Goal: Task Accomplishment & Management: Manage account settings

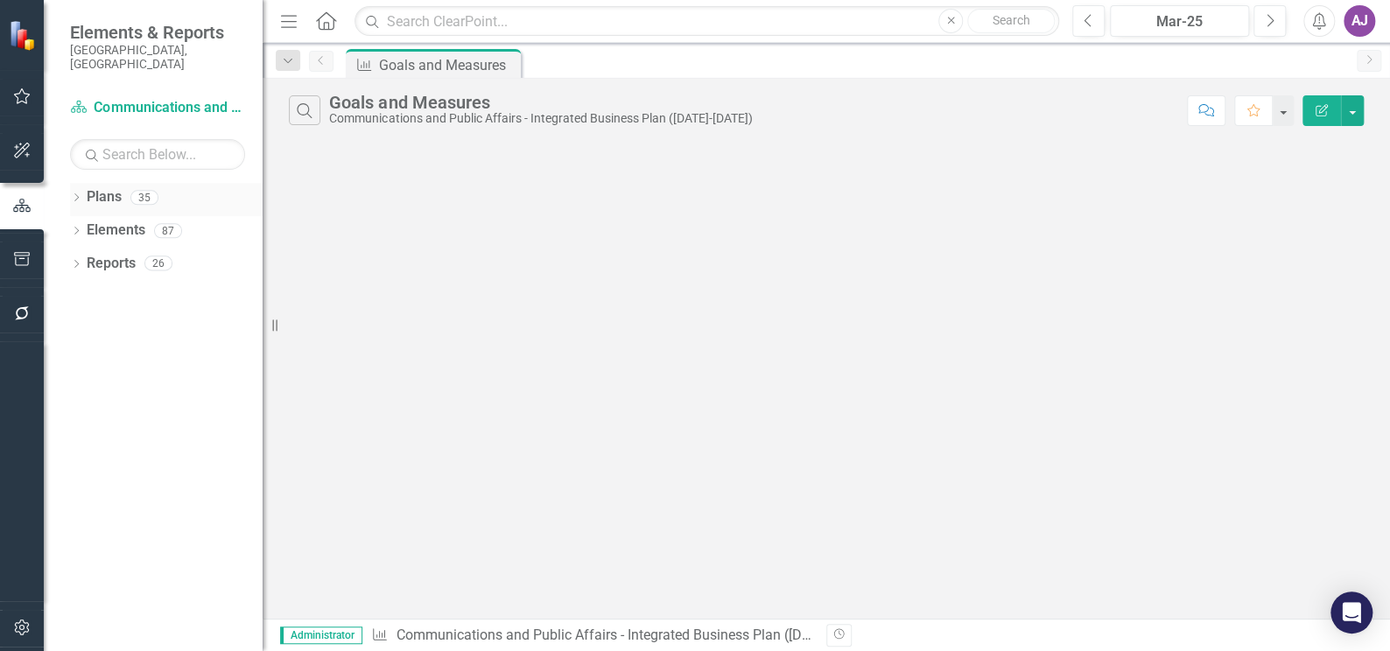
click at [78, 194] on icon "Dropdown" at bounding box center [76, 199] width 12 height 10
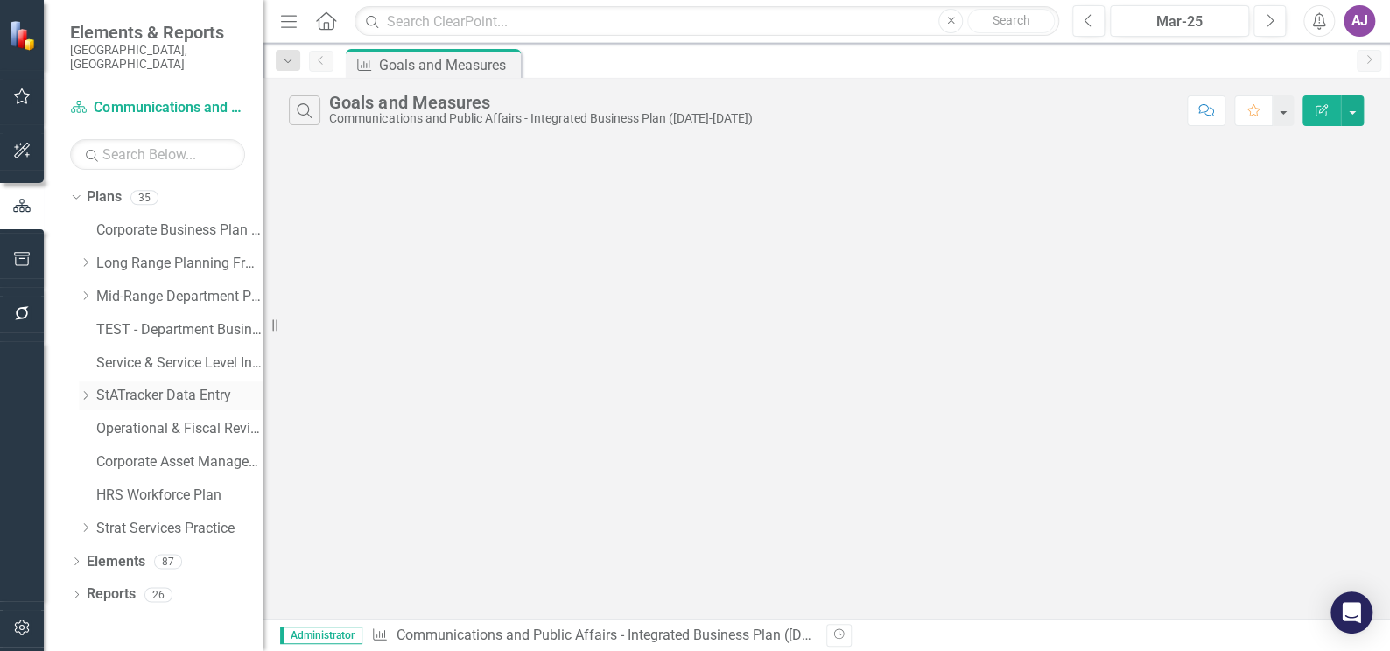
click at [81, 390] on icon "Dropdown" at bounding box center [85, 395] width 13 height 11
click at [137, 386] on link "StATracker Data Entry" at bounding box center [179, 396] width 166 height 20
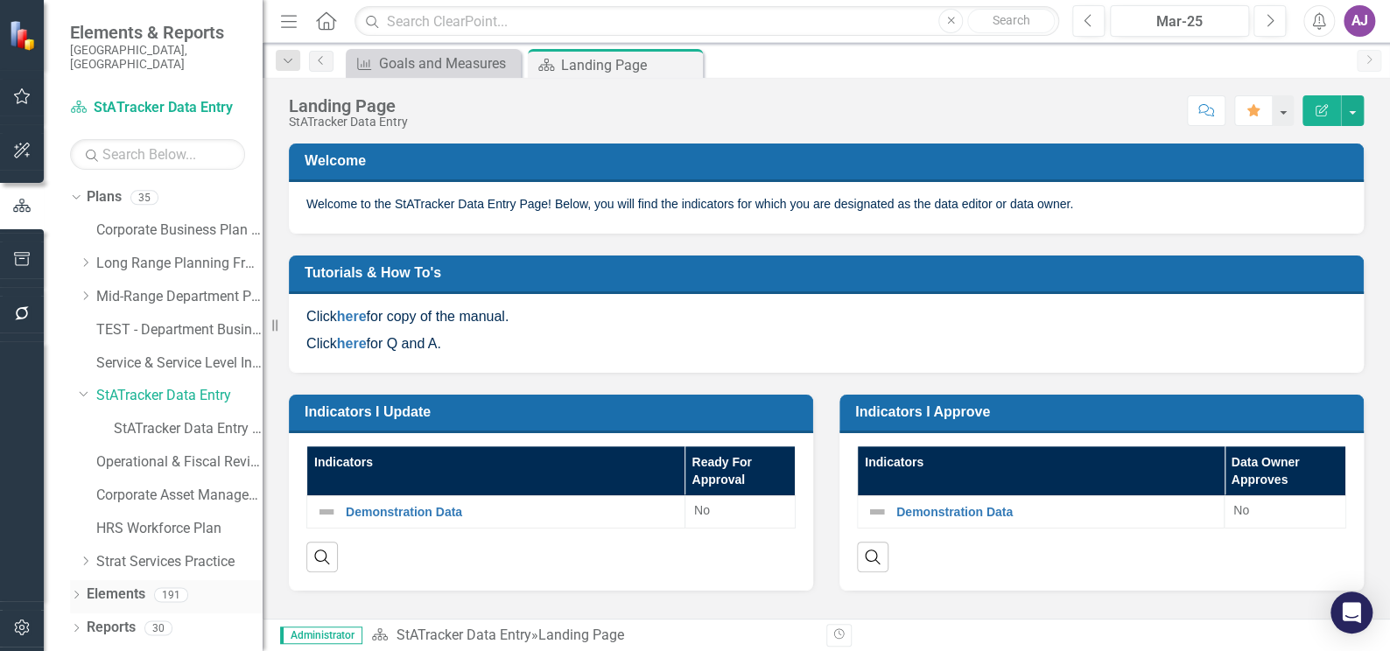
click at [74, 590] on div "Dropdown" at bounding box center [76, 597] width 12 height 15
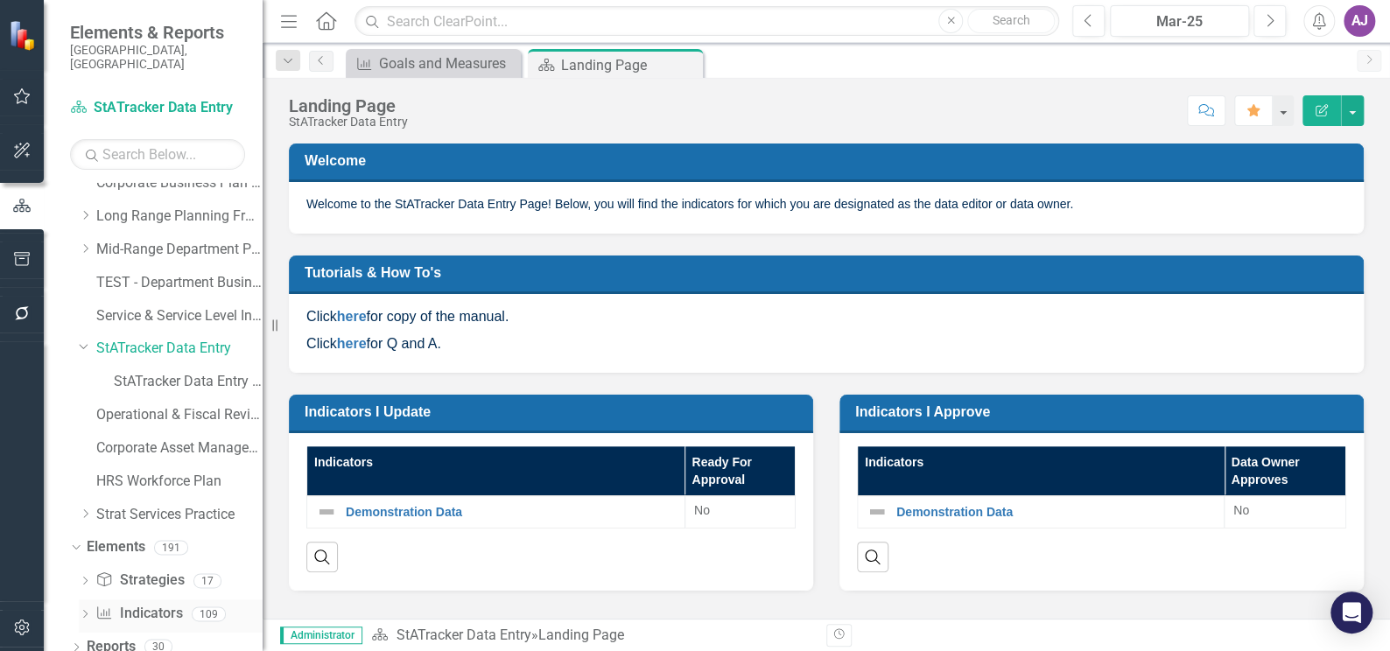
click at [85, 611] on icon "Dropdown" at bounding box center [85, 616] width 12 height 10
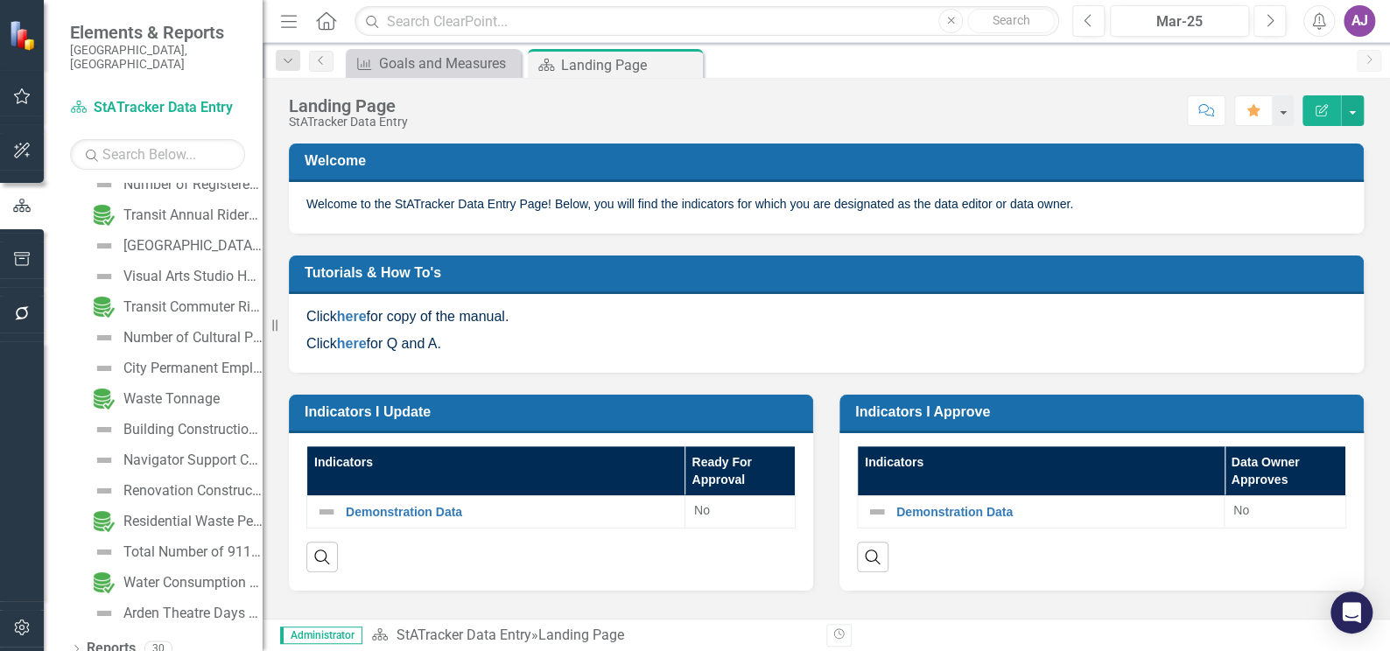
scroll to position [3385, 0]
click at [199, 452] on div "Navigator Support Calls per Quarter" at bounding box center [192, 460] width 139 height 16
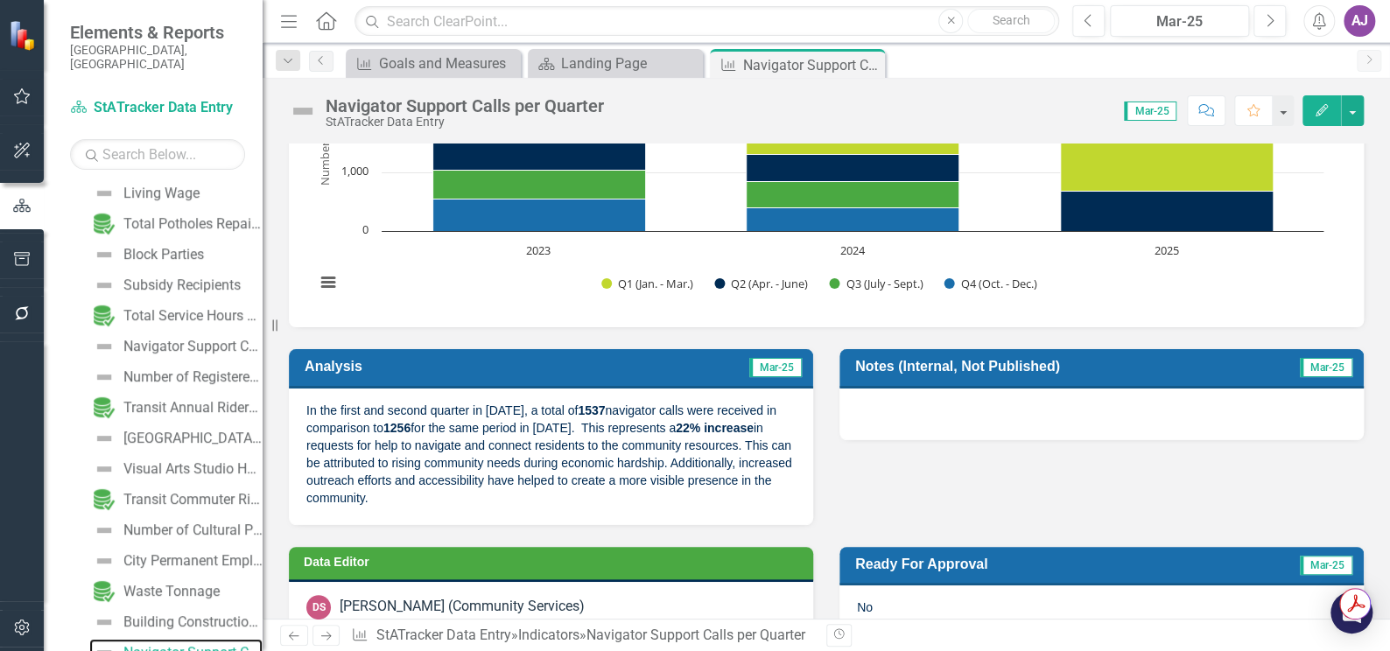
scroll to position [318, 0]
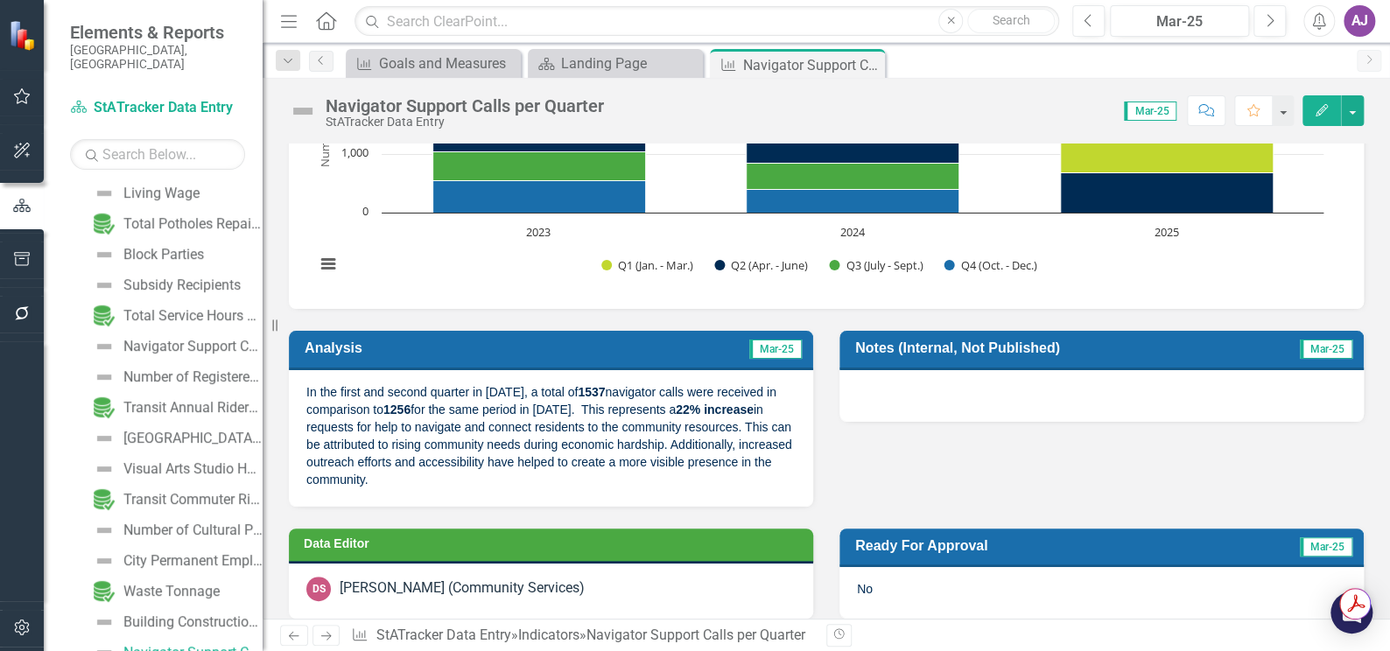
click at [483, 482] on p "In the first and second quarter in 2025, a total of 1537 navigator calls were r…" at bounding box center [550, 435] width 489 height 105
click at [486, 479] on p "In the first and second quarter in 2025, a total of 1537 navigator calls were r…" at bounding box center [550, 435] width 489 height 105
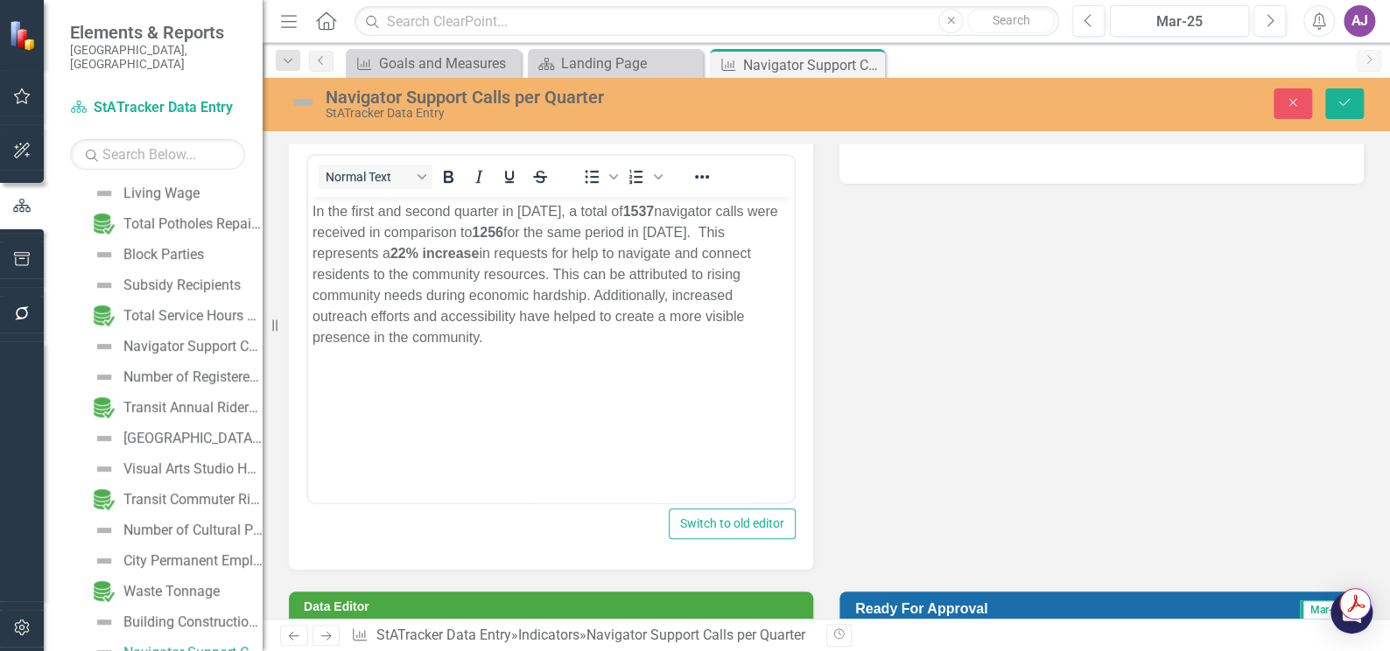
scroll to position [477, 0]
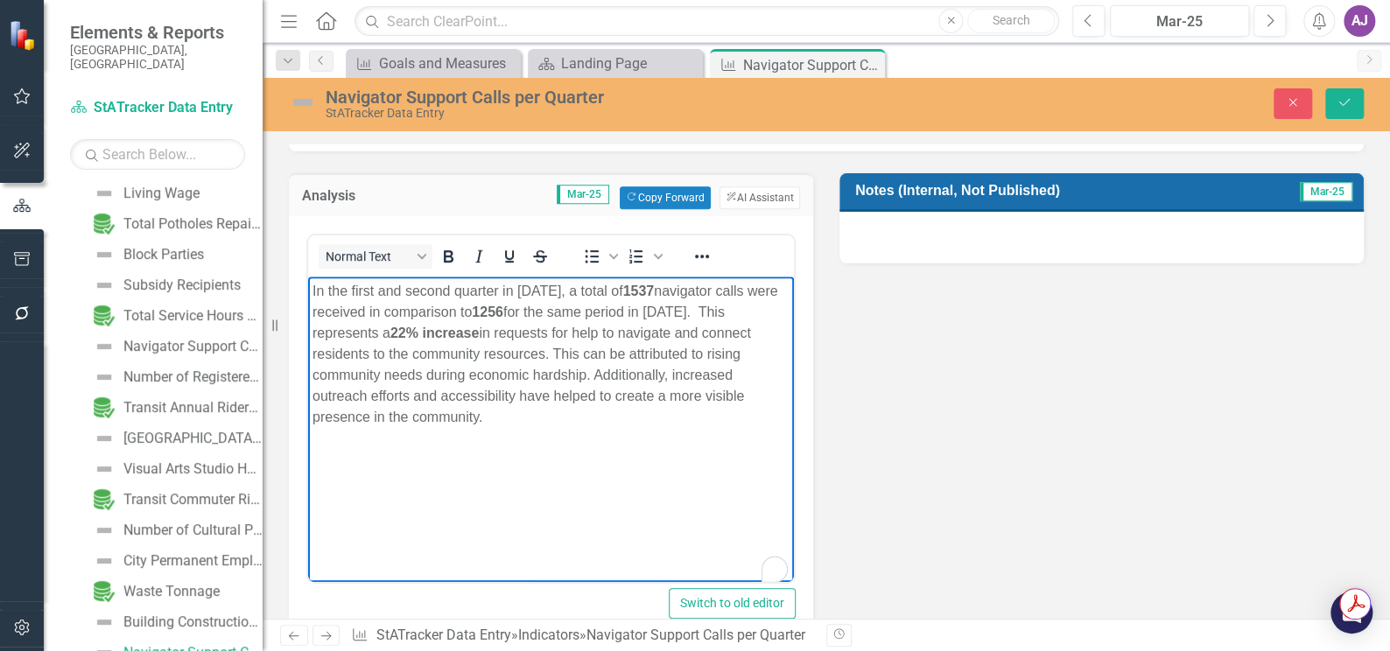
drag, startPoint x: 495, startPoint y: 416, endPoint x: 614, endPoint y: 570, distance: 194.6
click at [308, 291] on html "In the first and second quarter in 2025, a total of 1537 navigator calls were r…" at bounding box center [551, 407] width 486 height 263
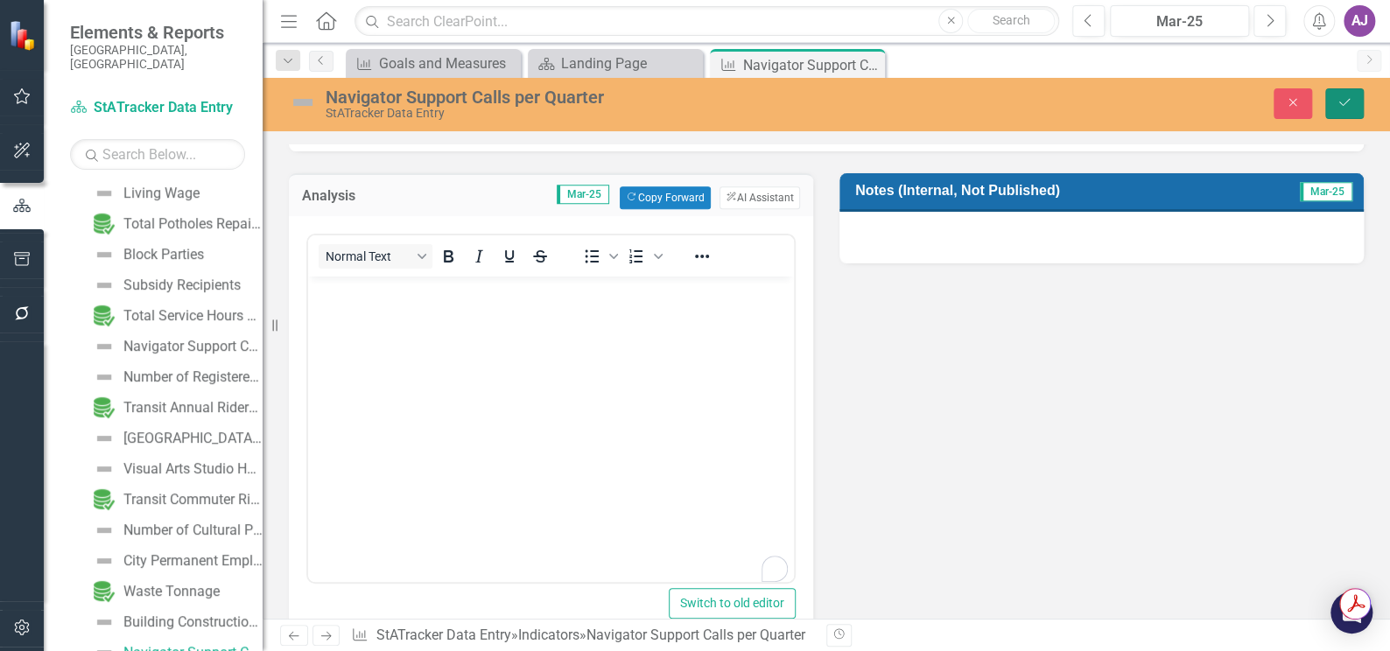
click at [1341, 104] on icon "Save" at bounding box center [1344, 102] width 16 height 12
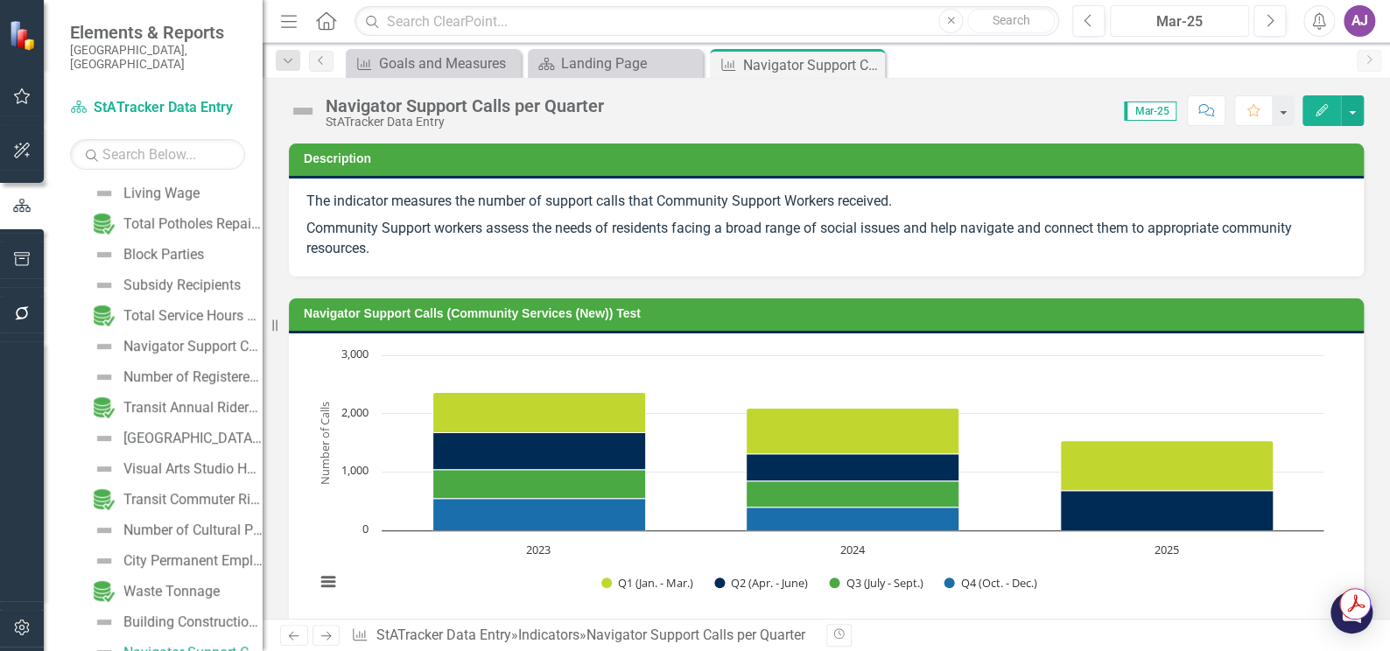
click at [1184, 25] on div "Mar-25" at bounding box center [1179, 21] width 127 height 21
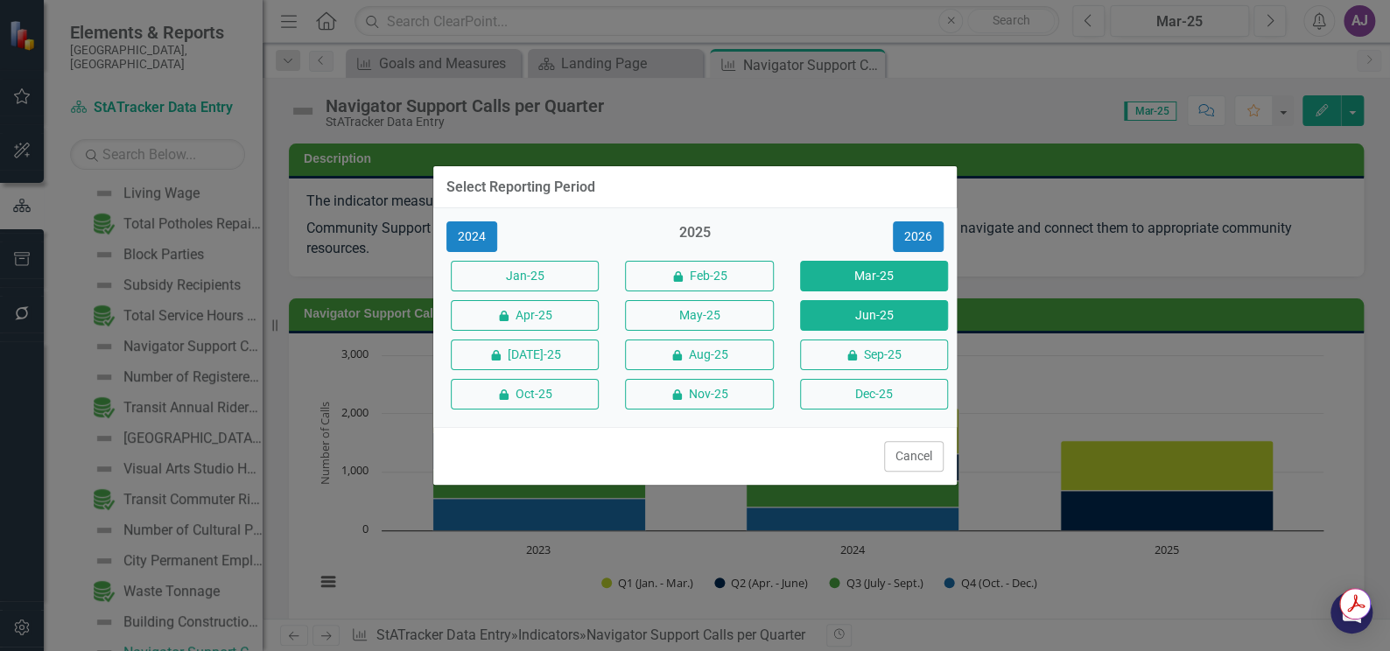
click at [842, 314] on button "Jun-25" at bounding box center [874, 315] width 148 height 31
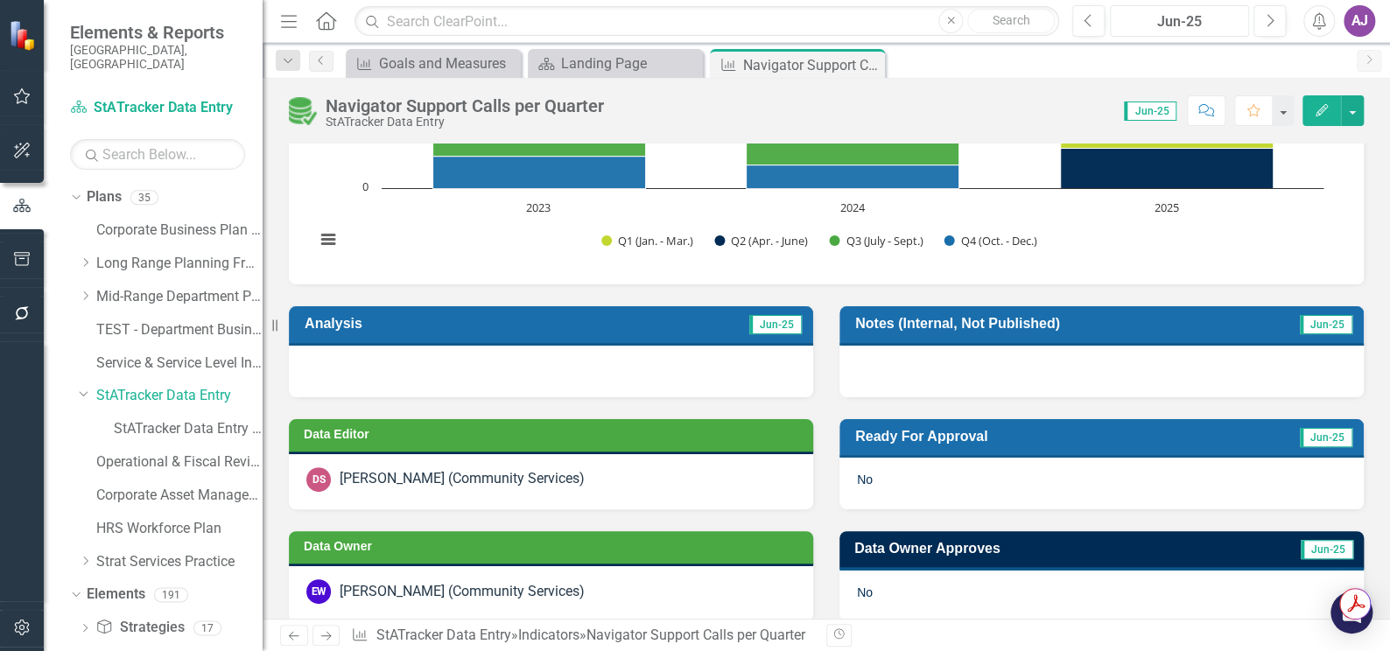
scroll to position [397, 0]
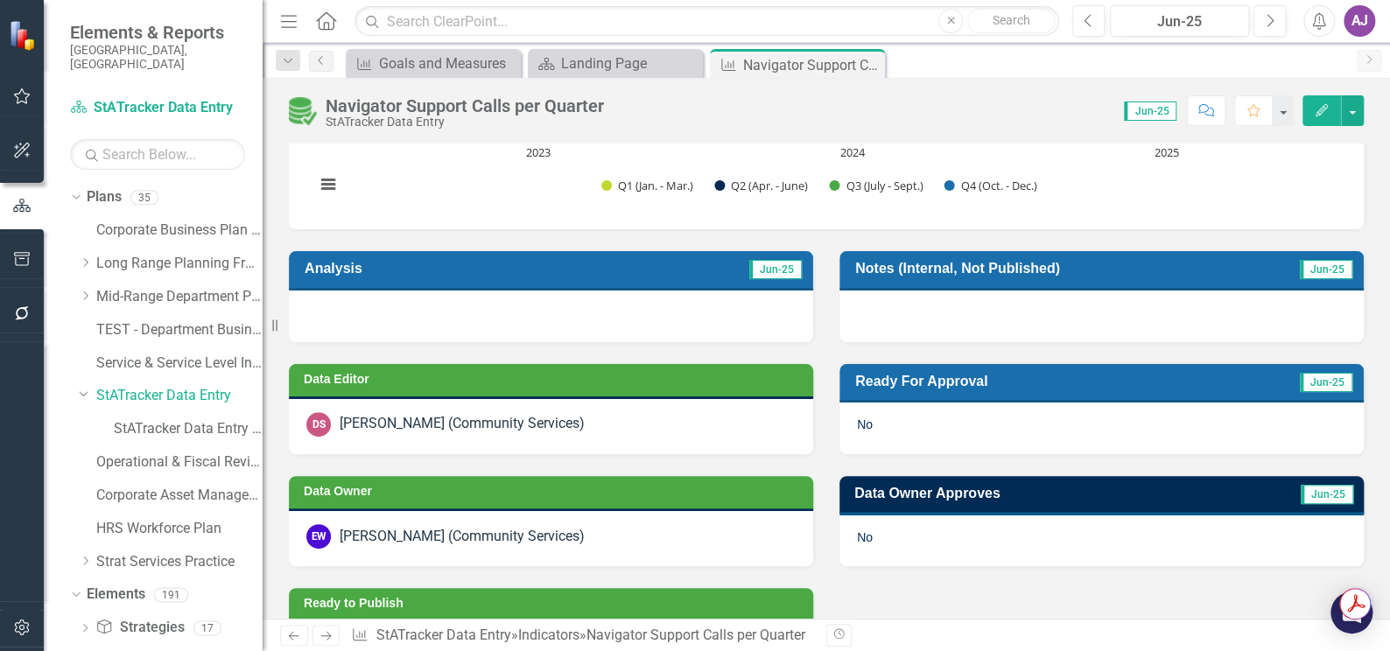
click at [529, 312] on div at bounding box center [551, 316] width 524 height 51
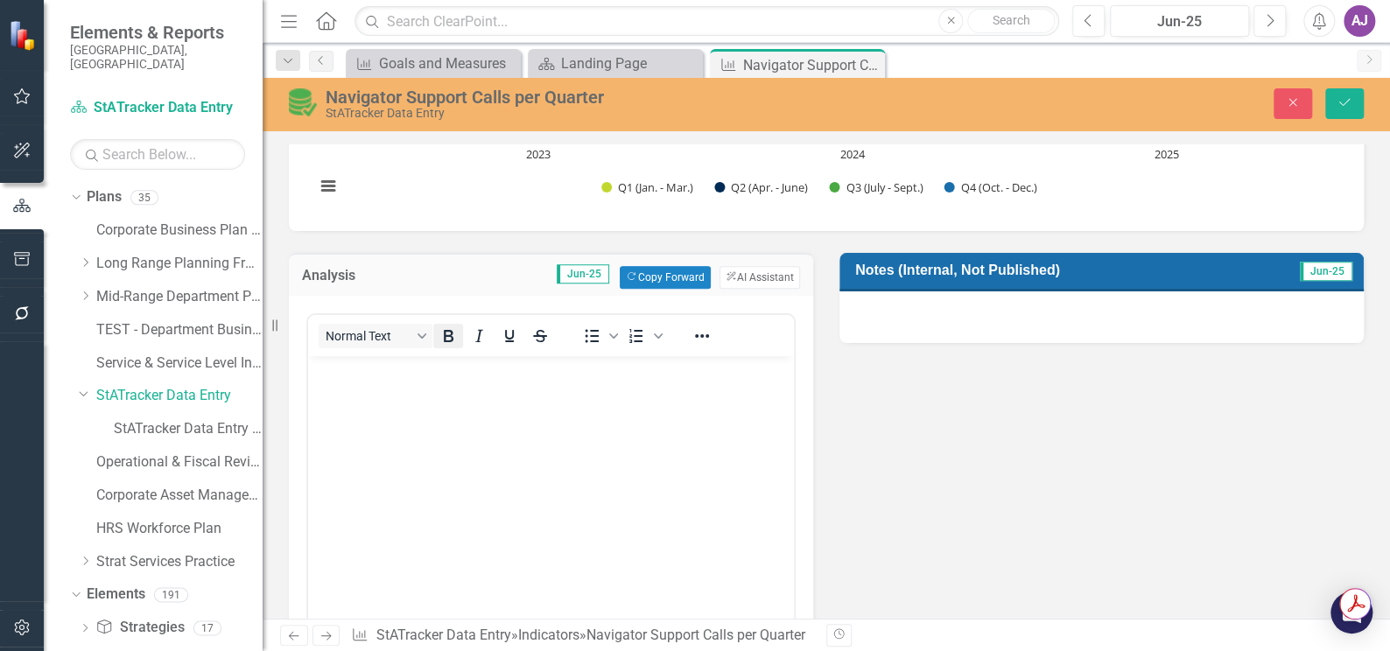
scroll to position [0, 0]
click at [355, 389] on body "Rich Text Area. Press ALT-0 for help." at bounding box center [551, 486] width 486 height 263
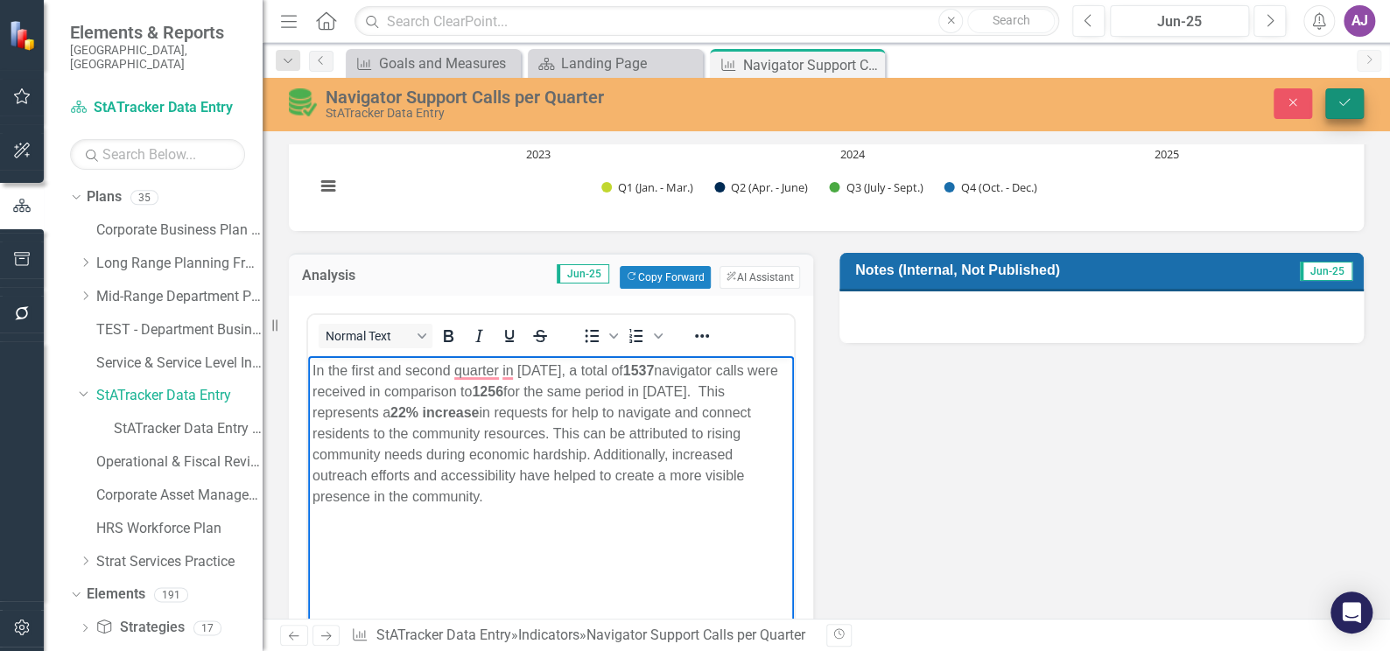
click at [1346, 99] on icon "Save" at bounding box center [1344, 102] width 16 height 12
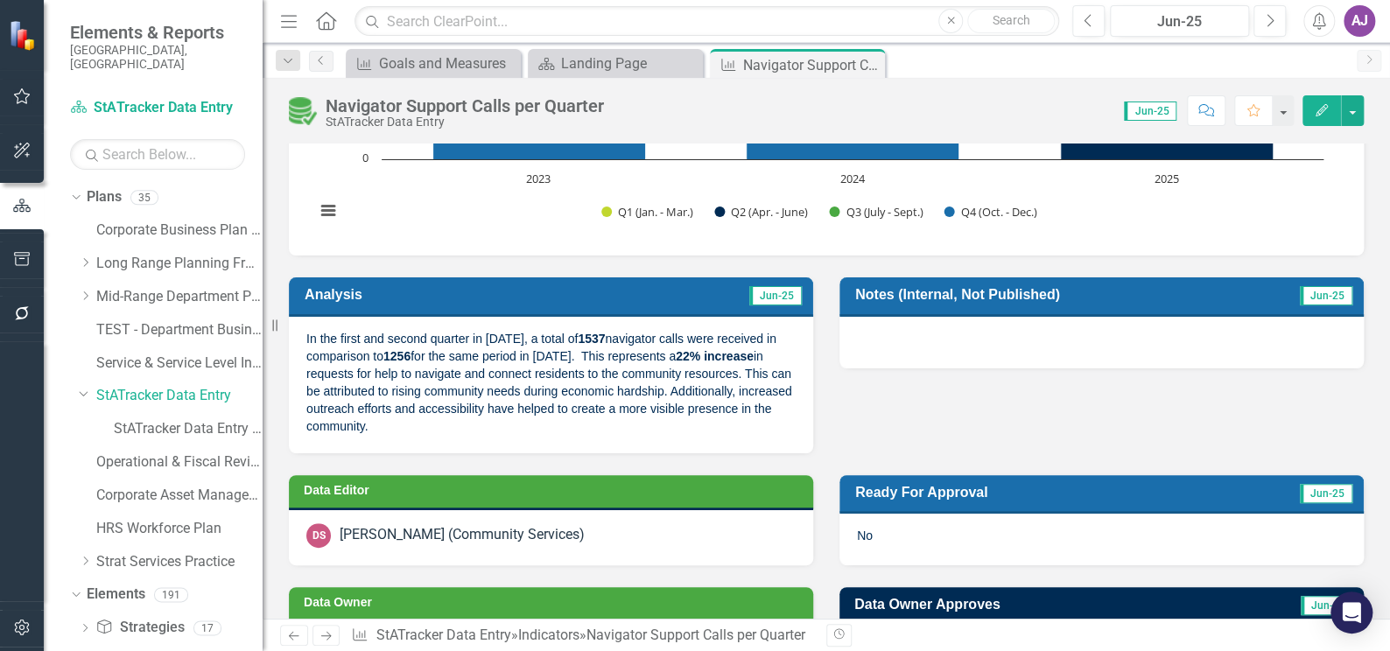
scroll to position [397, 0]
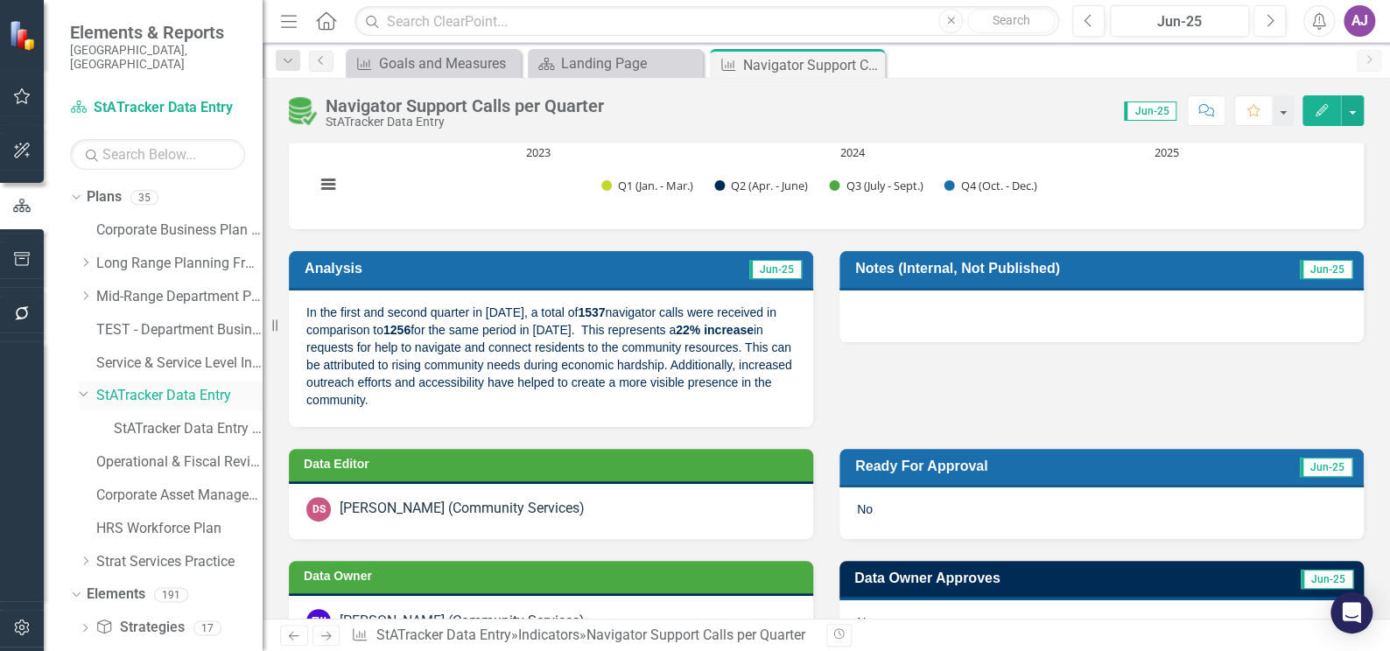
click at [182, 386] on link "StATracker Data Entry" at bounding box center [179, 396] width 166 height 20
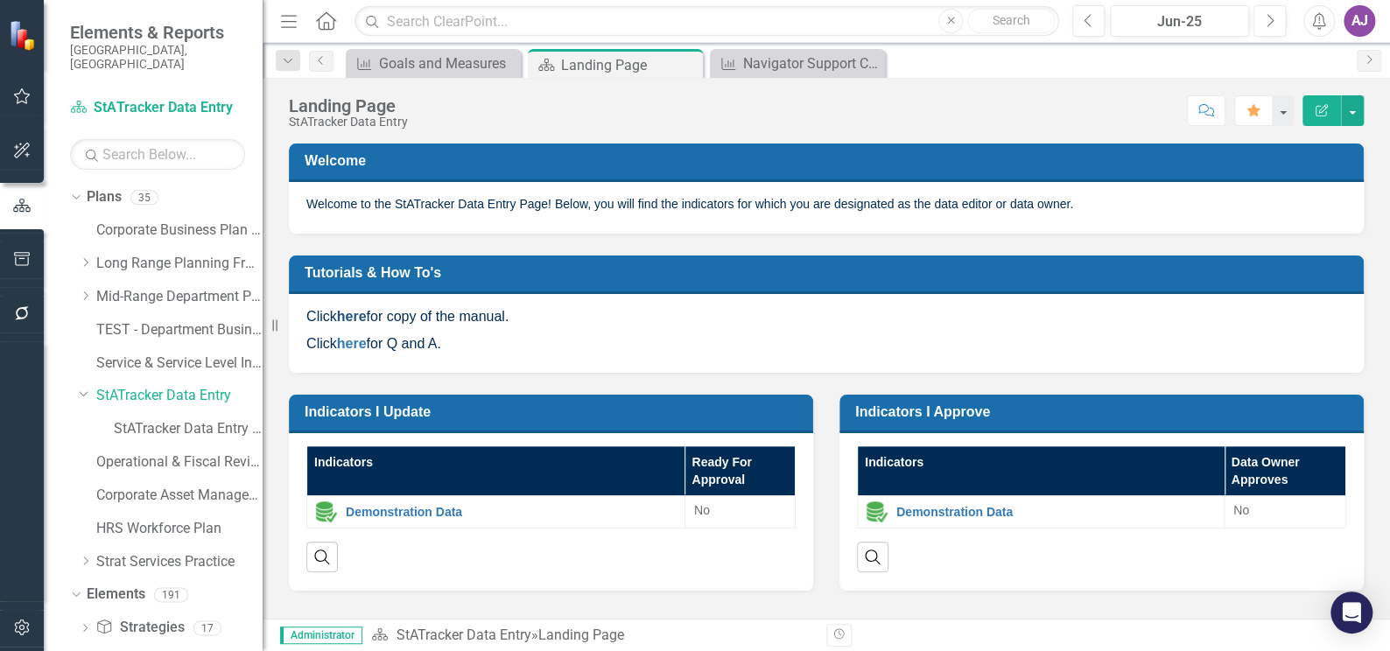
click at [358, 313] on strong "here" at bounding box center [352, 316] width 30 height 15
click at [1352, 25] on div "AJ" at bounding box center [1359, 21] width 32 height 32
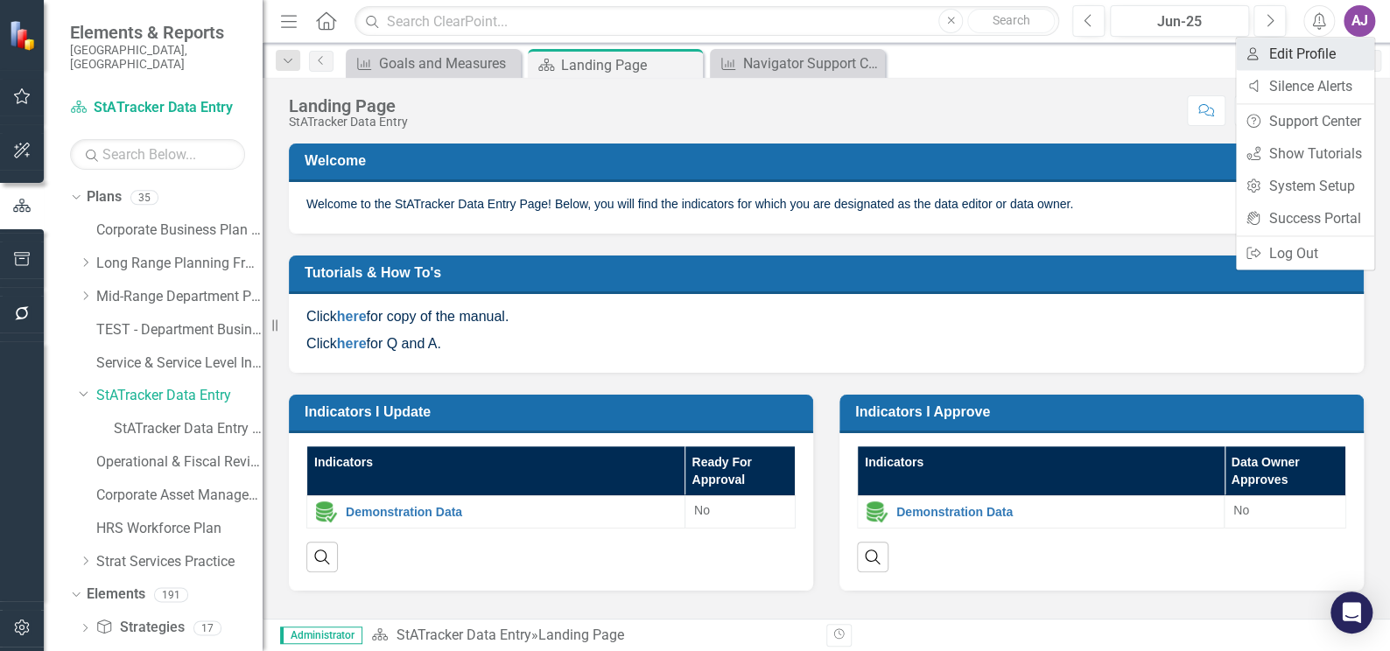
click at [1325, 58] on link "User Edit Profile" at bounding box center [1305, 54] width 138 height 32
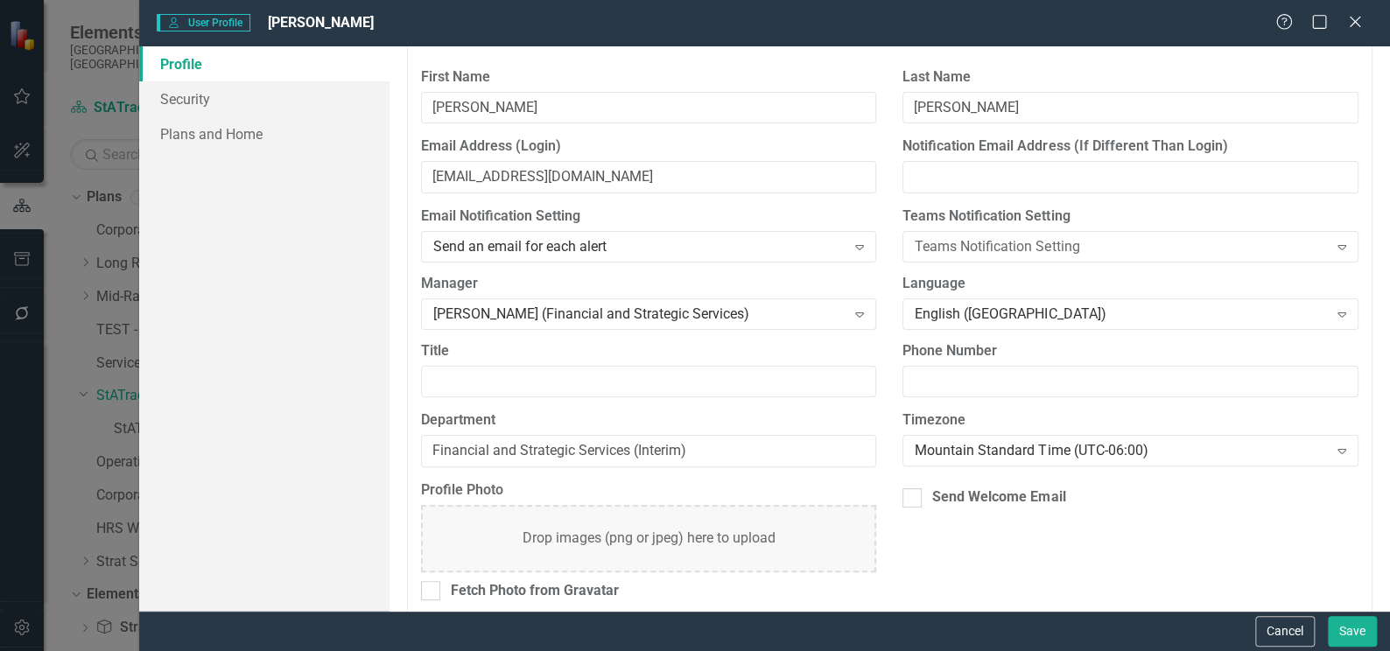
scroll to position [50, 0]
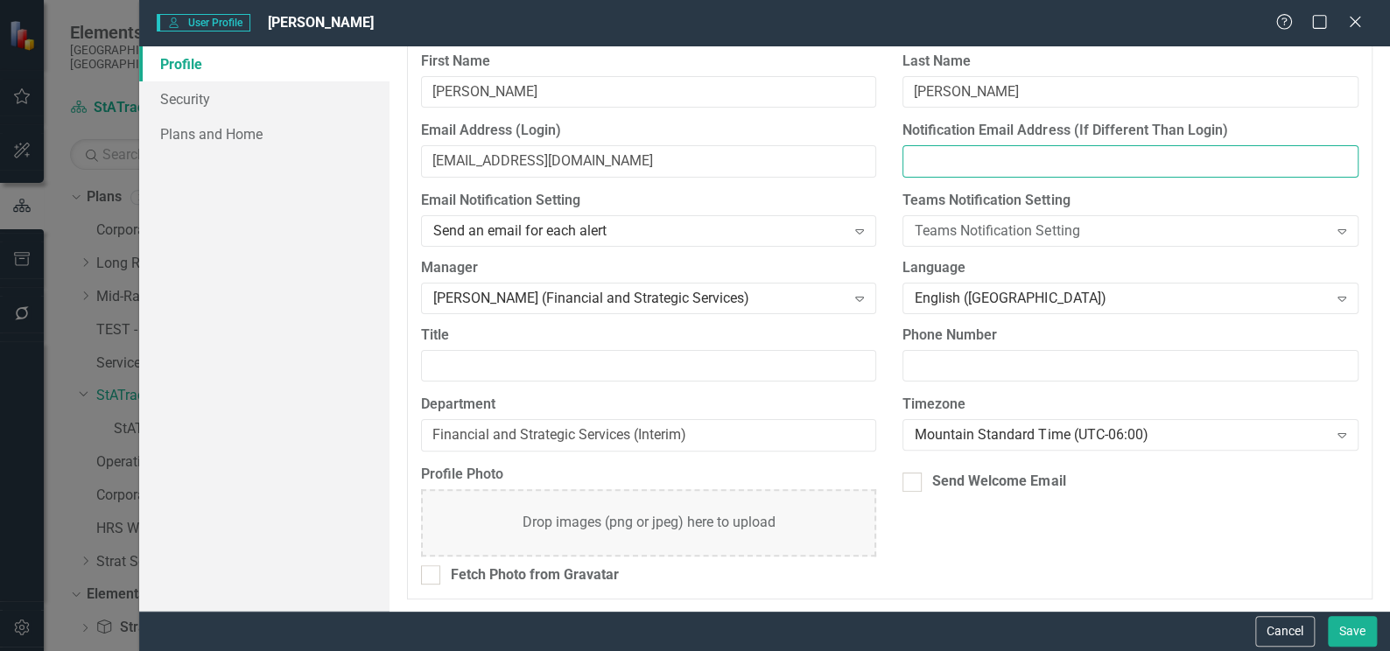
click at [1200, 155] on input "Notification Email Address (If Different Than Login)" at bounding box center [1130, 161] width 456 height 32
click at [1293, 160] on input "Notification Email Address (If Different Than Login)" at bounding box center [1130, 161] width 456 height 32
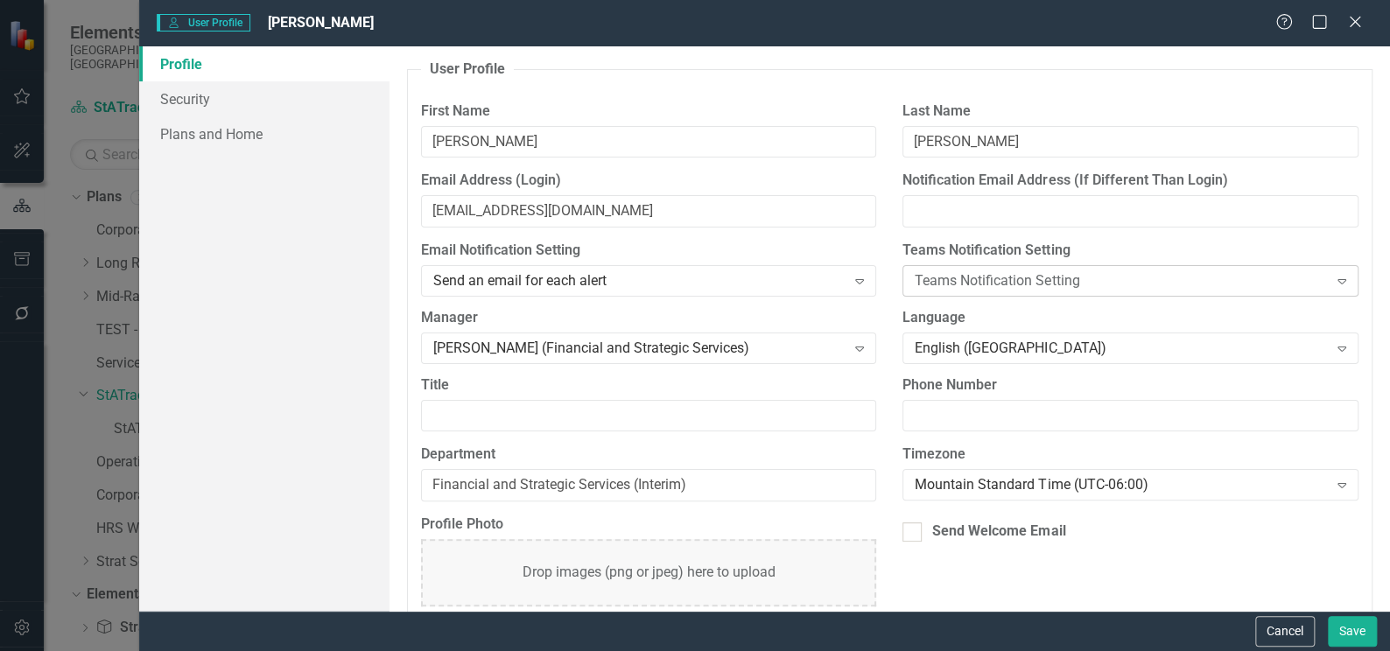
click at [1334, 283] on icon "Expand" at bounding box center [1342, 281] width 18 height 14
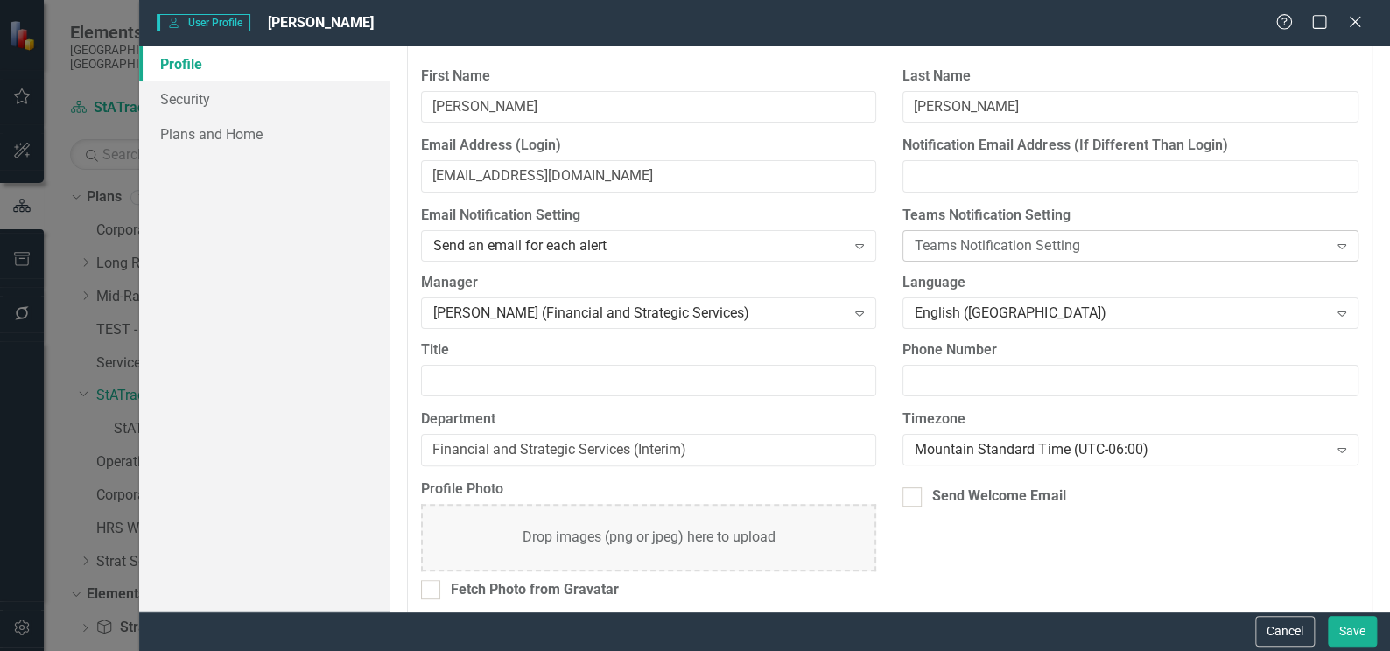
scroll to position [50, 0]
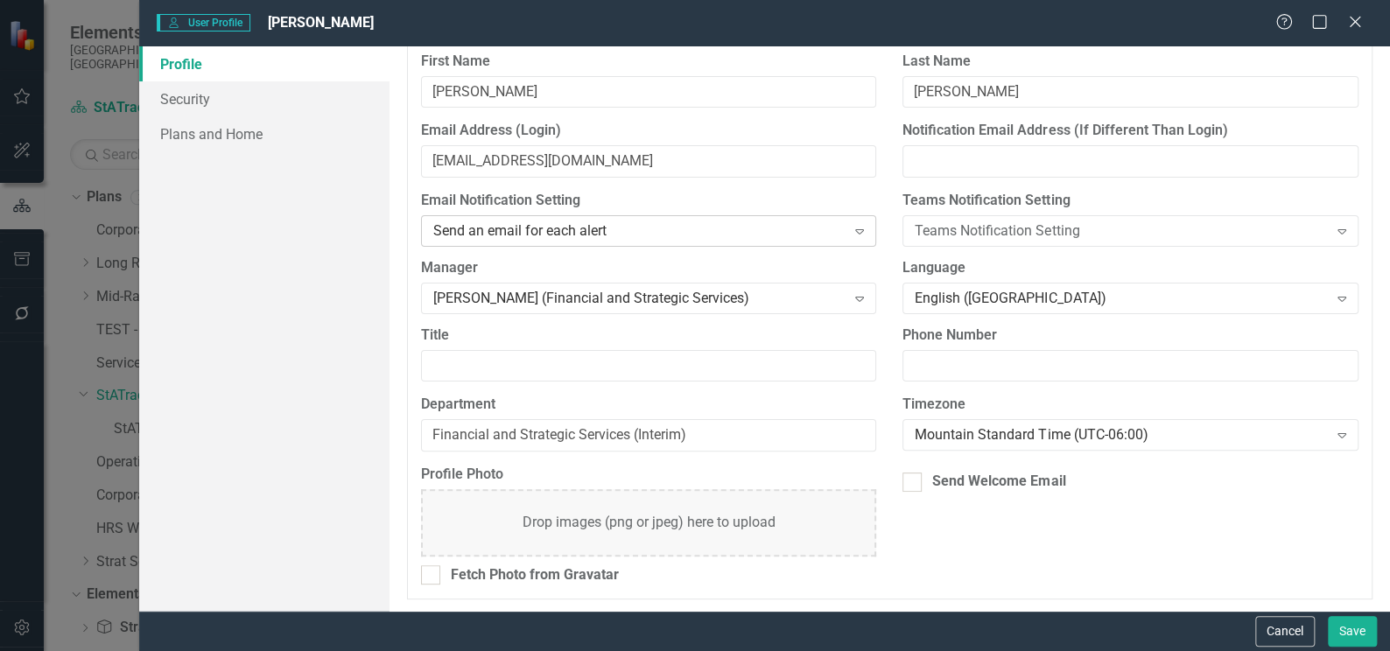
click at [851, 227] on icon "Expand" at bounding box center [860, 231] width 18 height 14
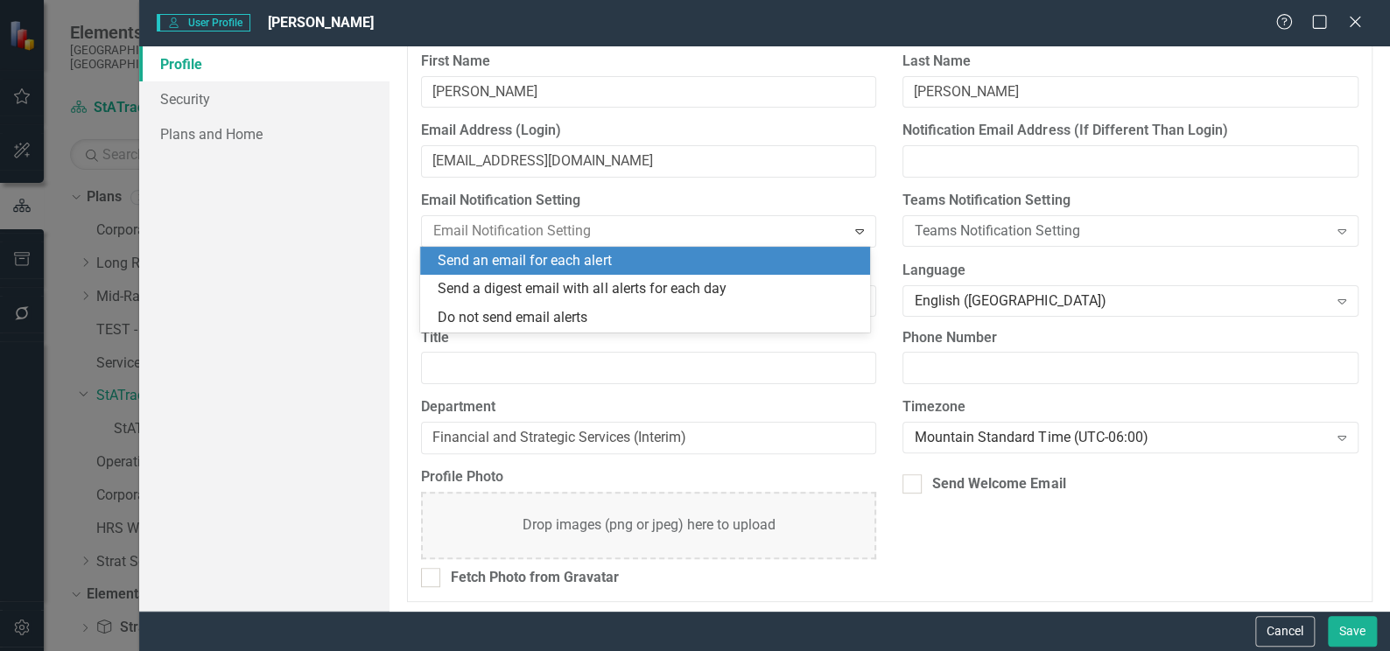
click at [746, 262] on div "Send an email for each alert" at bounding box center [648, 261] width 421 height 20
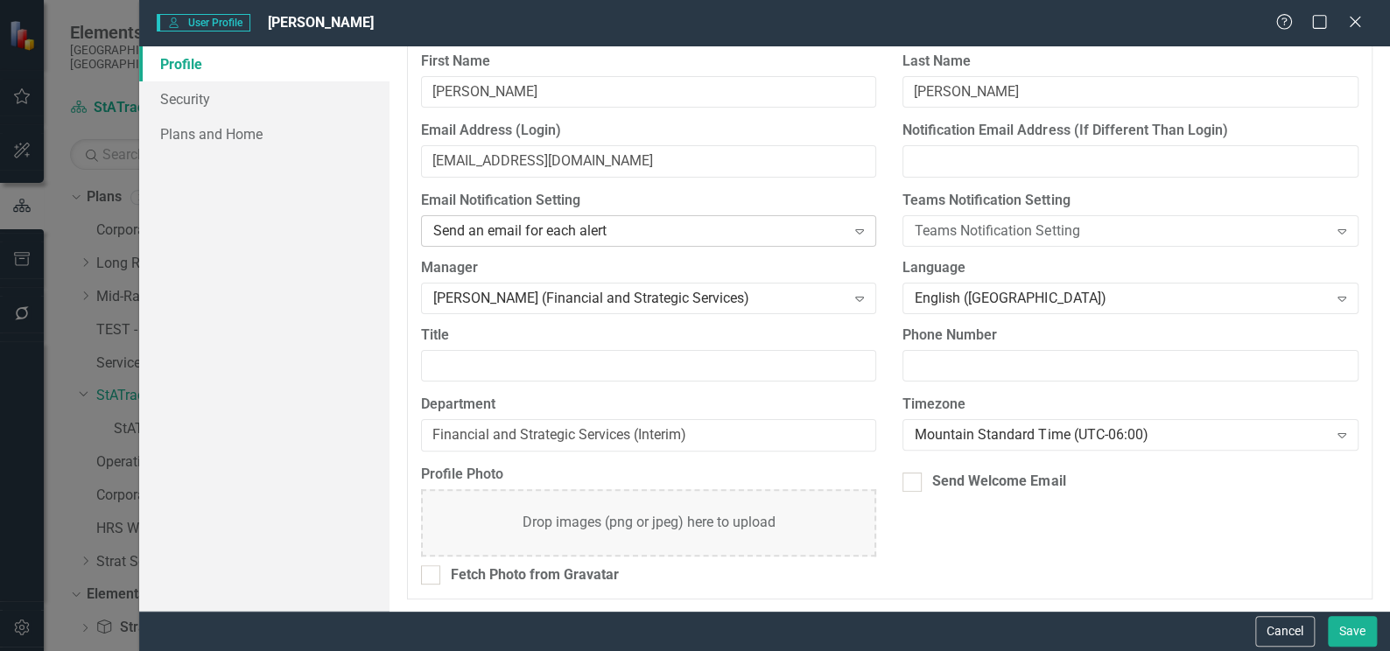
click at [851, 233] on icon "Expand" at bounding box center [860, 231] width 18 height 14
click at [1354, 27] on icon "Close" at bounding box center [1354, 21] width 22 height 17
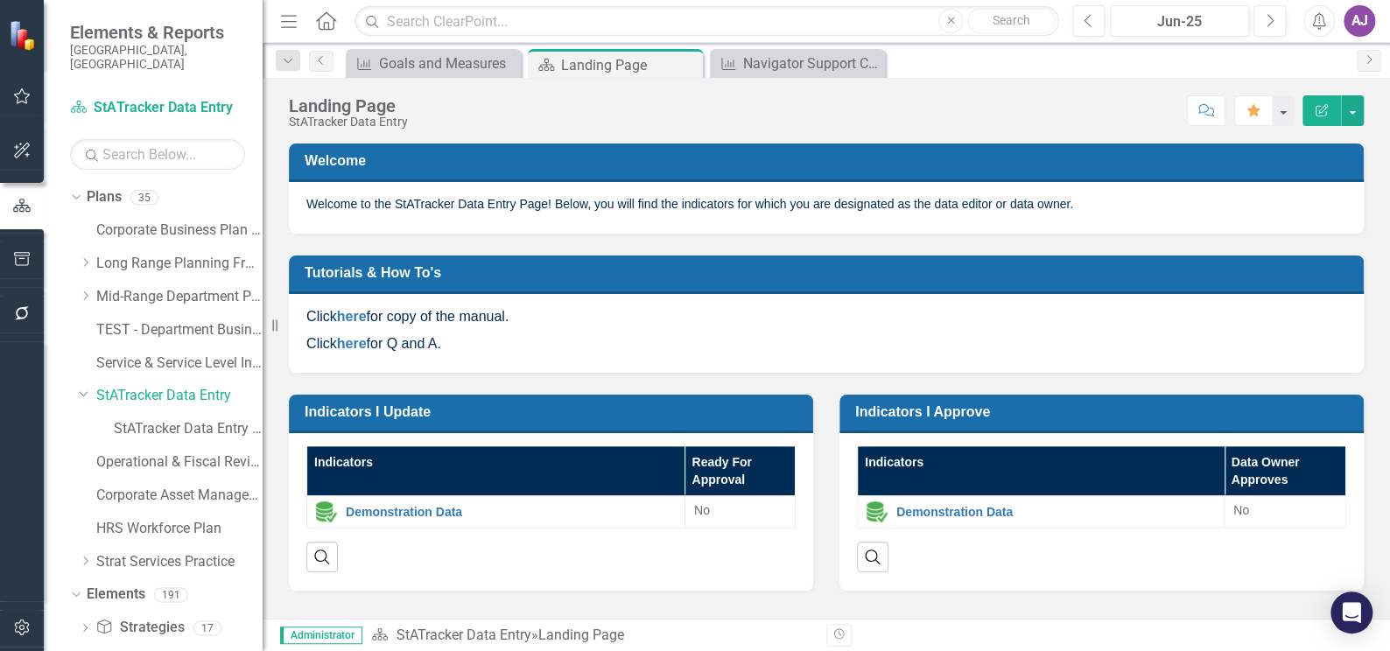
click at [11, 628] on button "button" at bounding box center [22, 628] width 39 height 37
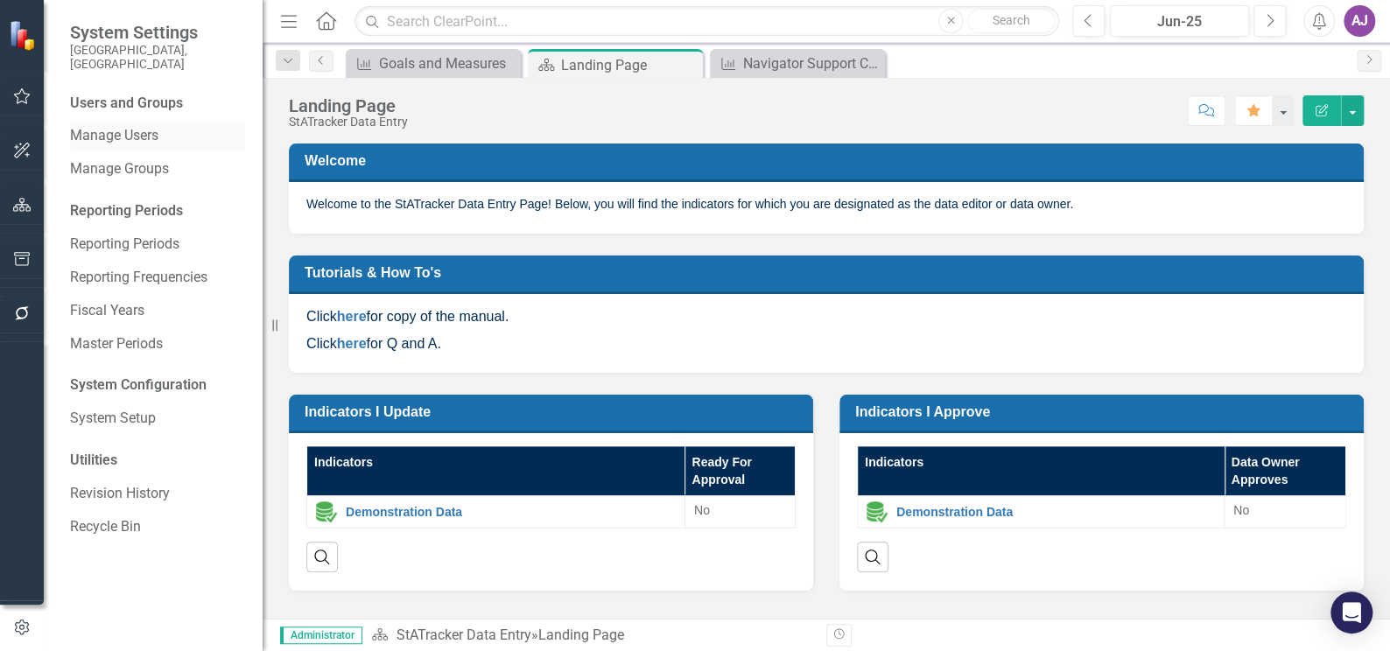
click at [142, 126] on link "Manage Users" at bounding box center [157, 136] width 175 height 20
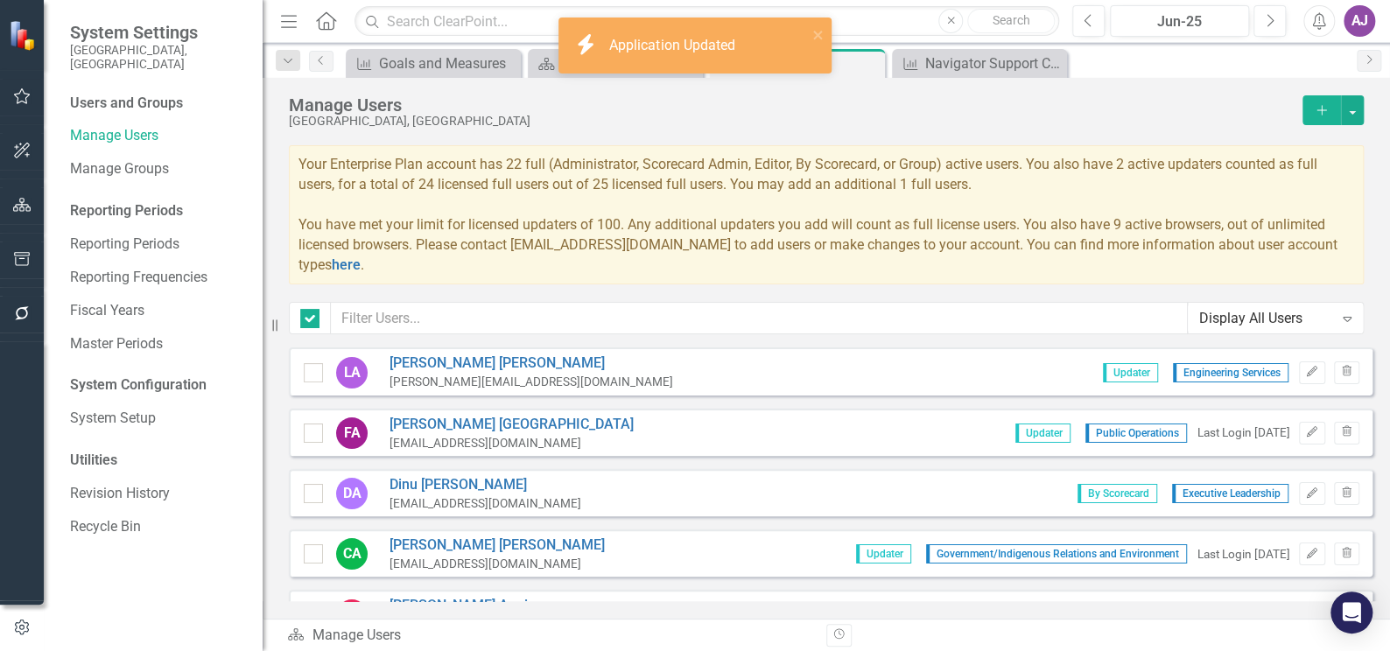
checkbox input "false"
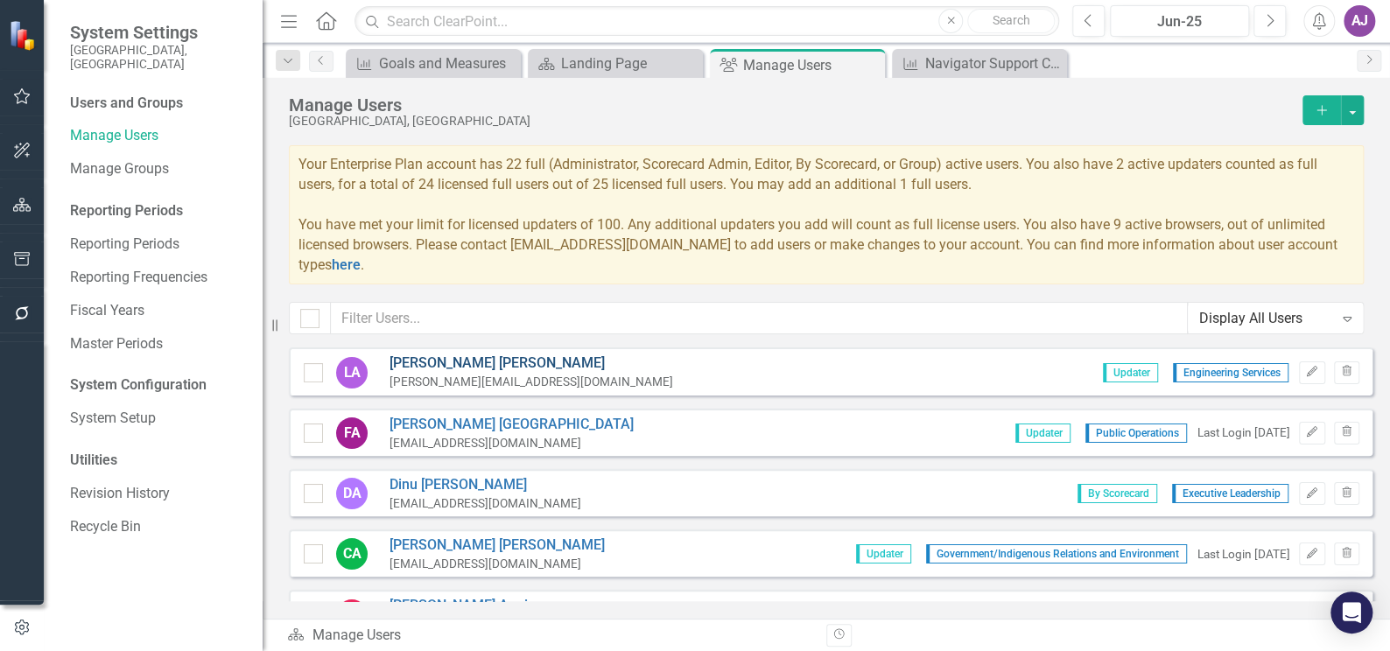
click at [449, 361] on link "[PERSON_NAME]" at bounding box center [531, 364] width 284 height 20
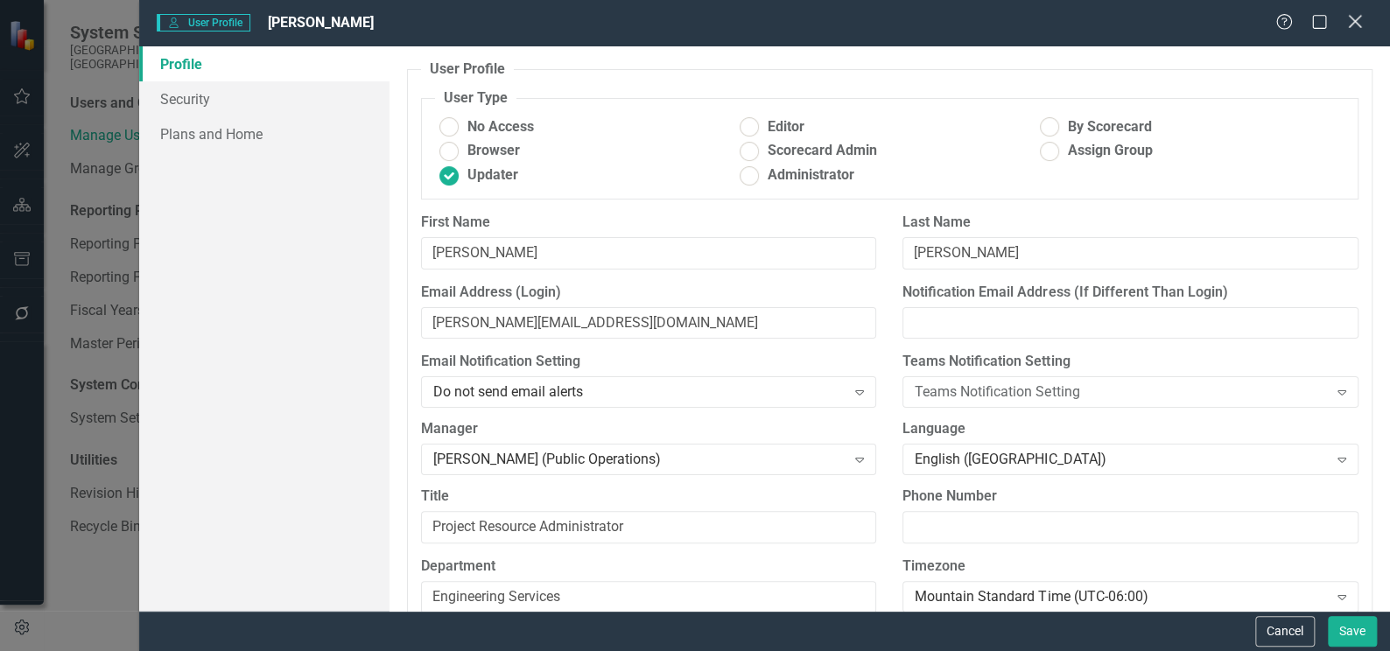
click at [1362, 26] on icon "Close" at bounding box center [1354, 21] width 22 height 17
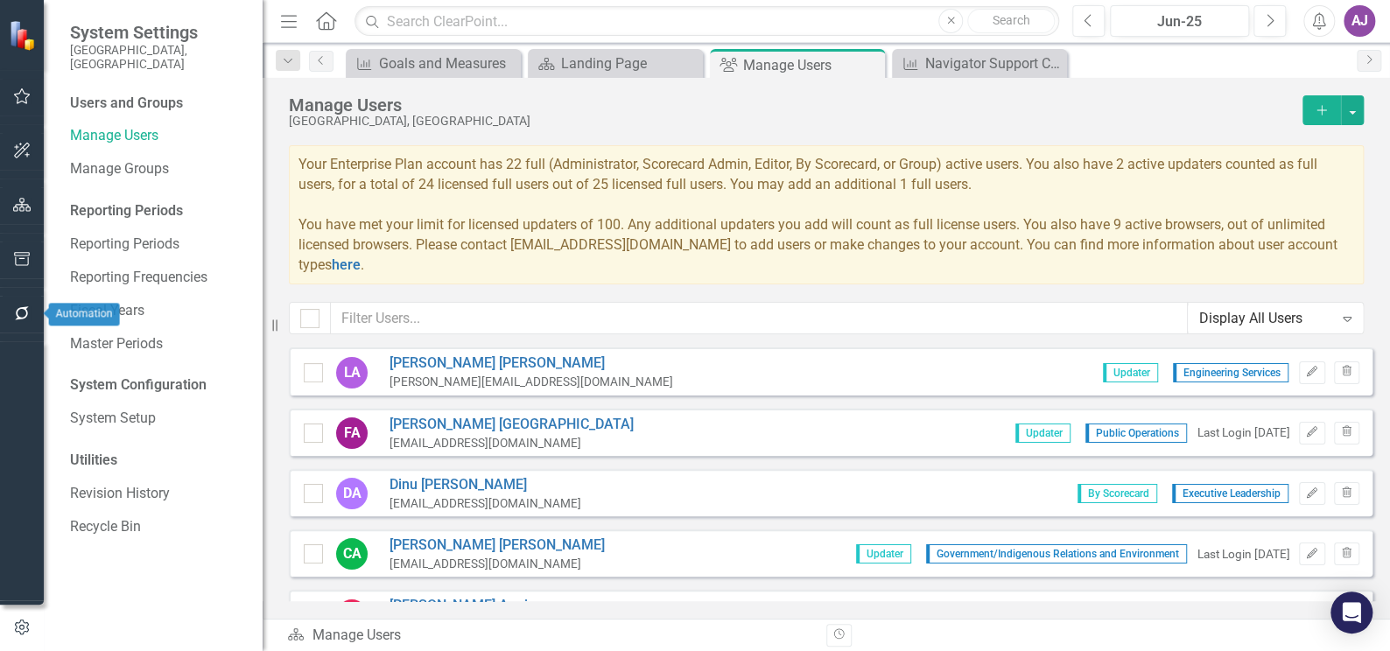
click at [25, 306] on icon "button" at bounding box center [22, 313] width 18 height 14
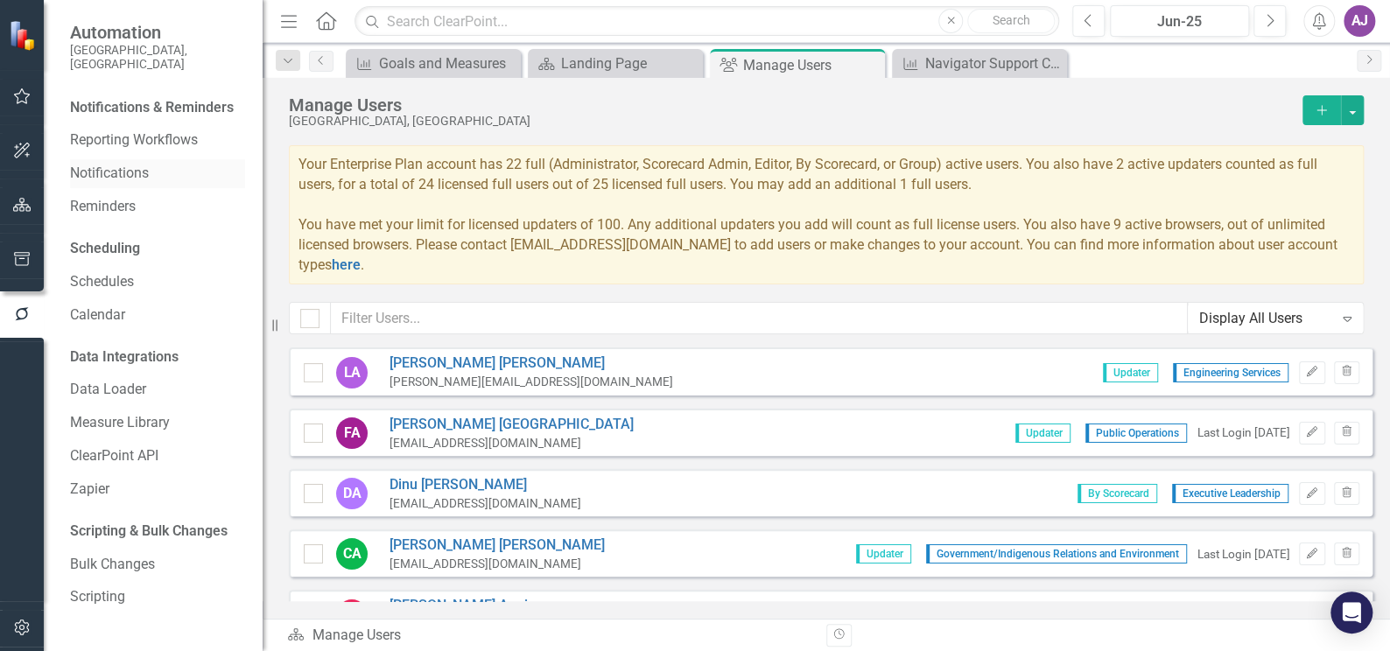
click at [150, 164] on link "Notifications" at bounding box center [157, 174] width 175 height 20
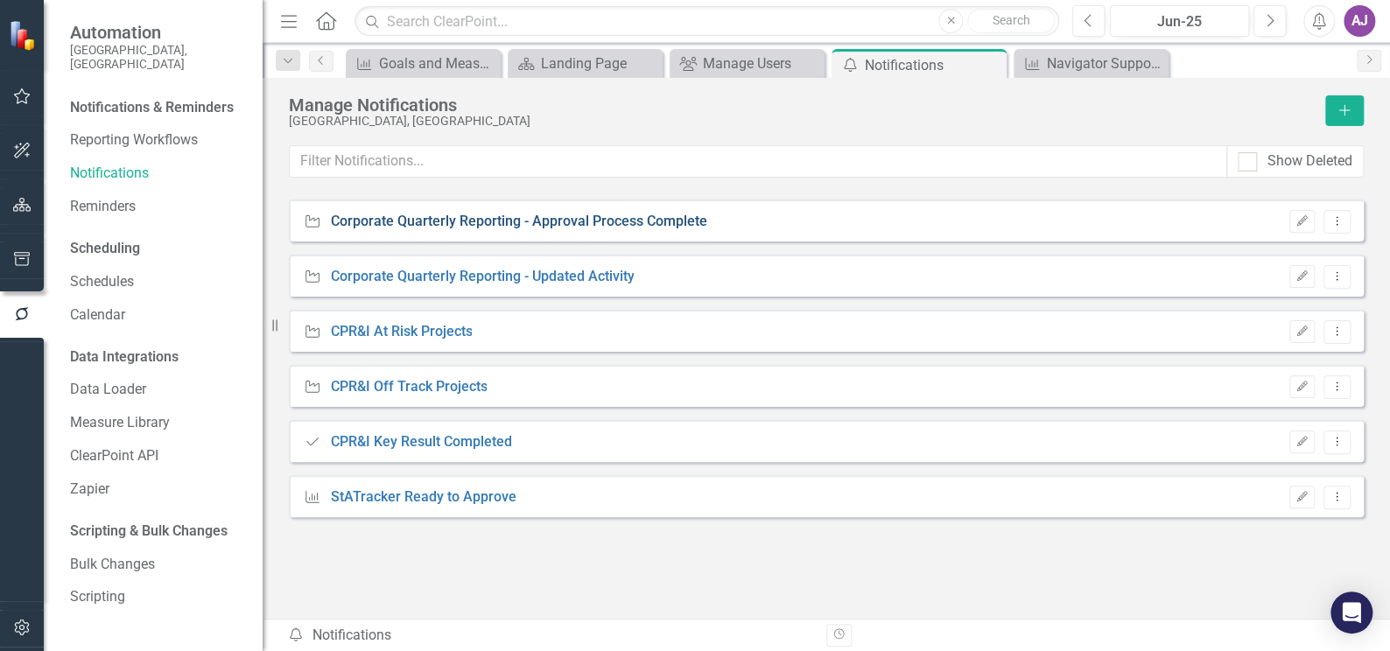
click at [526, 226] on link "Corporate Quarterly Reporting - Approval Process Complete" at bounding box center [518, 222] width 376 height 20
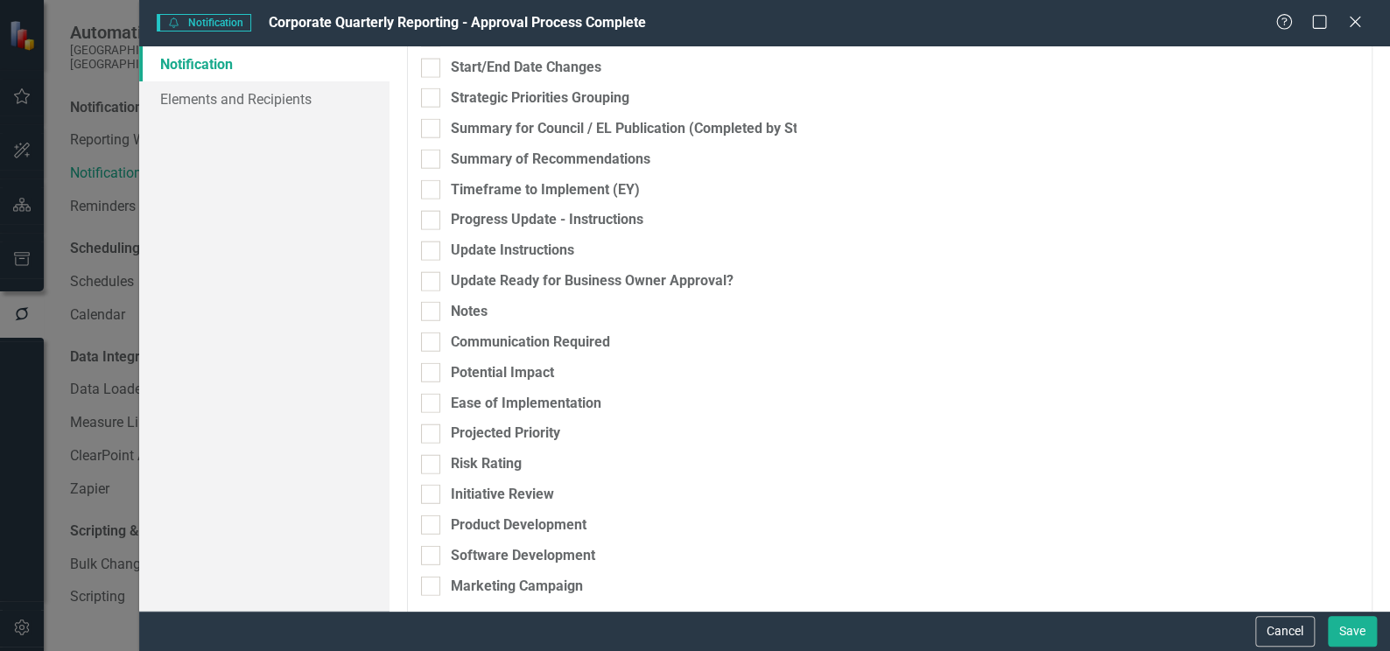
scroll to position [2184, 0]
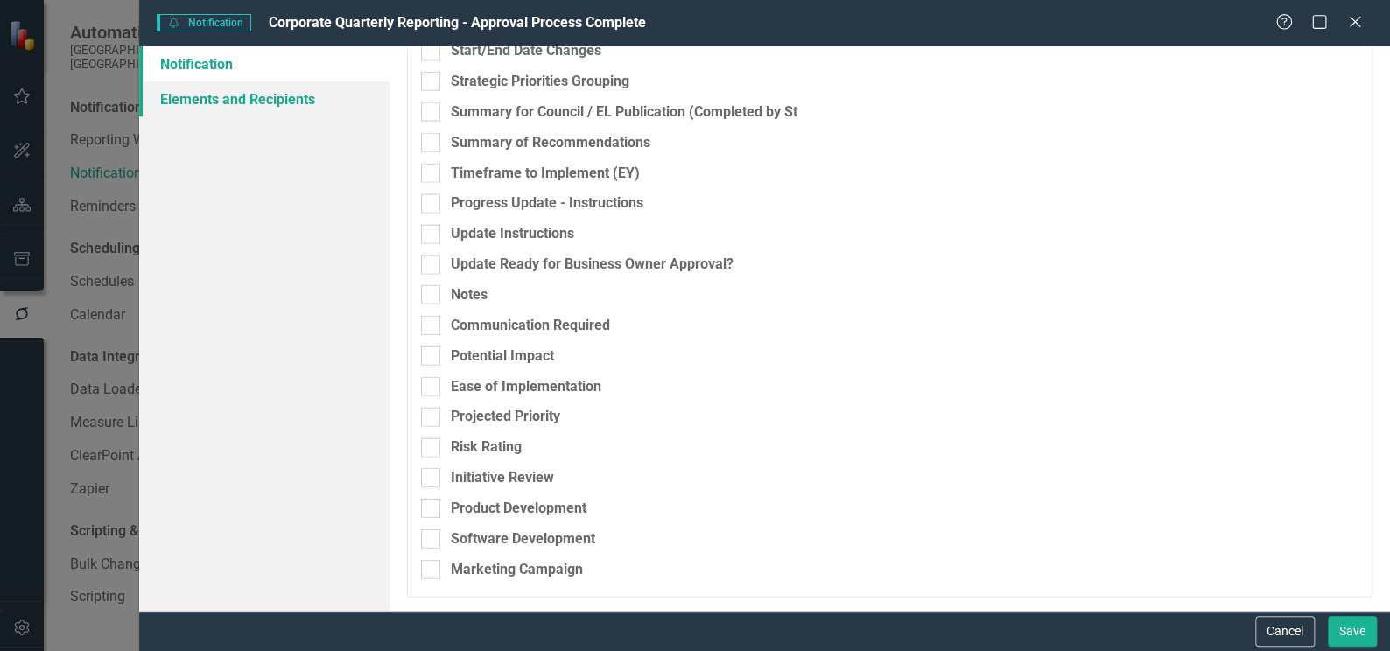
click at [275, 109] on link "Elements and Recipients" at bounding box center [264, 98] width 250 height 35
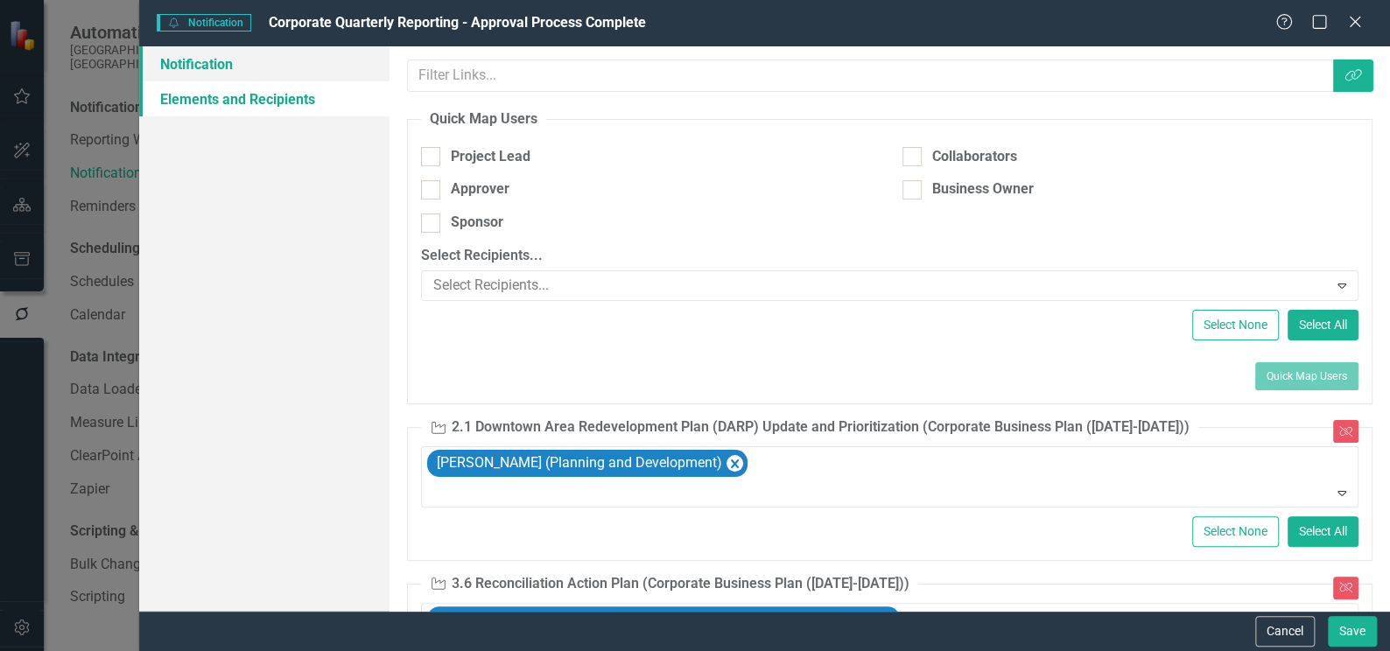
click at [246, 73] on link "Notification" at bounding box center [264, 63] width 250 height 35
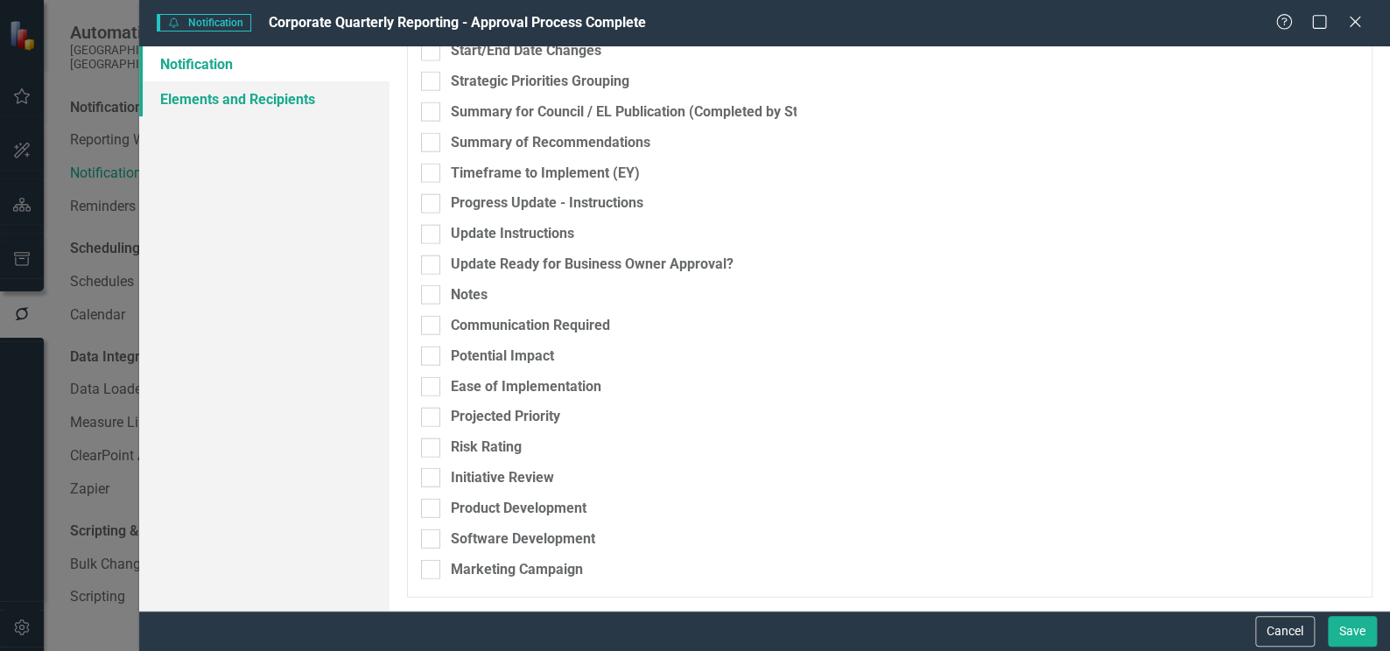
click at [249, 101] on link "Elements and Recipients" at bounding box center [264, 98] width 250 height 35
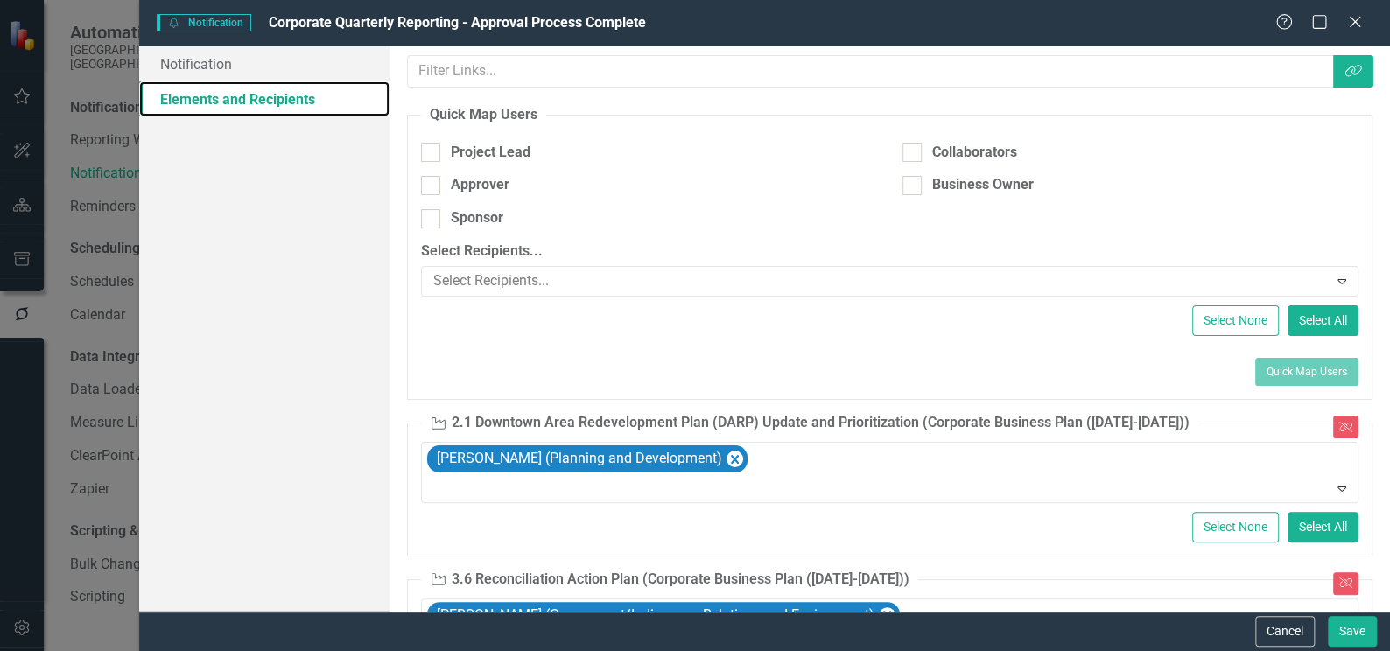
scroll to position [0, 0]
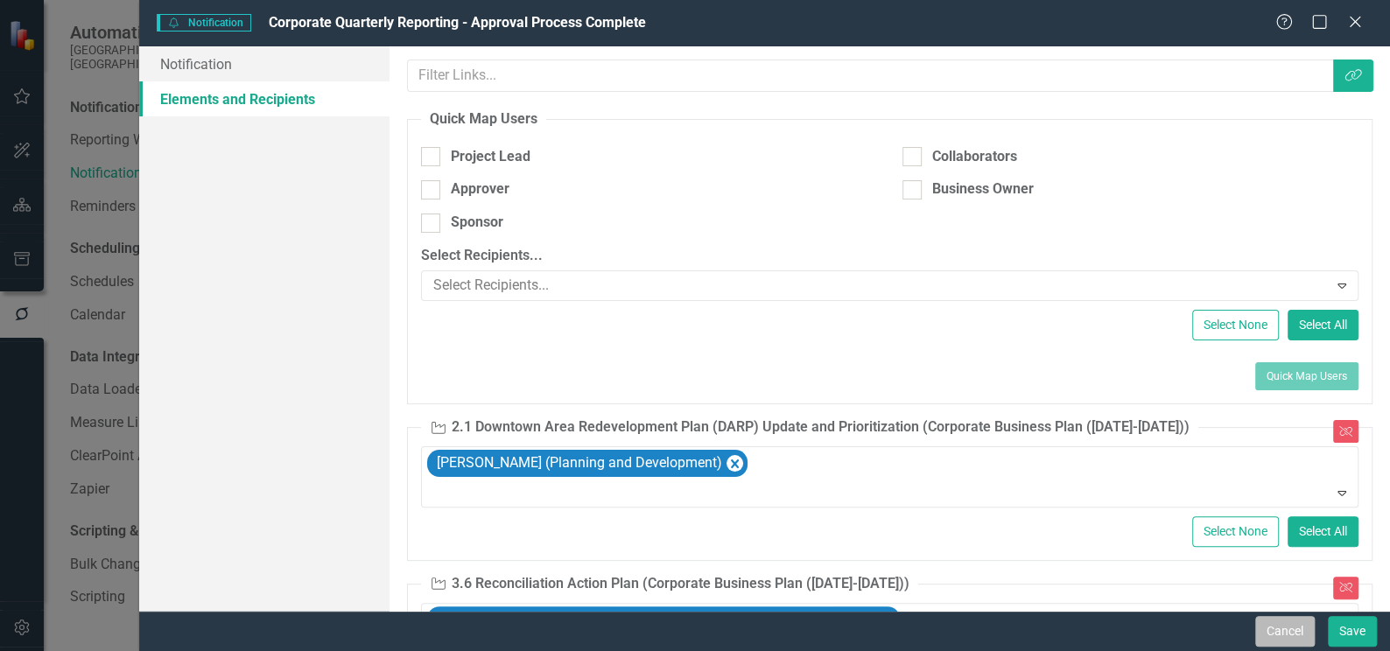
click at [1283, 633] on button "Cancel" at bounding box center [1285, 631] width 60 height 31
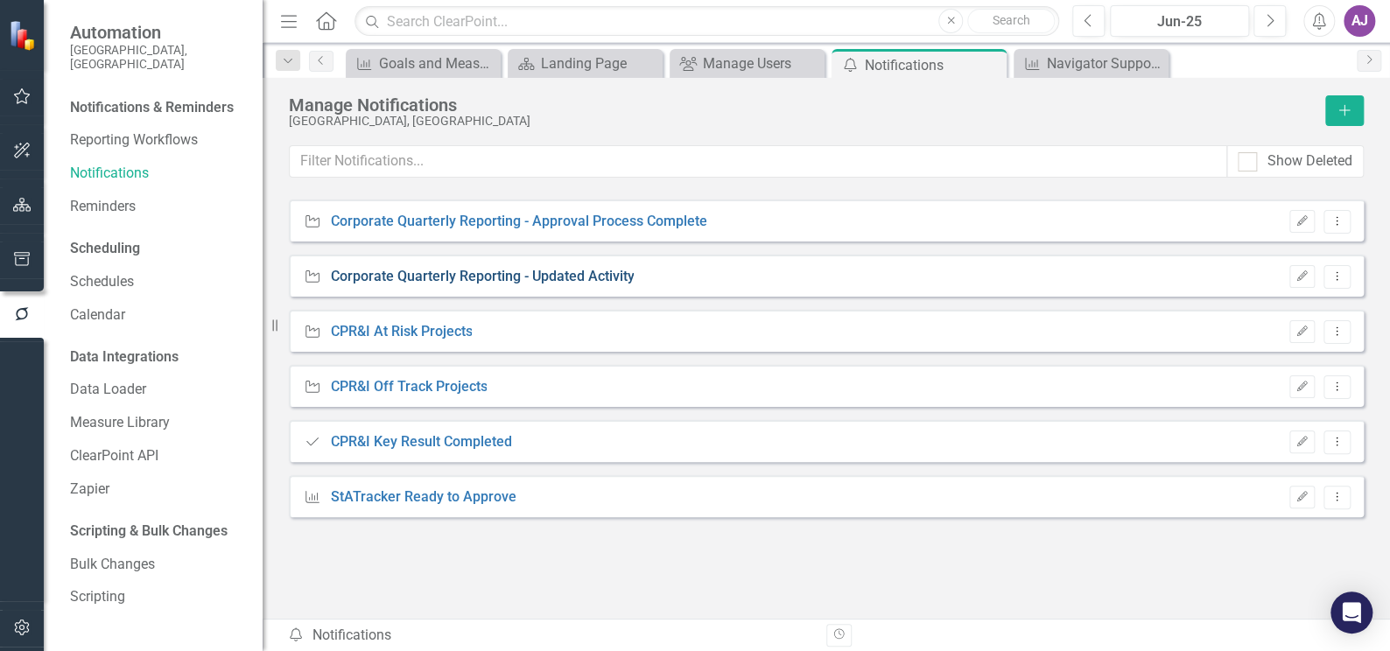
click at [521, 271] on link "Corporate Quarterly Reporting - Updated Activity" at bounding box center [482, 277] width 304 height 20
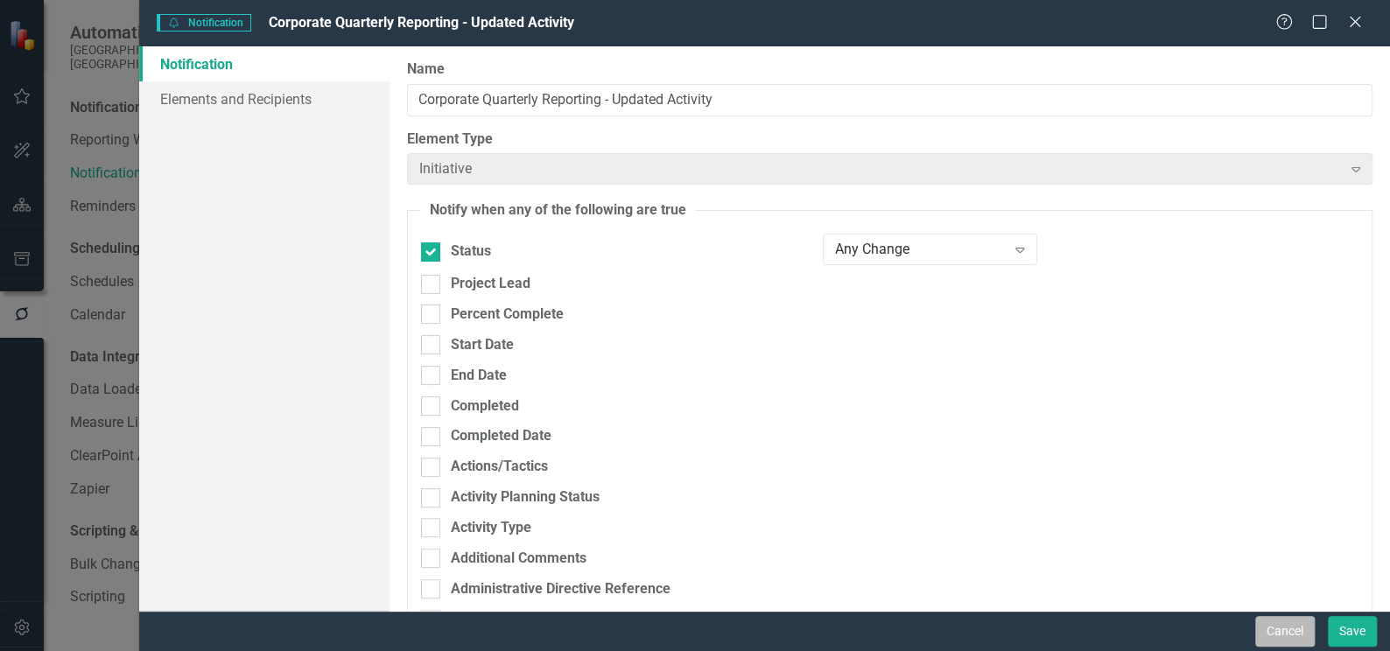
click at [1299, 633] on button "Cancel" at bounding box center [1285, 631] width 60 height 31
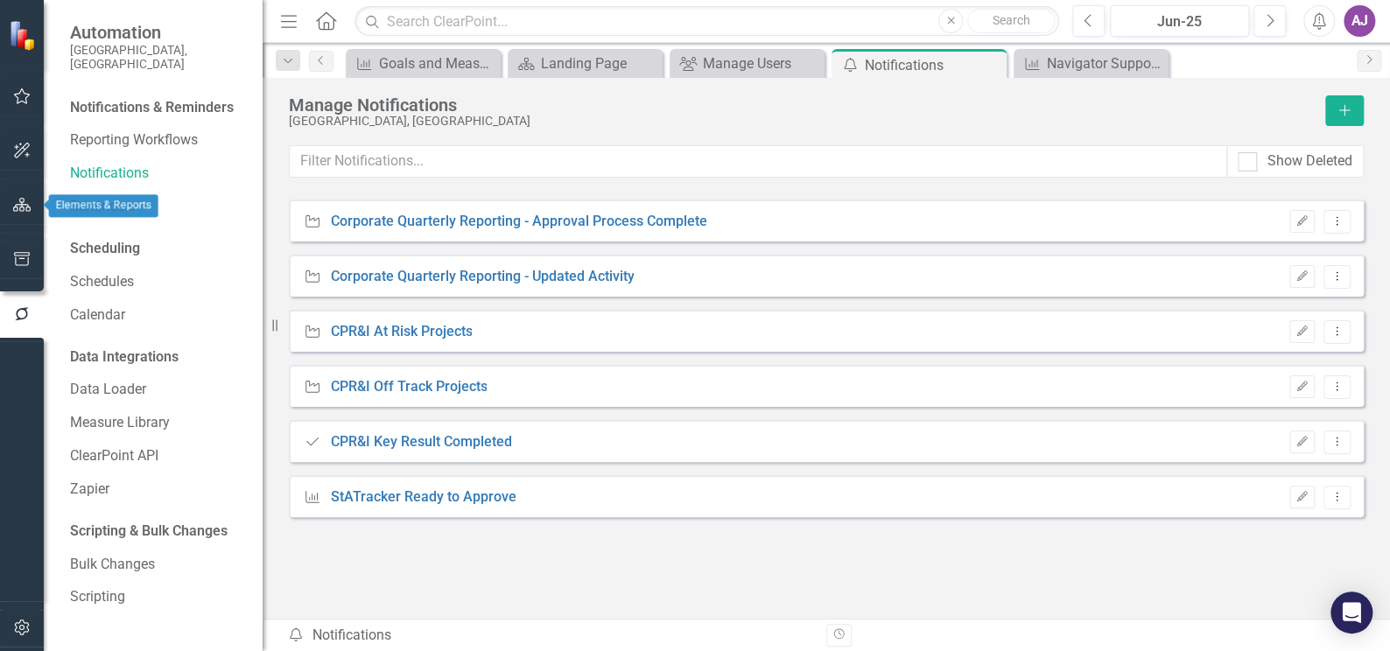
click at [25, 198] on icon "button" at bounding box center [22, 205] width 18 height 14
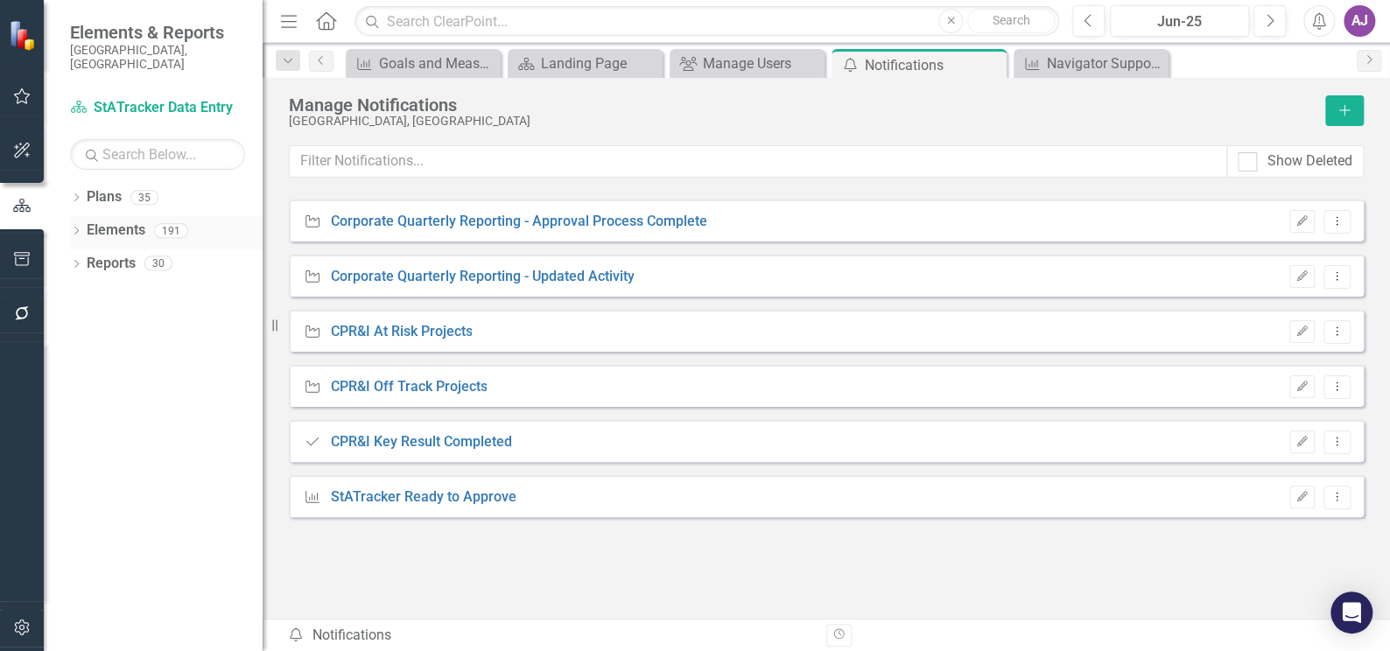
click at [74, 228] on icon "Dropdown" at bounding box center [76, 233] width 12 height 10
click at [81, 294] on icon "Dropdown" at bounding box center [85, 299] width 12 height 10
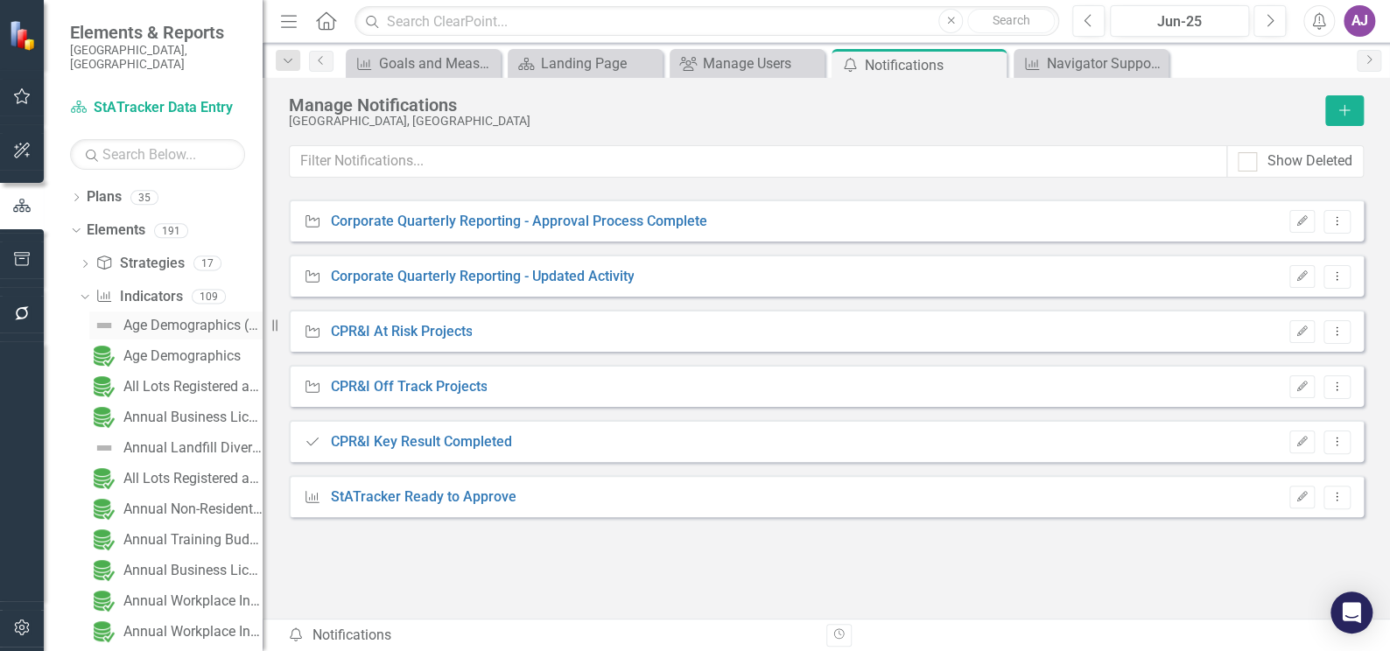
click at [174, 318] on div "Age Demographics (Old ClearPoint Link)" at bounding box center [192, 326] width 139 height 16
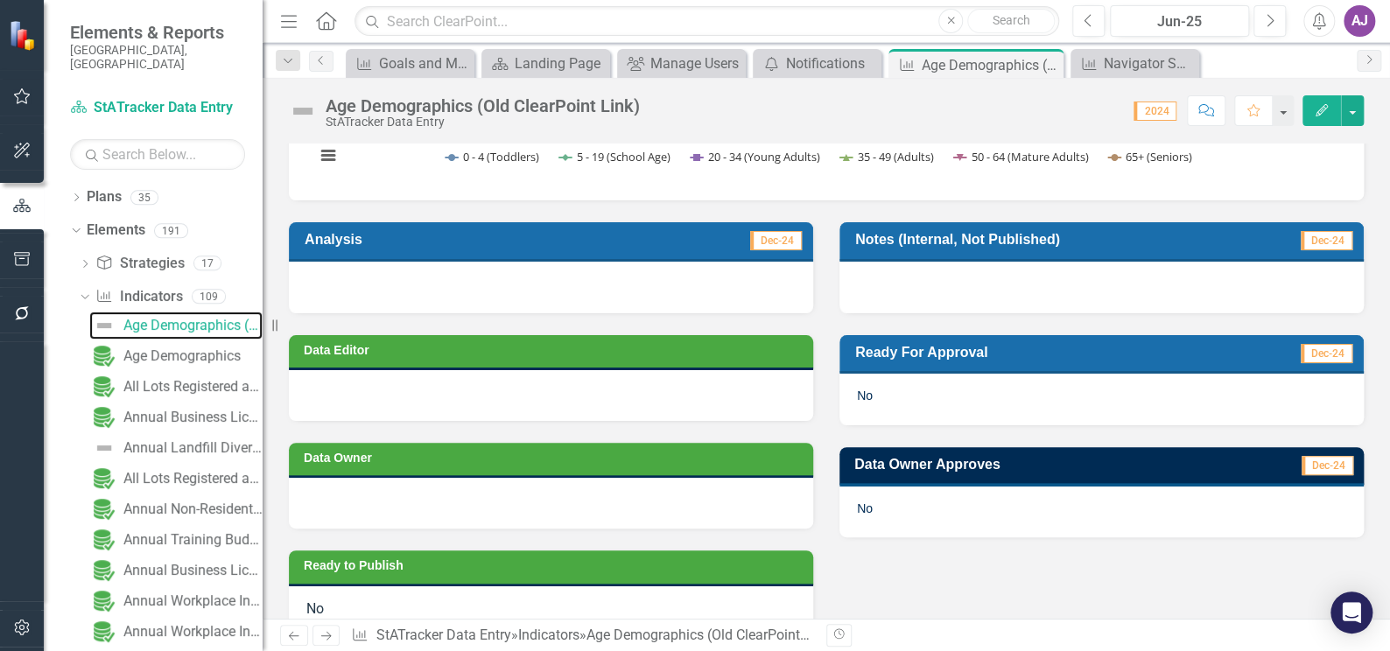
scroll to position [417, 0]
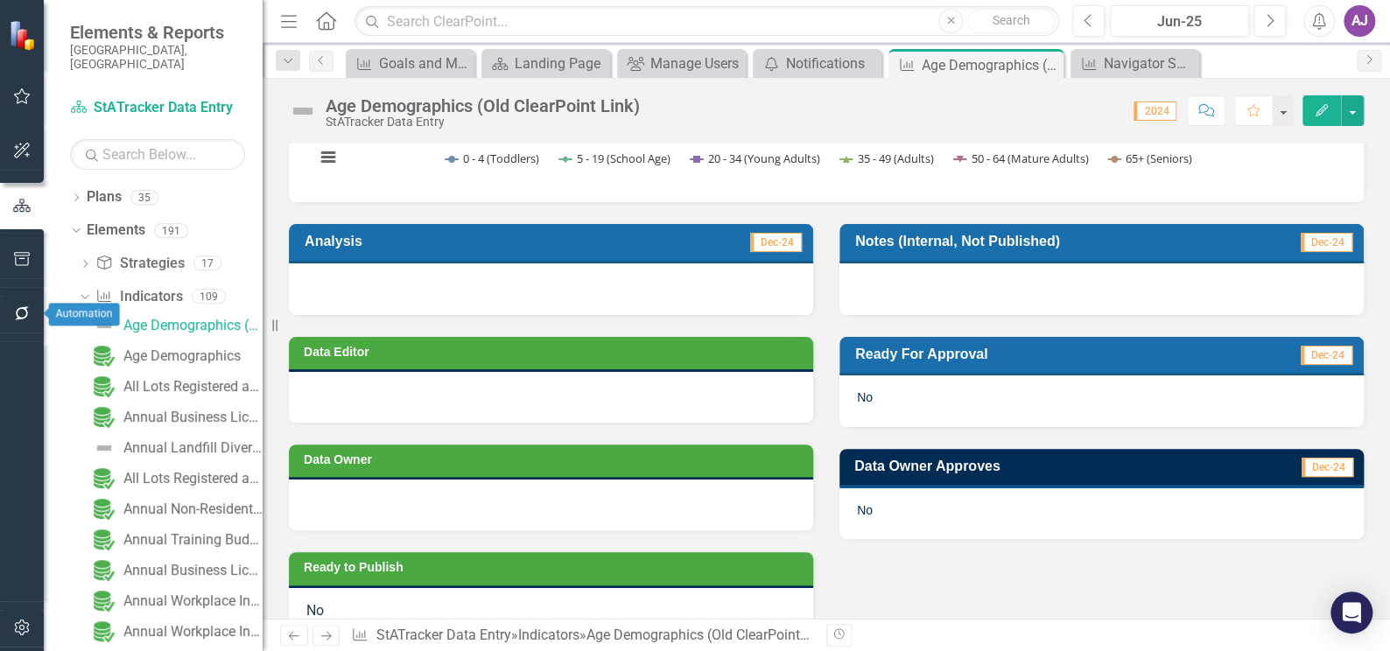
click at [19, 312] on icon "button" at bounding box center [22, 313] width 18 height 14
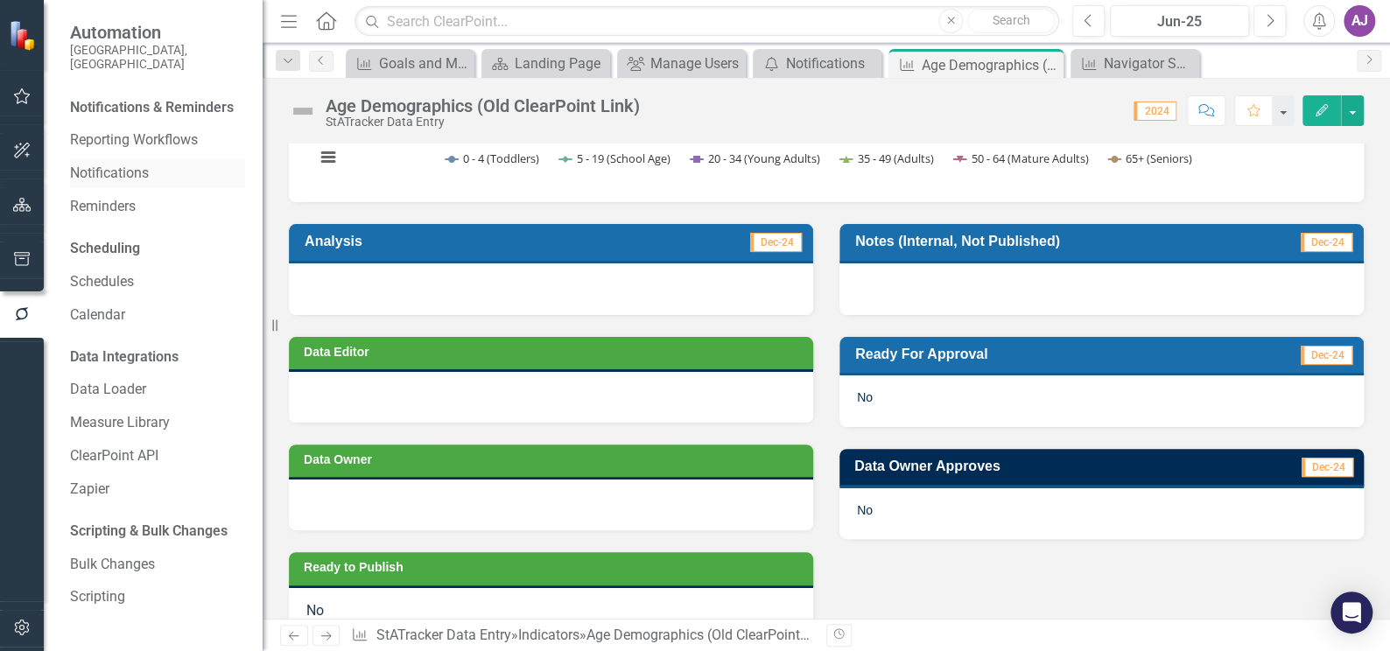
click at [123, 164] on link "Notifications" at bounding box center [157, 174] width 175 height 20
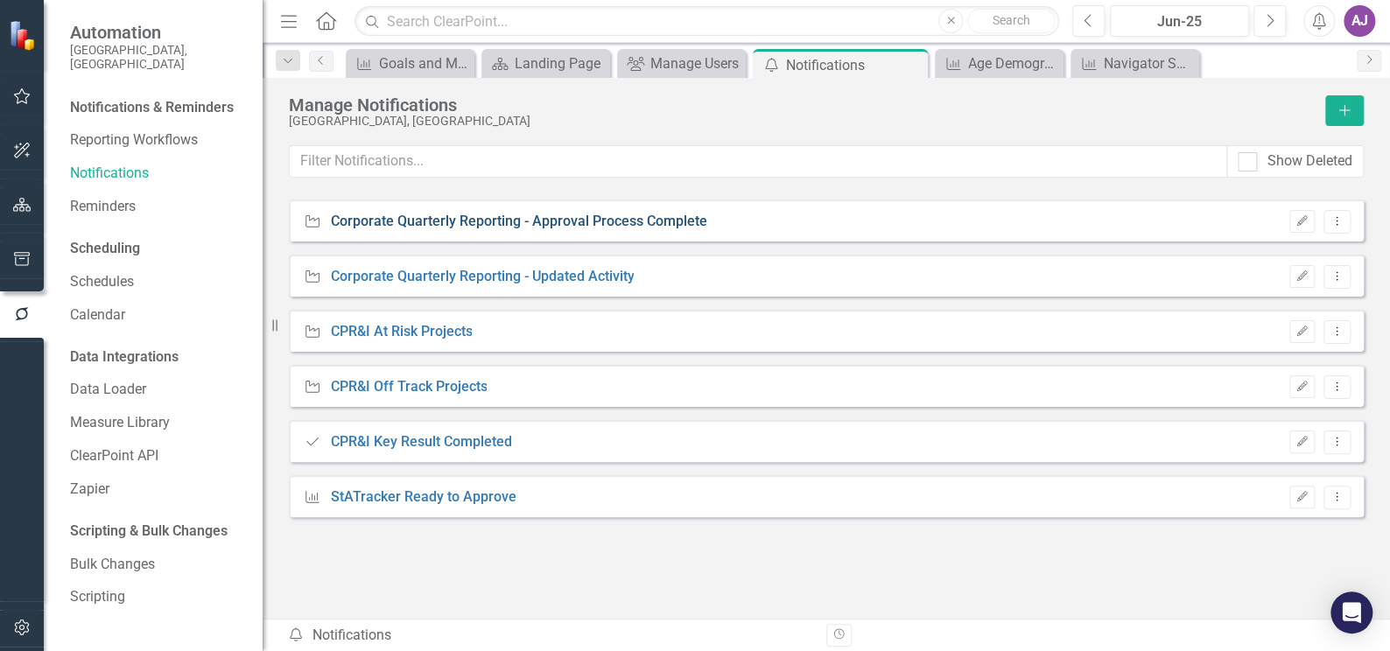
click at [544, 221] on link "Corporate Quarterly Reporting - Approval Process Complete" at bounding box center [518, 222] width 376 height 20
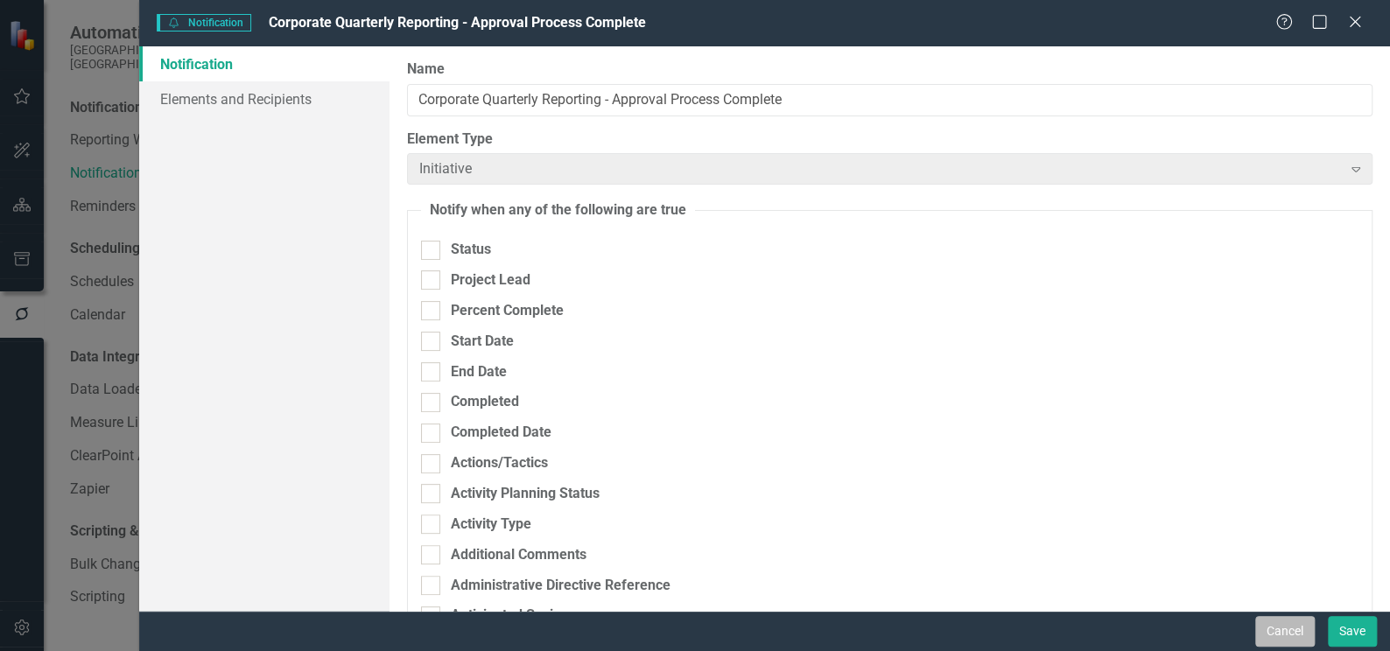
click at [1299, 638] on button "Cancel" at bounding box center [1285, 631] width 60 height 31
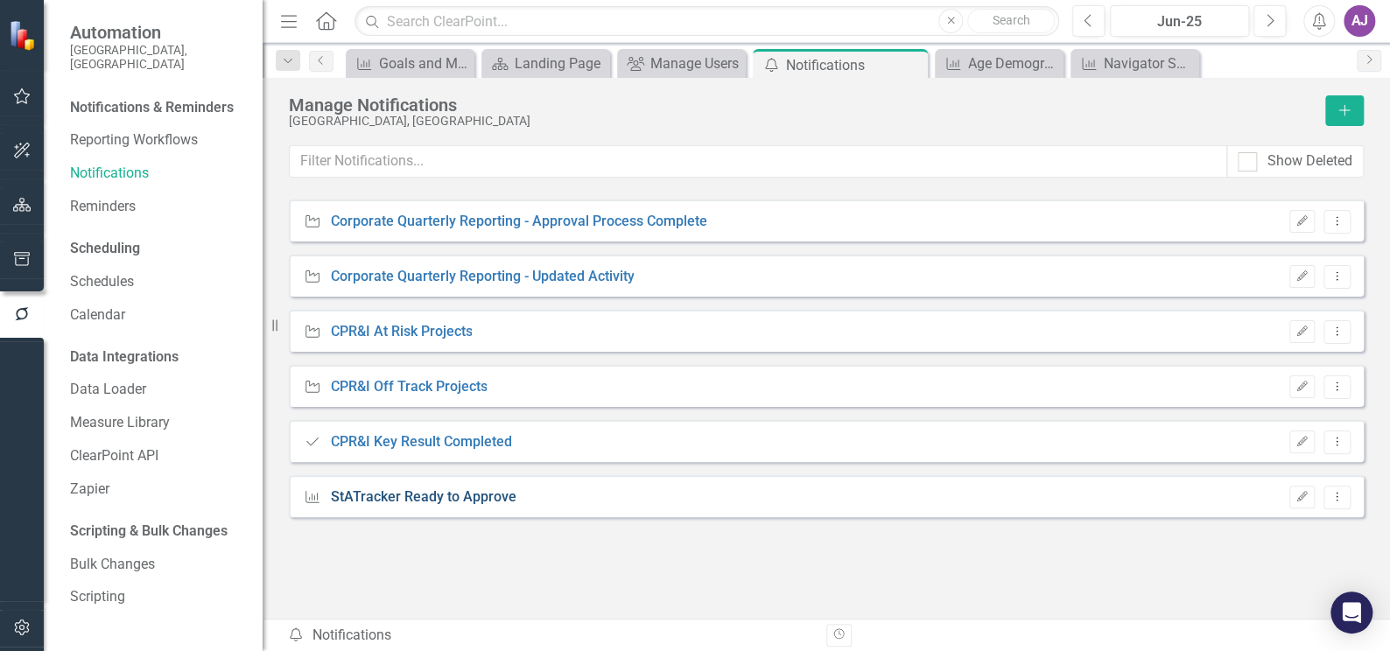
click at [462, 494] on link "StATracker Ready to Approve" at bounding box center [423, 497] width 186 height 20
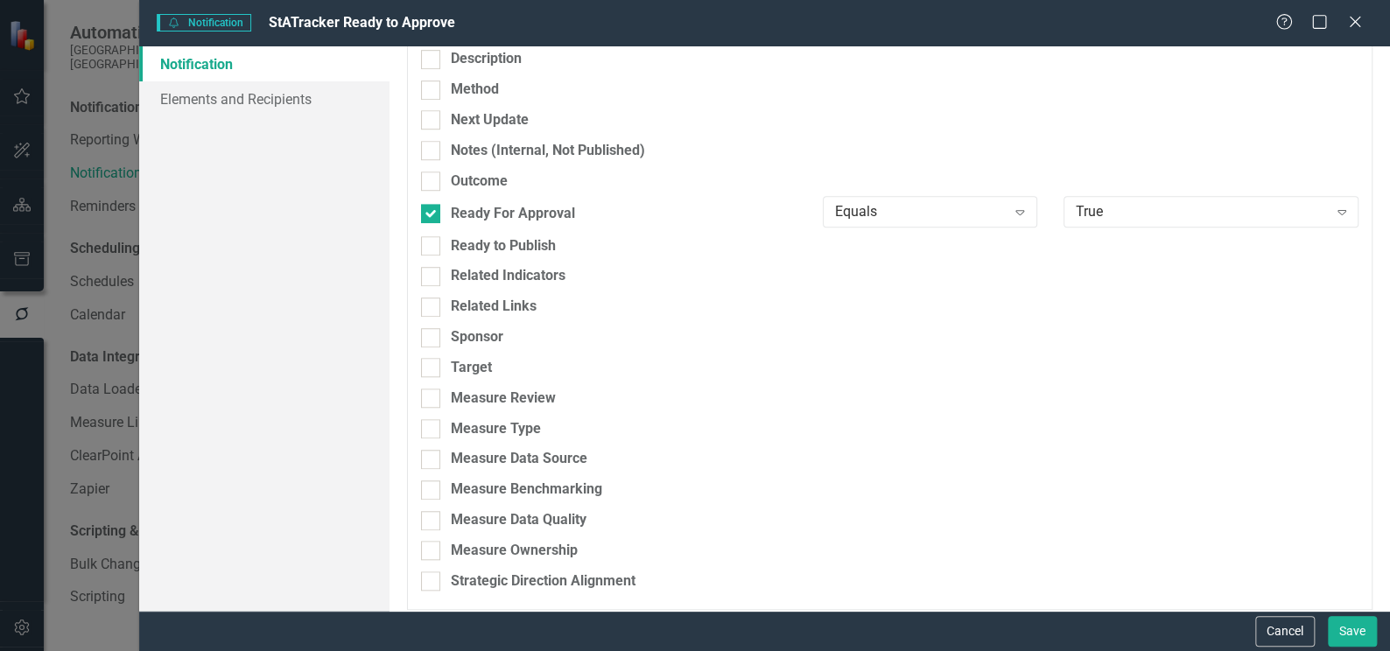
scroll to position [477, 0]
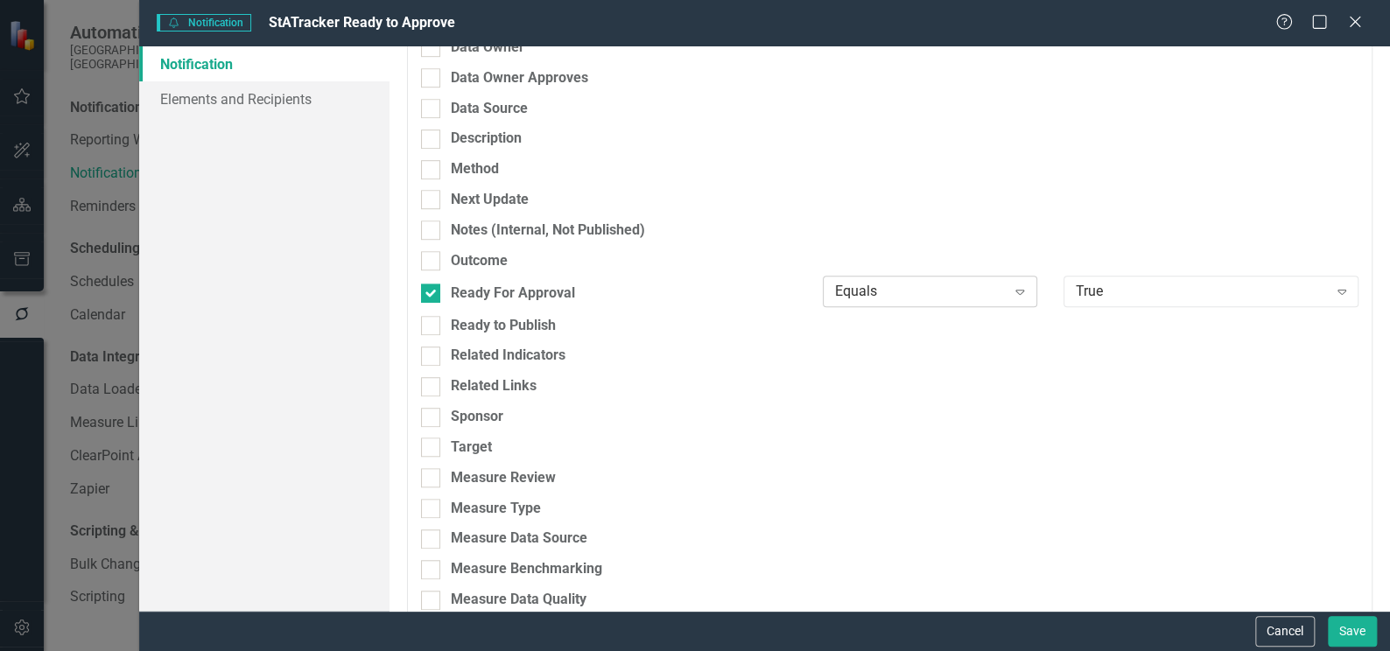
click at [1011, 292] on icon "Expand" at bounding box center [1020, 291] width 18 height 14
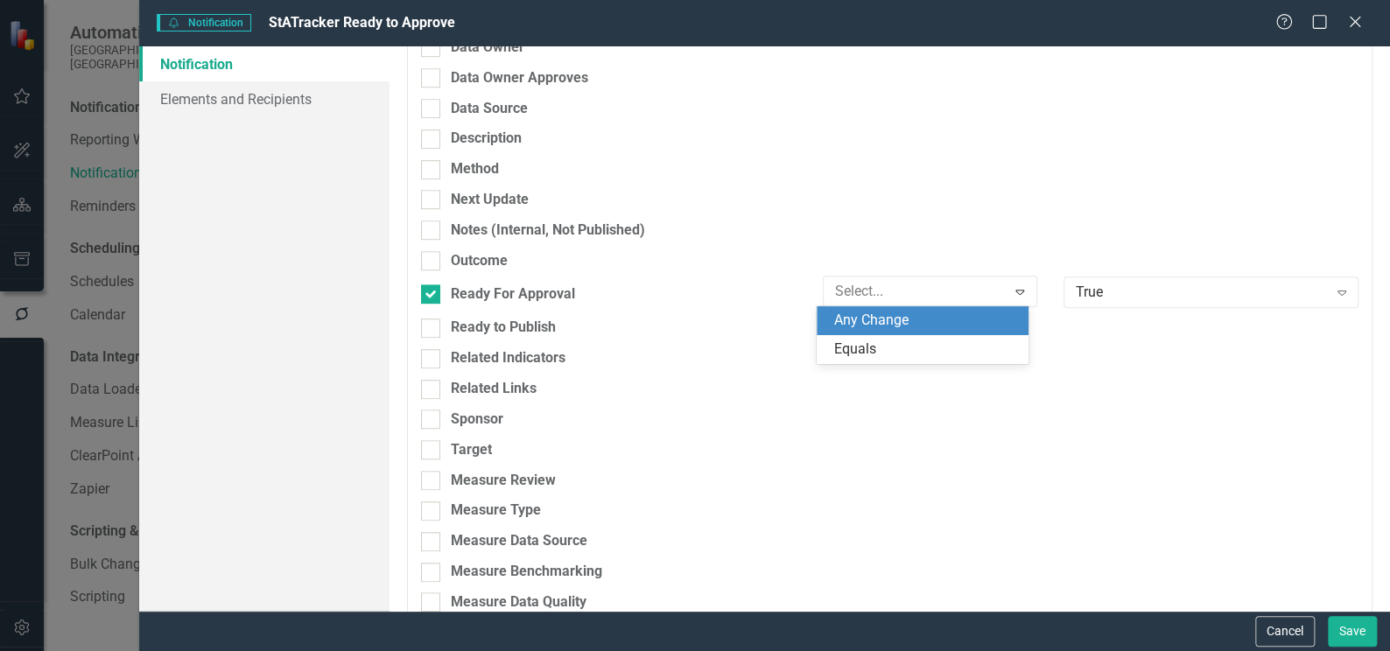
click at [996, 312] on div "Any Change" at bounding box center [926, 321] width 184 height 20
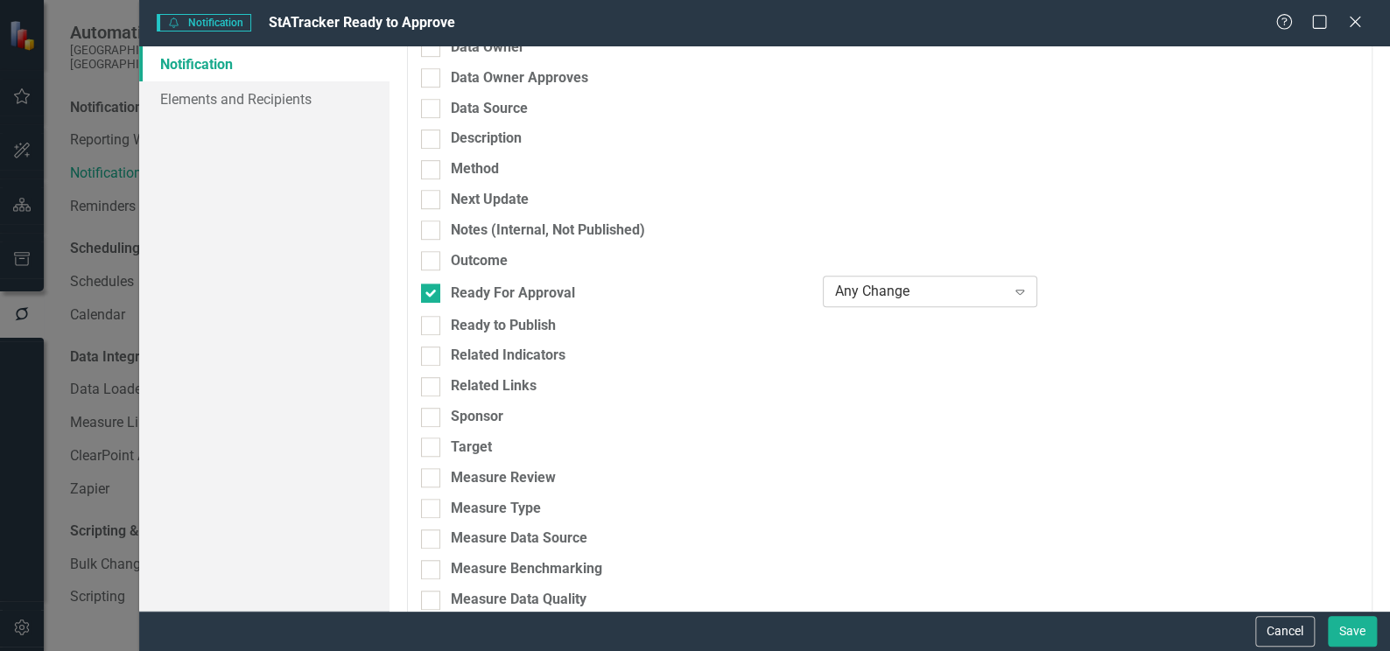
click at [1016, 293] on icon at bounding box center [1020, 292] width 9 height 5
click at [782, 324] on div "Ready to Publish" at bounding box center [608, 326] width 375 height 20
click at [432, 324] on input "Ready to Publish" at bounding box center [426, 321] width 11 height 11
click at [890, 300] on div "Any Change Expand" at bounding box center [930, 292] width 214 height 32
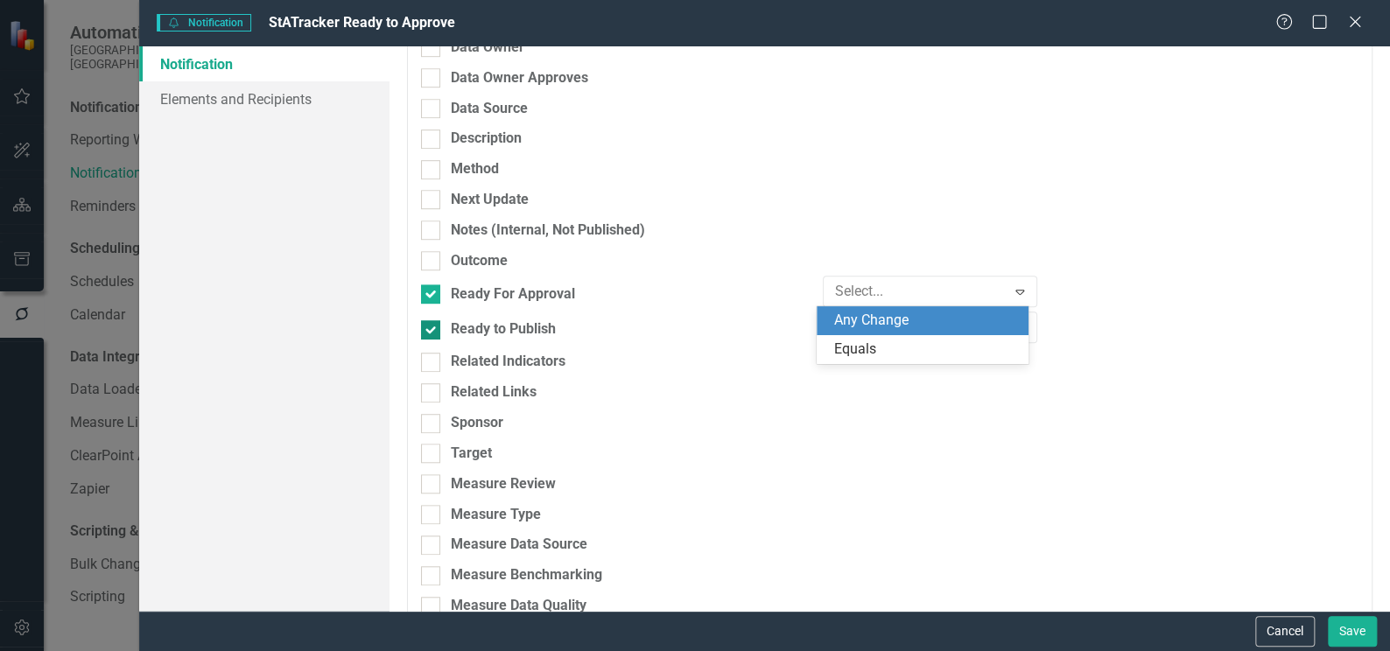
click at [737, 323] on div "Ready to Publish" at bounding box center [608, 329] width 375 height 20
click at [432, 323] on input "Ready to Publish" at bounding box center [426, 325] width 11 height 11
checkbox input "false"
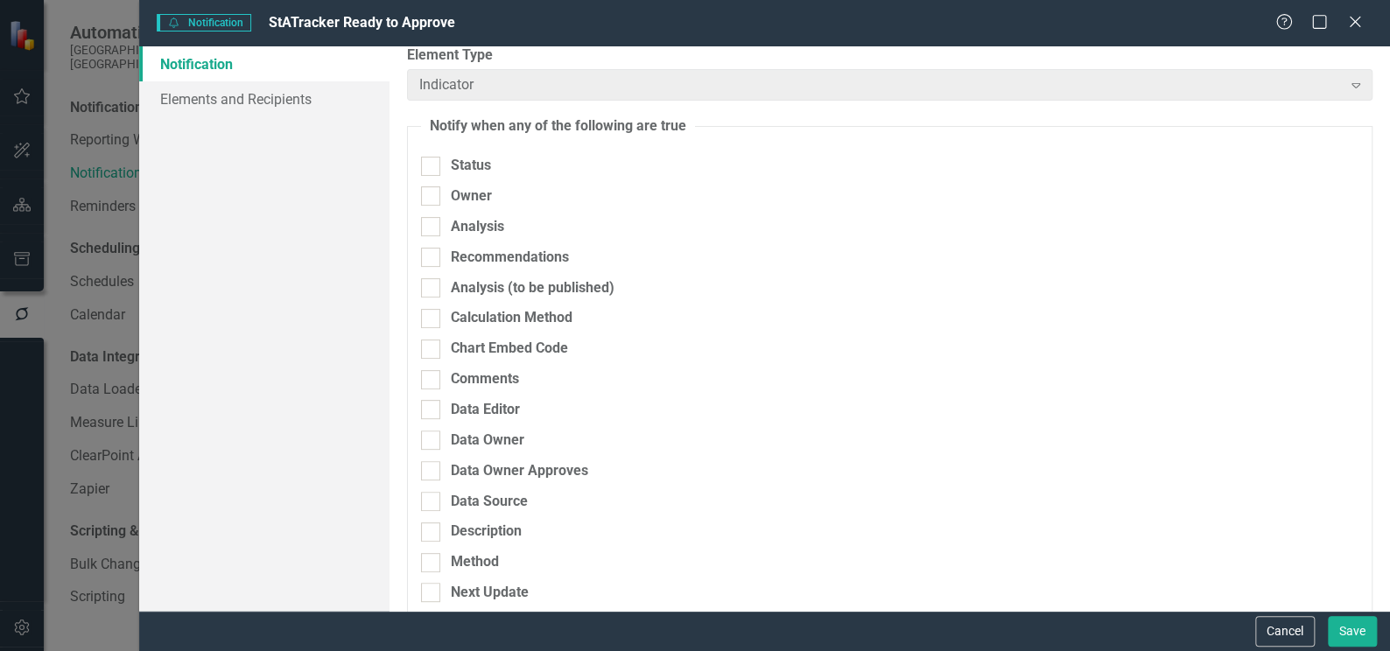
scroll to position [0, 0]
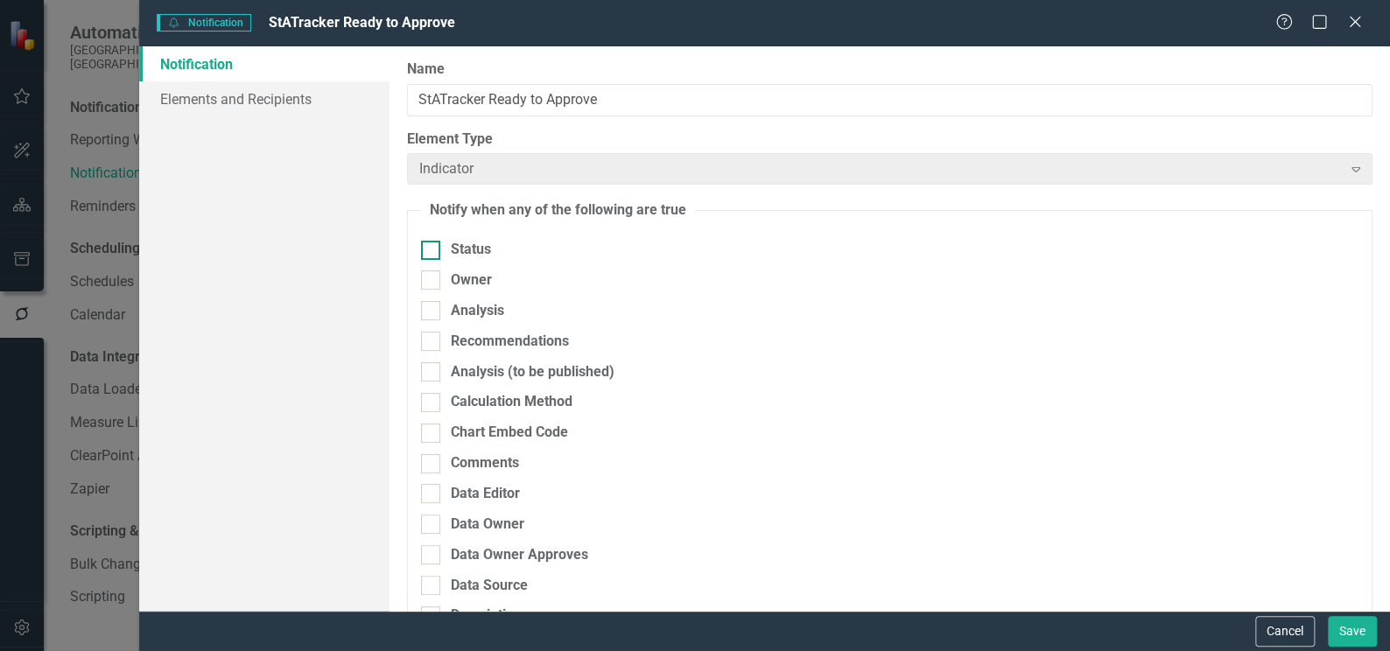
click at [437, 249] on div at bounding box center [430, 250] width 19 height 19
click at [432, 249] on input "Status" at bounding box center [426, 246] width 11 height 11
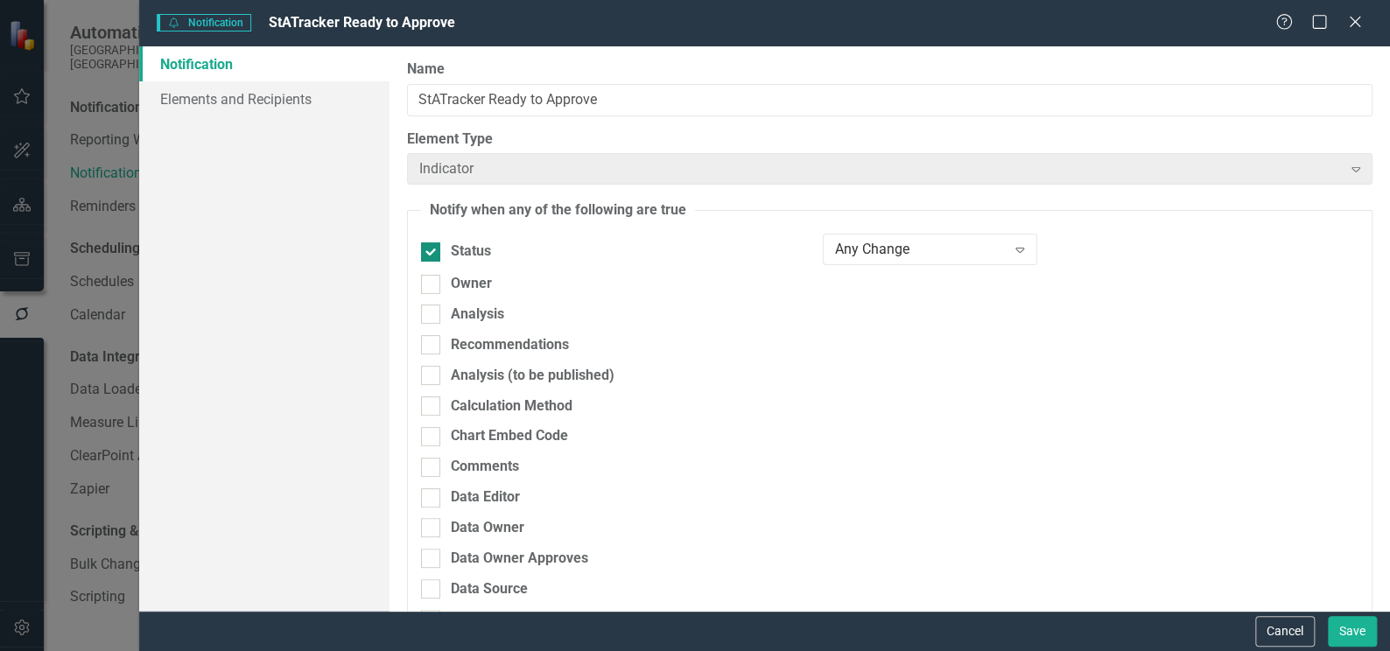
click at [437, 249] on div at bounding box center [430, 251] width 19 height 19
click at [432, 249] on input "Status" at bounding box center [426, 247] width 11 height 11
checkbox input "false"
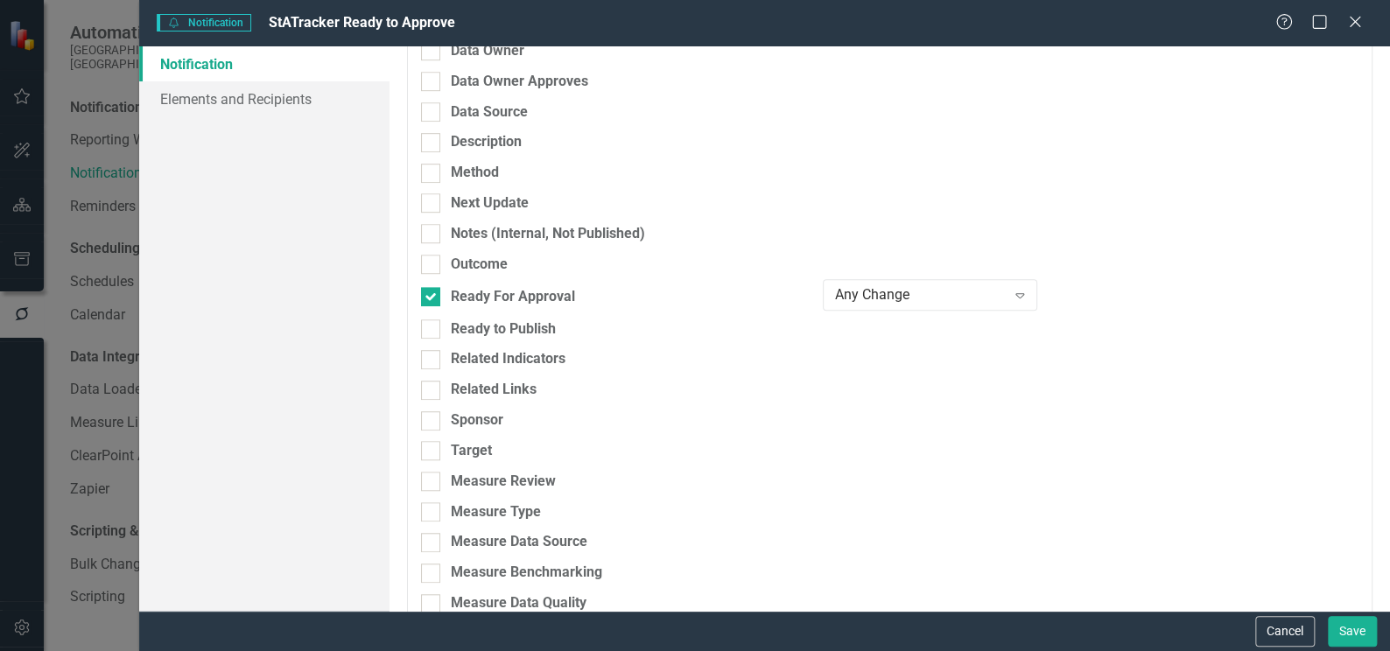
scroll to position [477, 0]
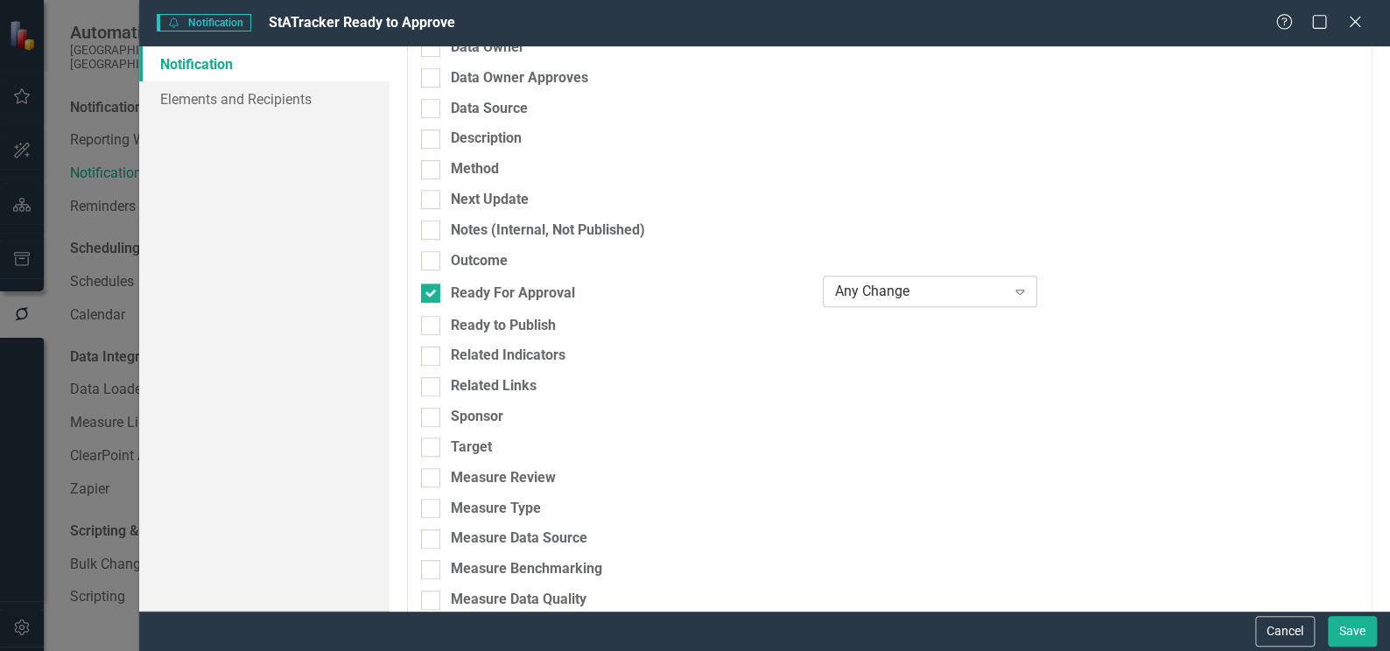
click at [1011, 294] on icon "Expand" at bounding box center [1020, 291] width 18 height 14
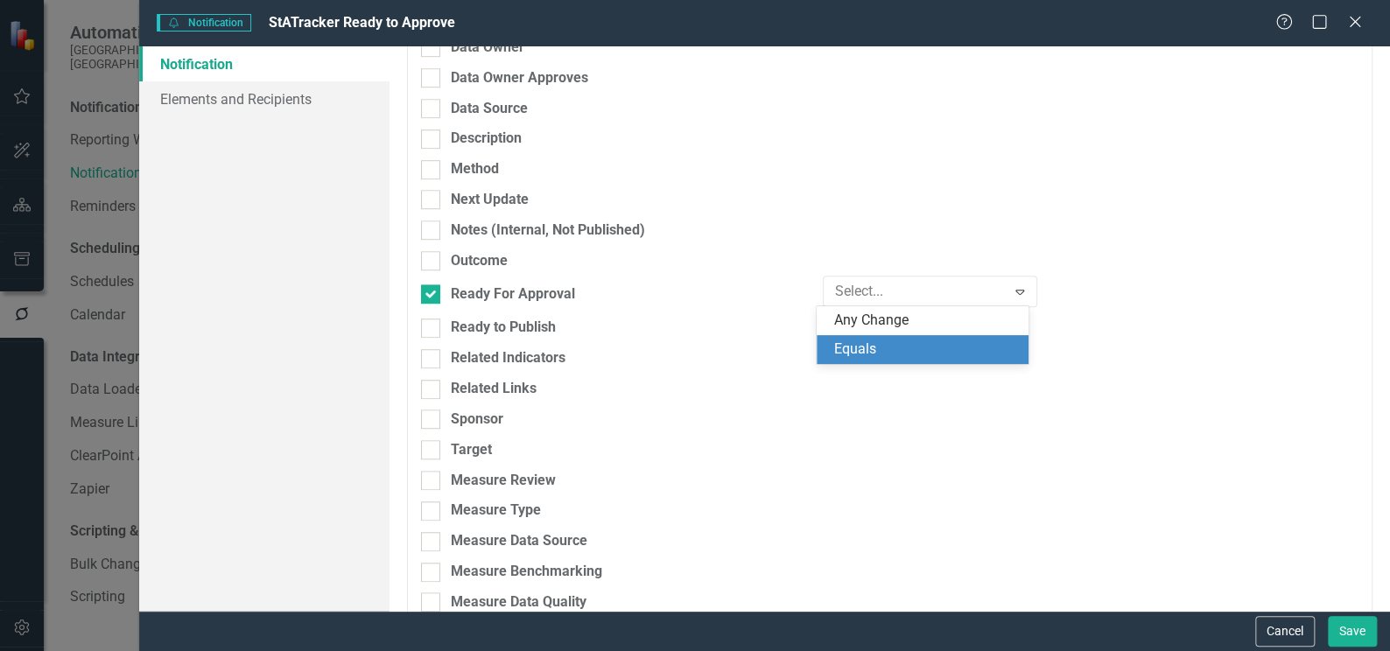
click at [980, 346] on div "Equals" at bounding box center [926, 350] width 184 height 20
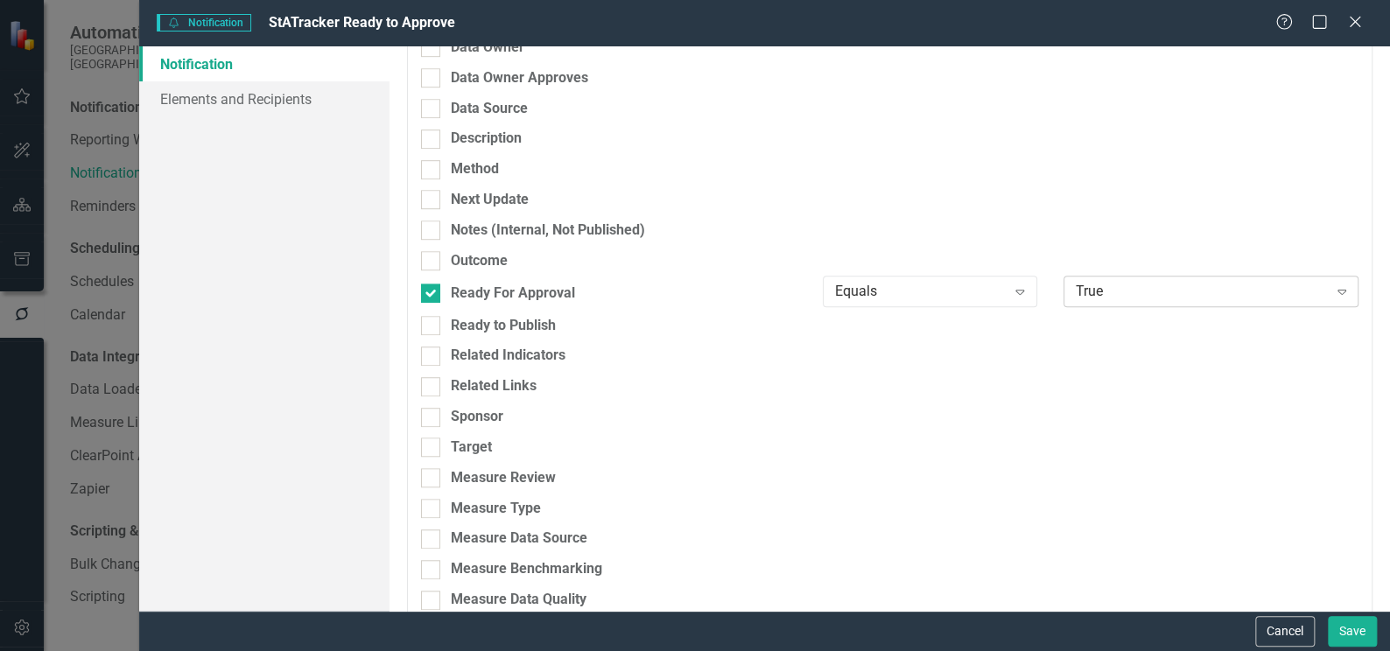
click at [1337, 290] on icon at bounding box center [1341, 292] width 9 height 5
click at [1012, 290] on icon "Expand" at bounding box center [1020, 291] width 18 height 14
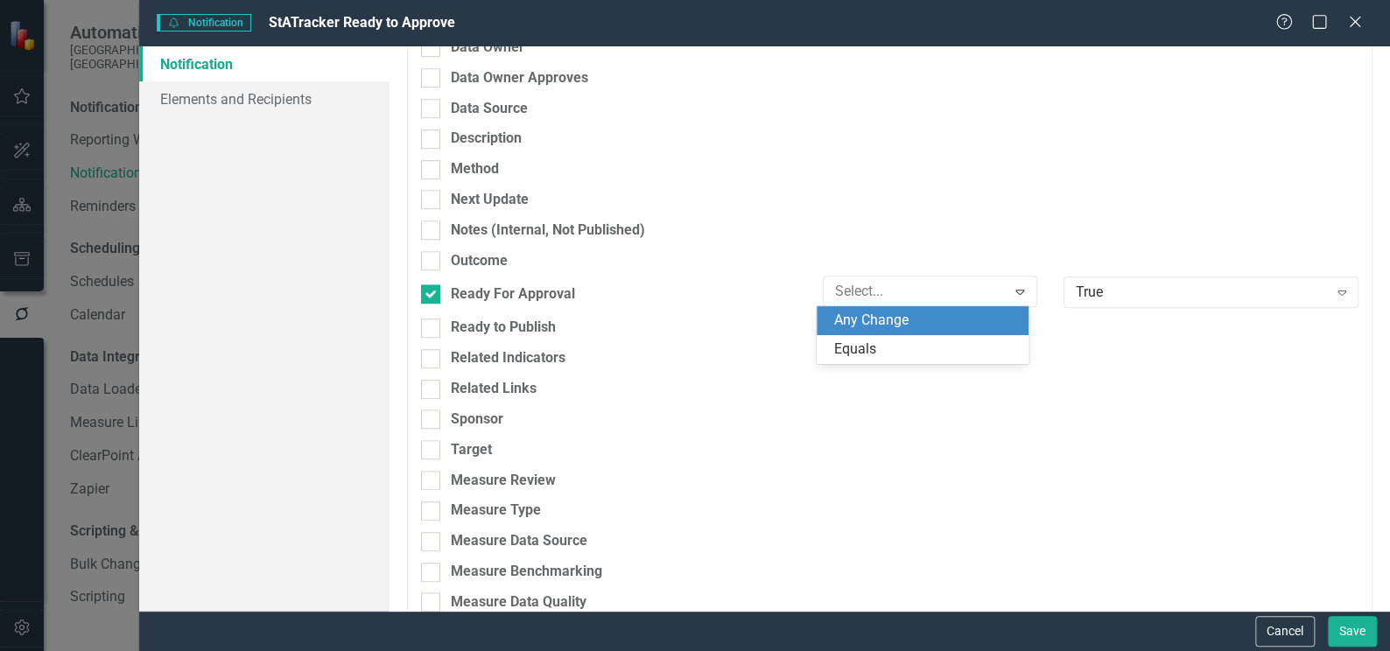
click at [939, 324] on div "Any Change" at bounding box center [926, 321] width 184 height 20
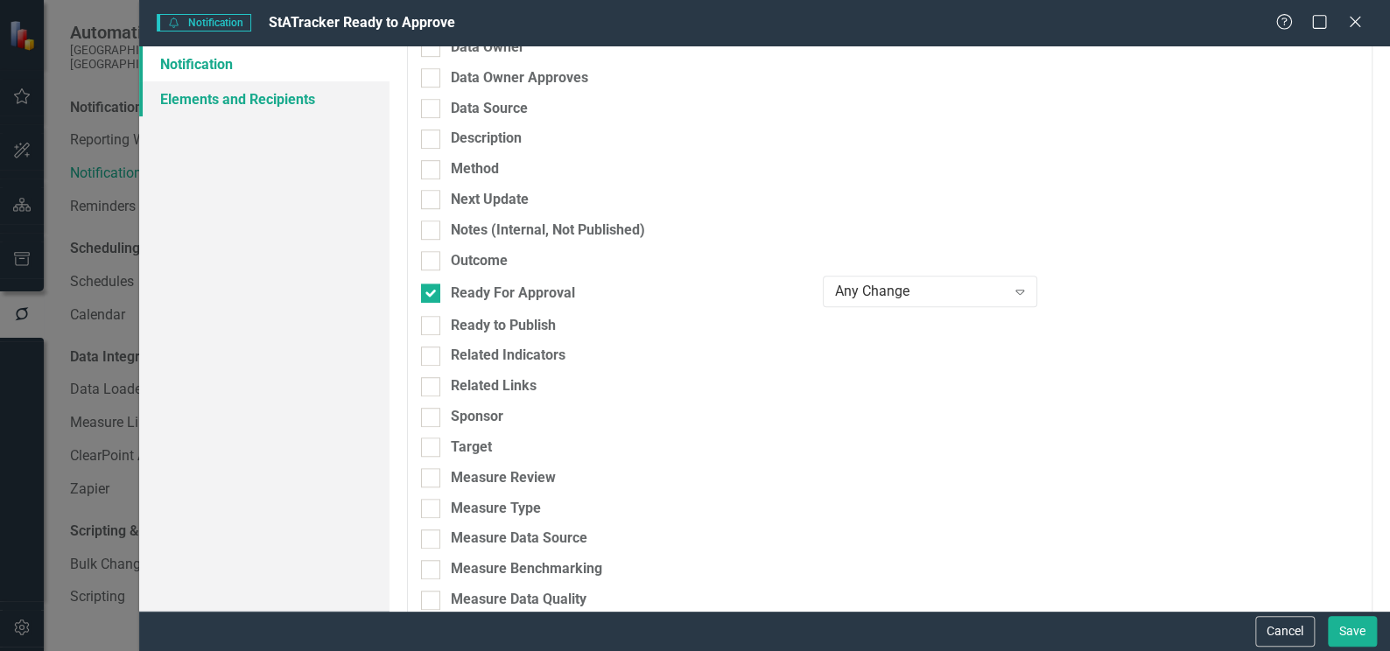
click at [300, 97] on link "Elements and Recipients" at bounding box center [264, 98] width 250 height 35
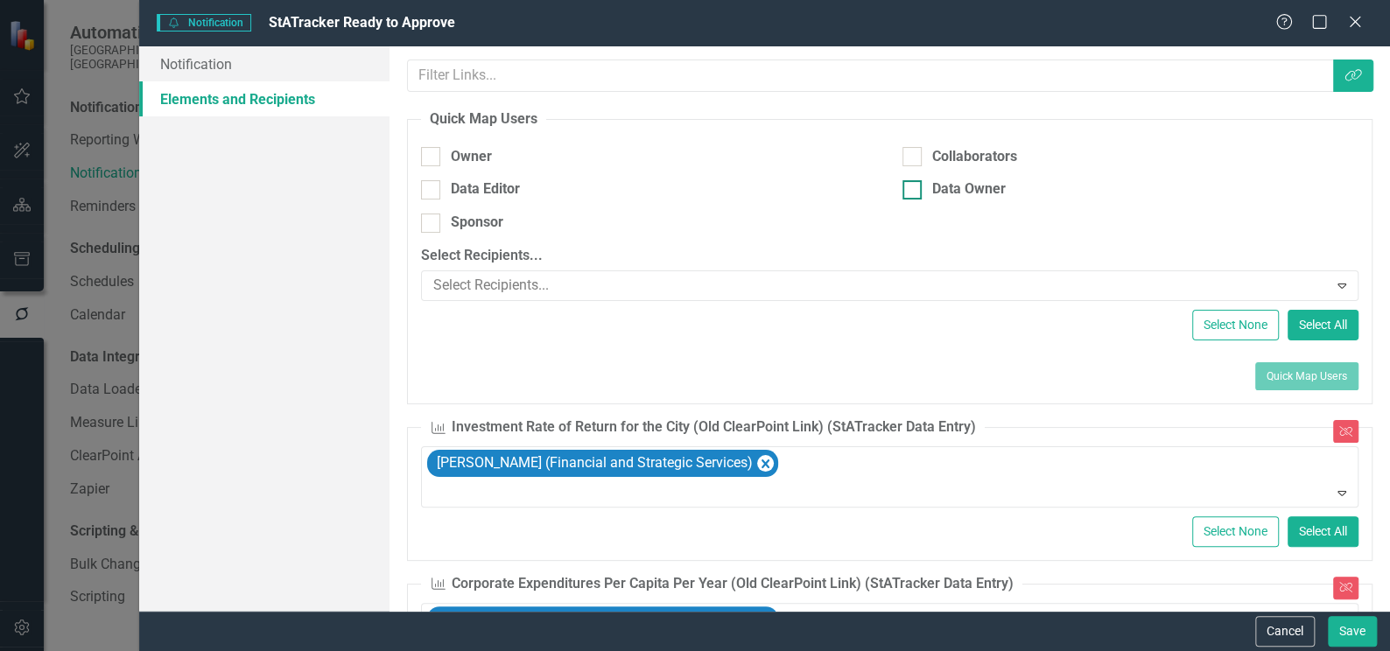
click at [908, 191] on div at bounding box center [911, 189] width 19 height 19
click at [908, 191] on input "Data Owner" at bounding box center [907, 185] width 11 height 11
click at [905, 190] on input "Data Owner" at bounding box center [907, 185] width 11 height 11
checkbox input "false"
click at [1304, 634] on button "Cancel" at bounding box center [1285, 631] width 60 height 31
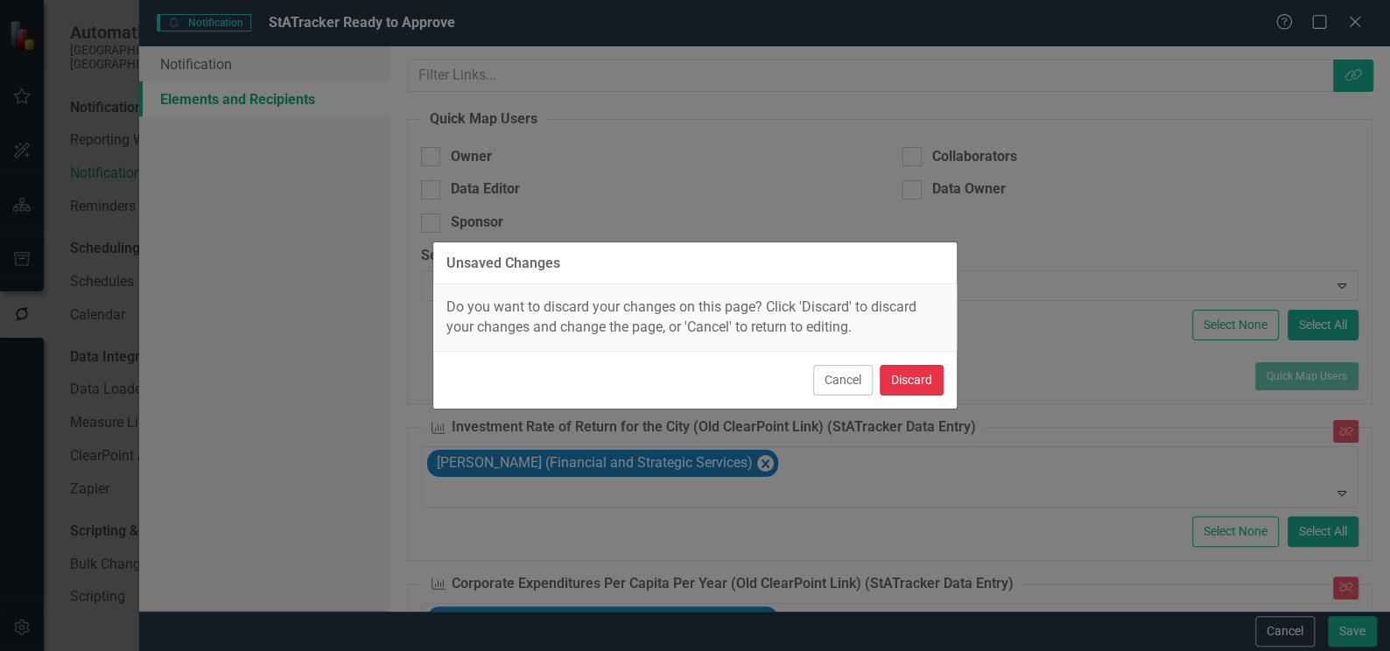
click at [908, 381] on button "Discard" at bounding box center [911, 380] width 64 height 31
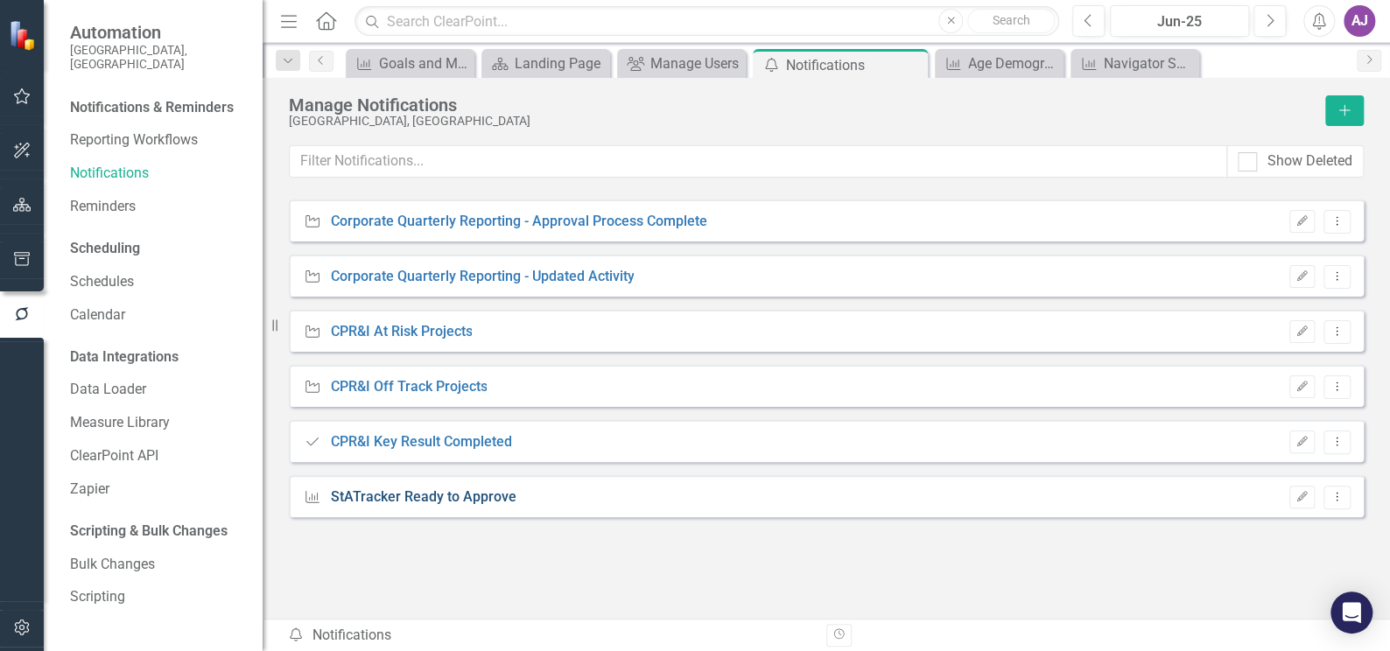
click at [456, 499] on link "StATracker Ready to Approve" at bounding box center [423, 497] width 186 height 20
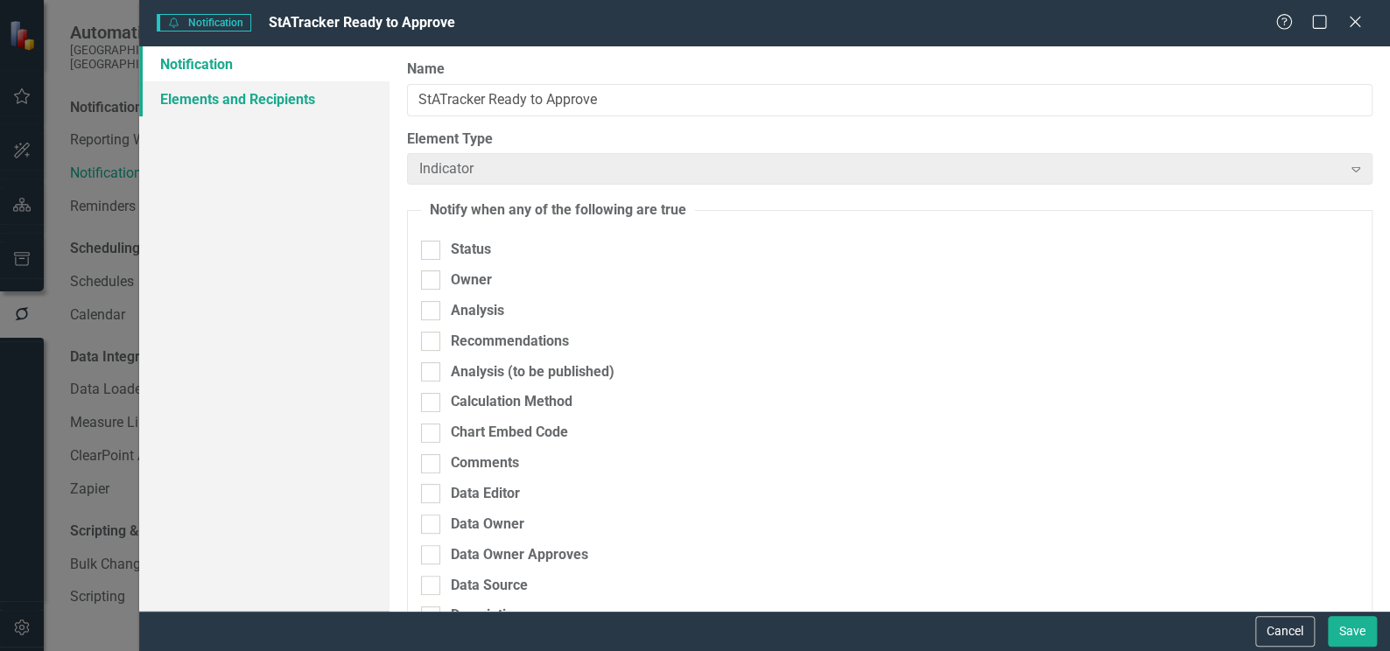
click at [246, 100] on link "Elements and Recipients" at bounding box center [264, 98] width 250 height 35
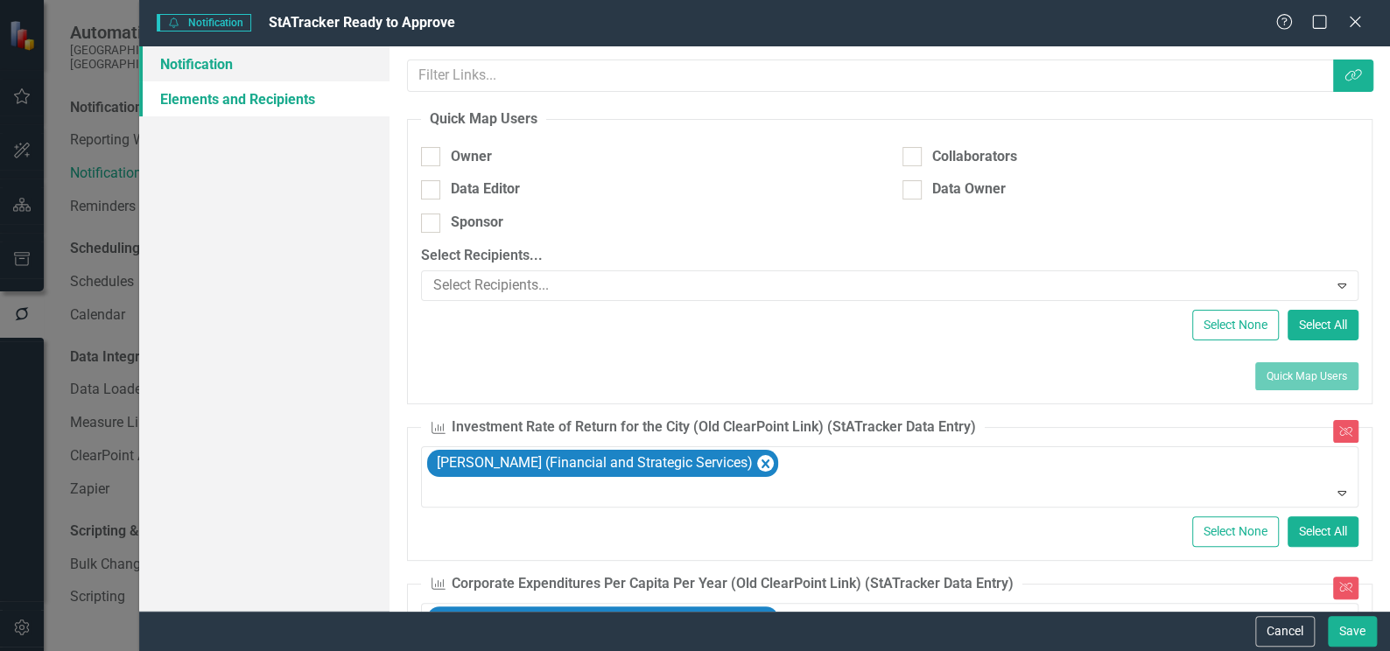
click at [216, 64] on link "Notification" at bounding box center [264, 63] width 250 height 35
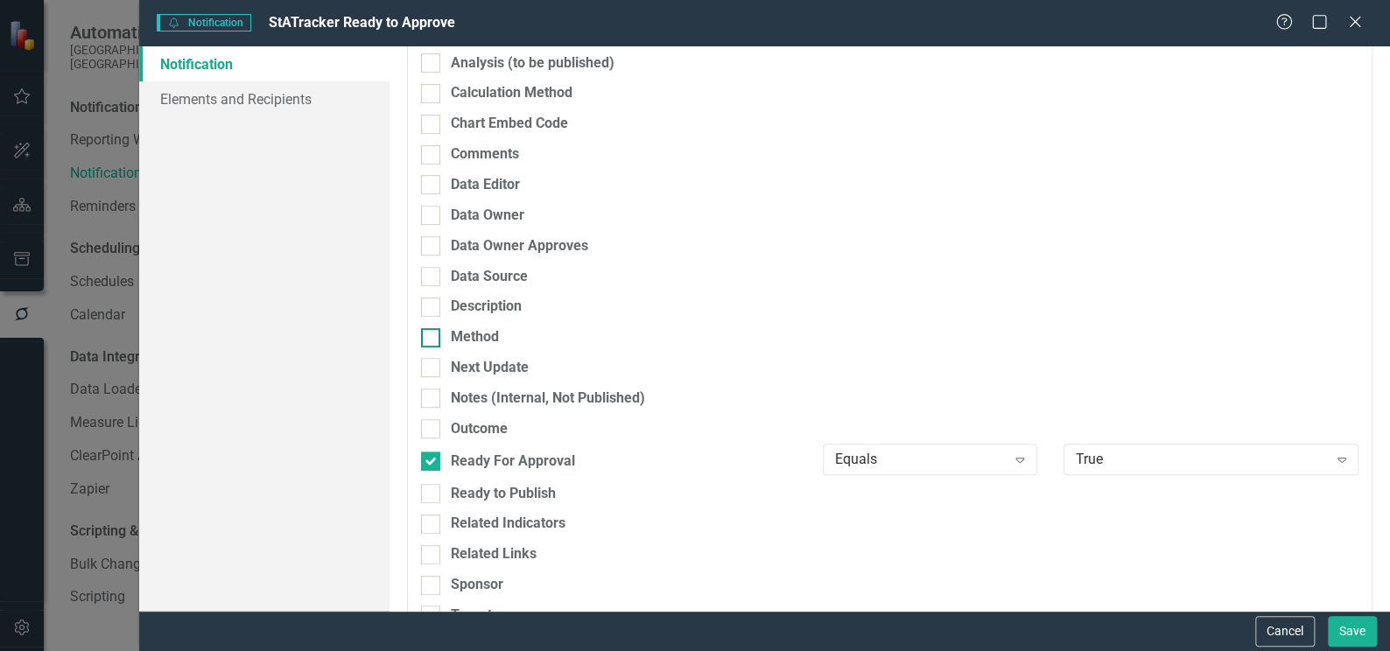
scroll to position [397, 0]
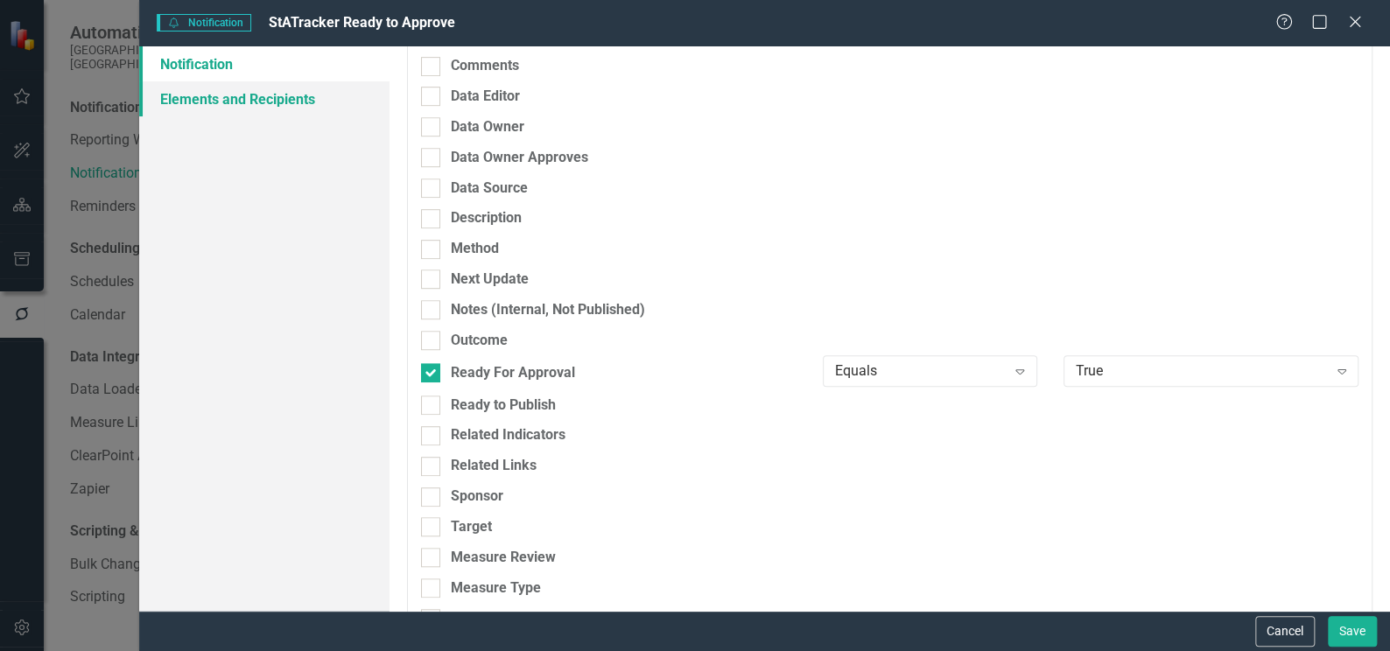
click at [286, 99] on link "Elements and Recipients" at bounding box center [264, 98] width 250 height 35
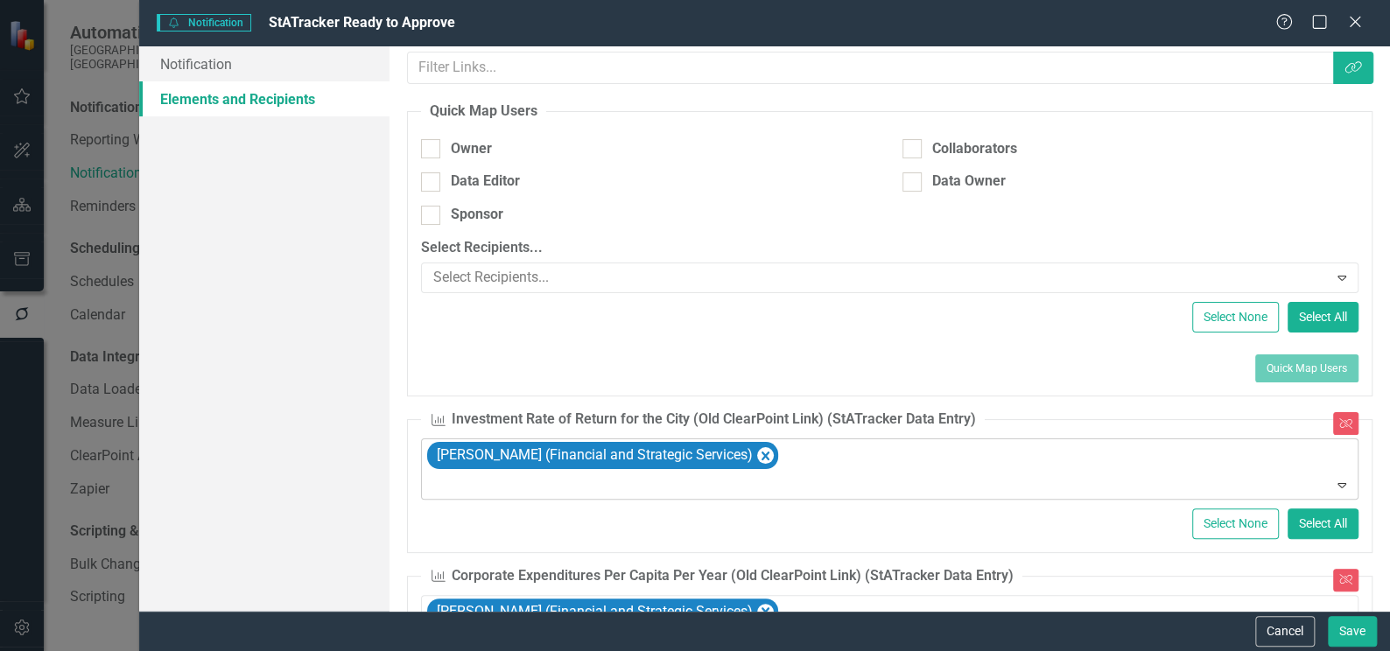
scroll to position [0, 0]
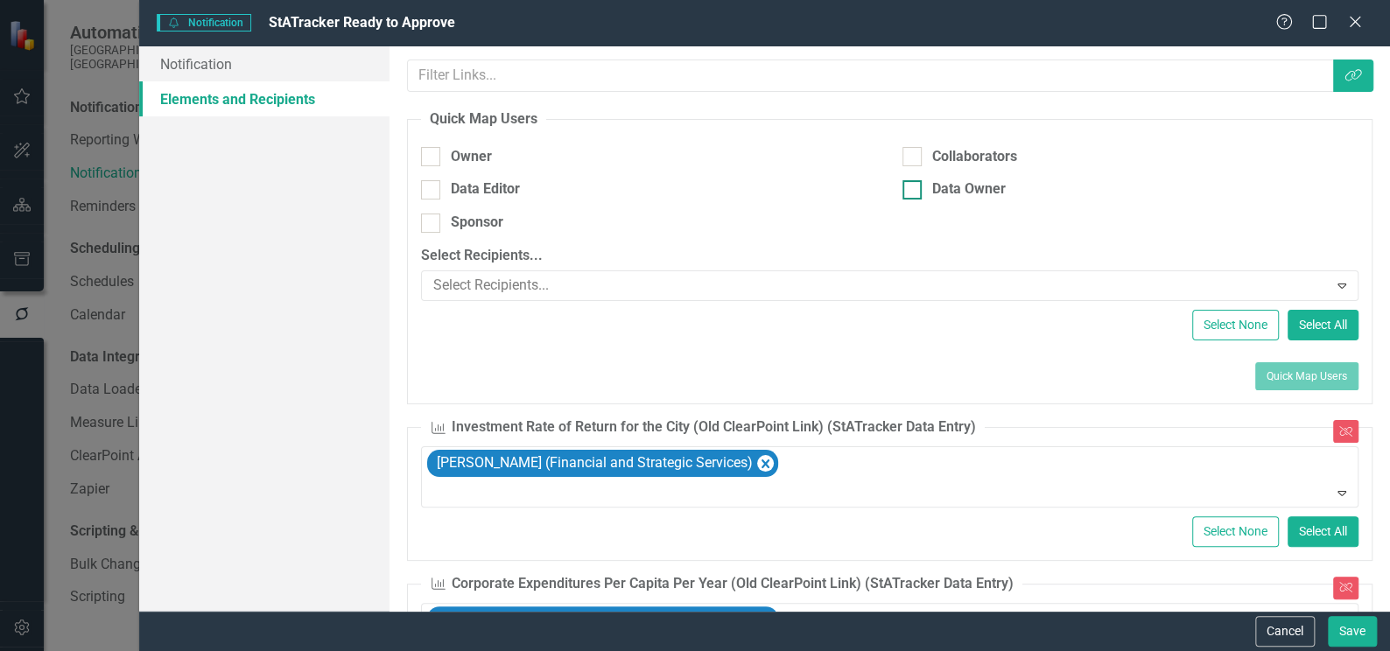
click at [913, 190] on div at bounding box center [911, 189] width 19 height 19
click at [913, 190] on input "Data Owner" at bounding box center [907, 185] width 11 height 11
click at [1337, 285] on icon at bounding box center [1341, 286] width 9 height 5
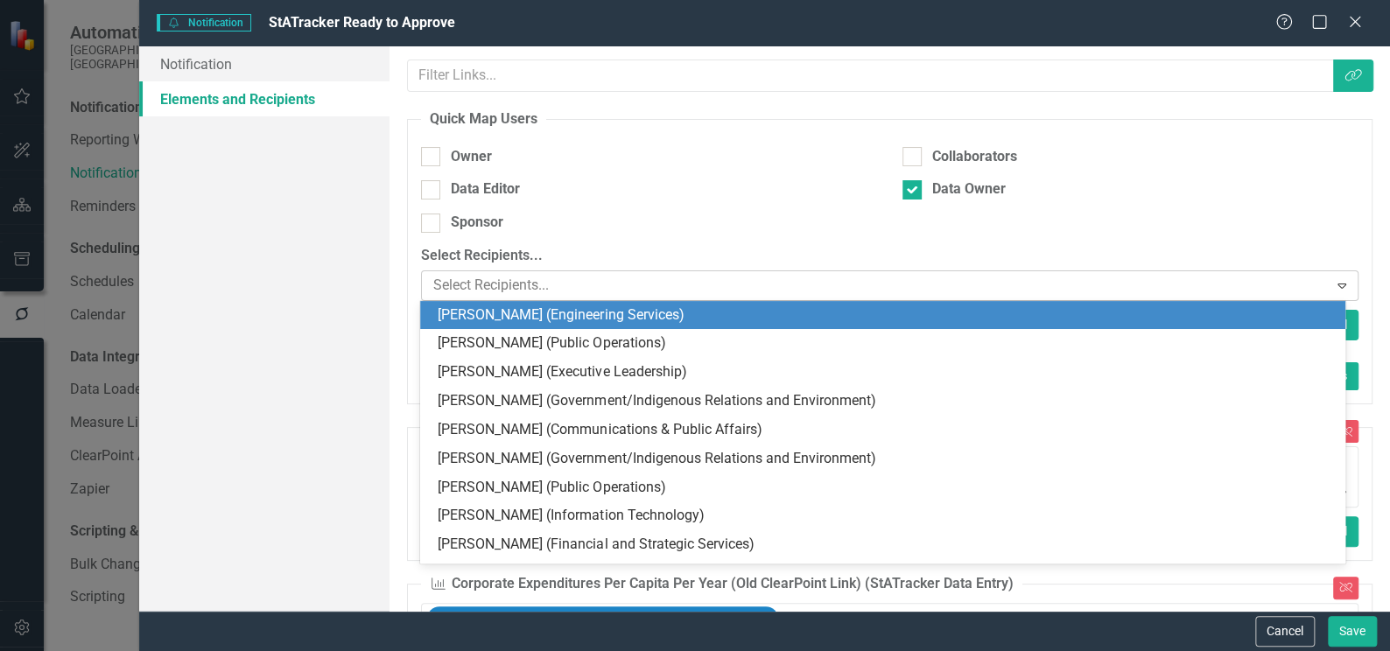
click at [1333, 287] on icon "Expand" at bounding box center [1342, 285] width 18 height 14
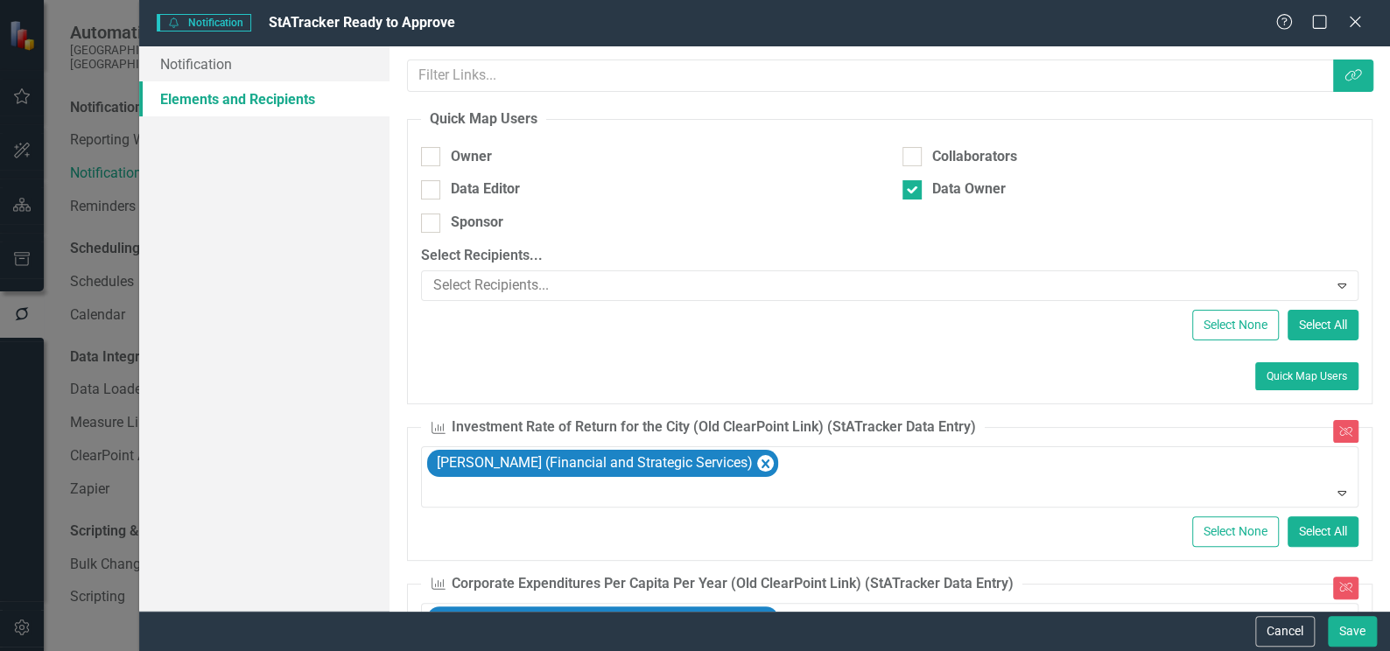
click at [942, 351] on fieldset "Quick Map Users Owner Collaborators Data Editor Data Owner Sponsor Select Recip…" at bounding box center [889, 257] width 965 height 296
click at [906, 189] on input "Data Owner" at bounding box center [907, 185] width 11 height 11
checkbox input "false"
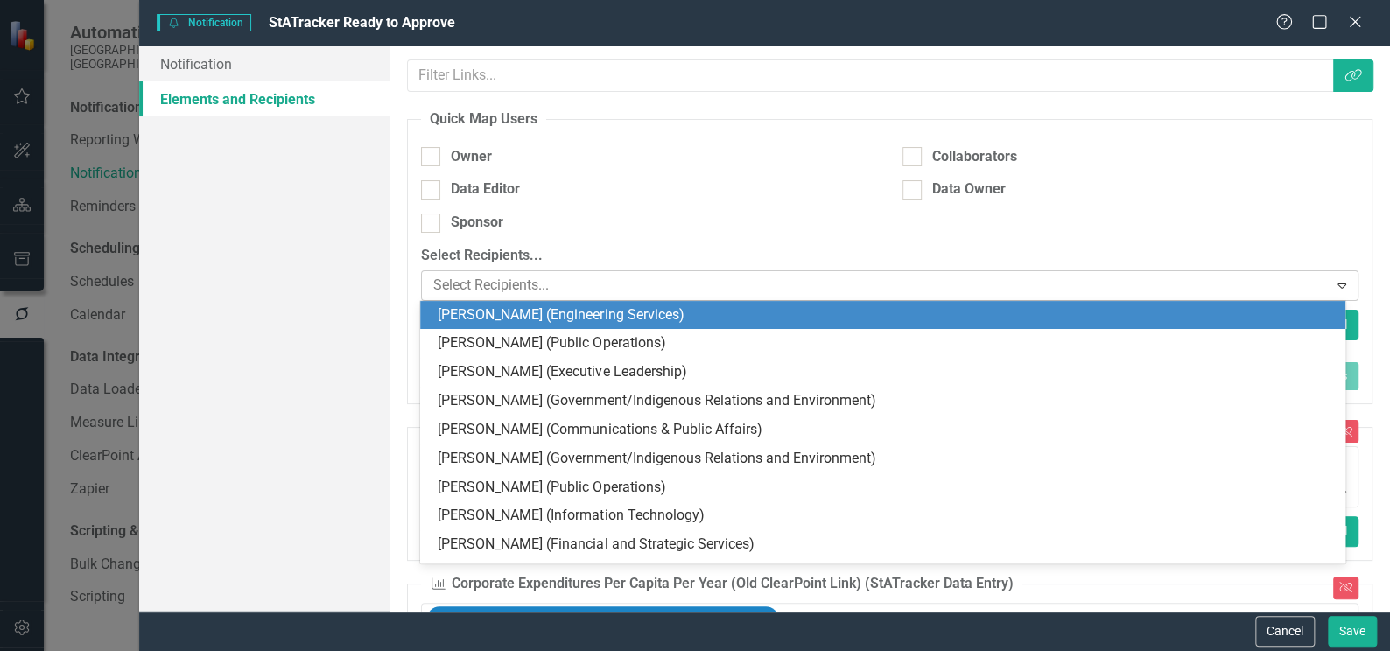
click at [1333, 285] on icon "Expand" at bounding box center [1342, 285] width 18 height 14
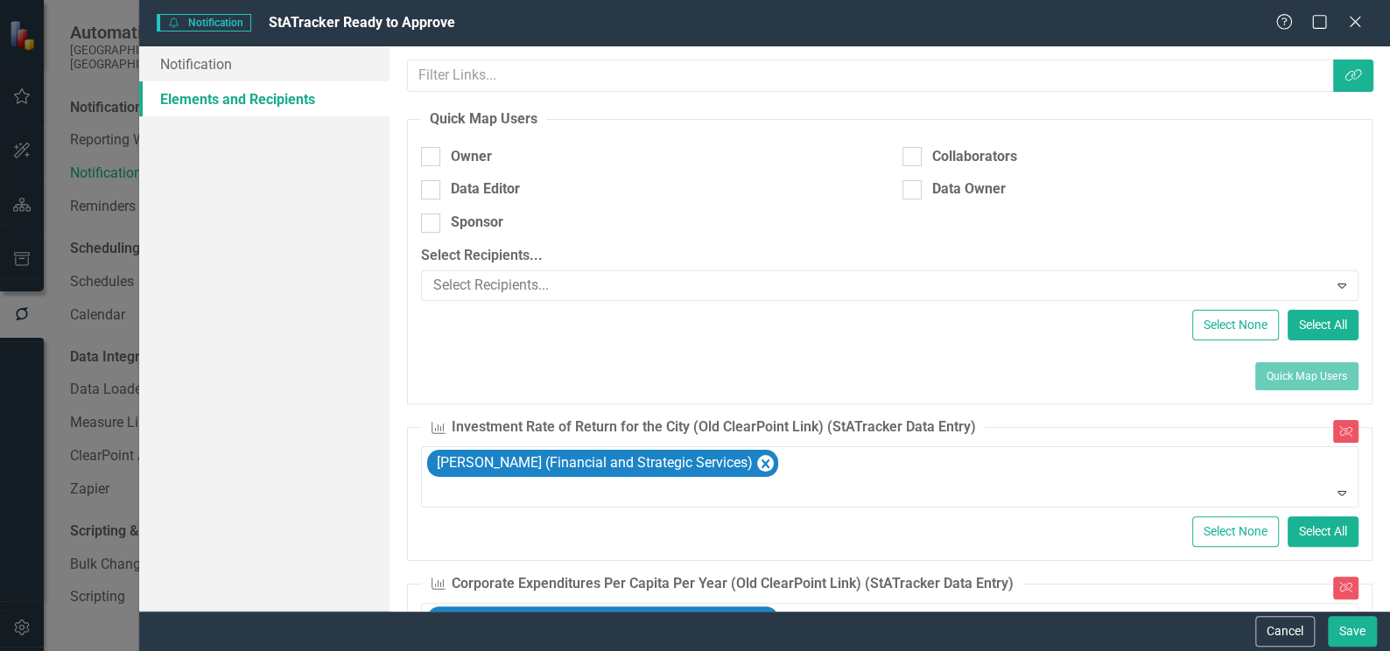
scroll to position [79, 0]
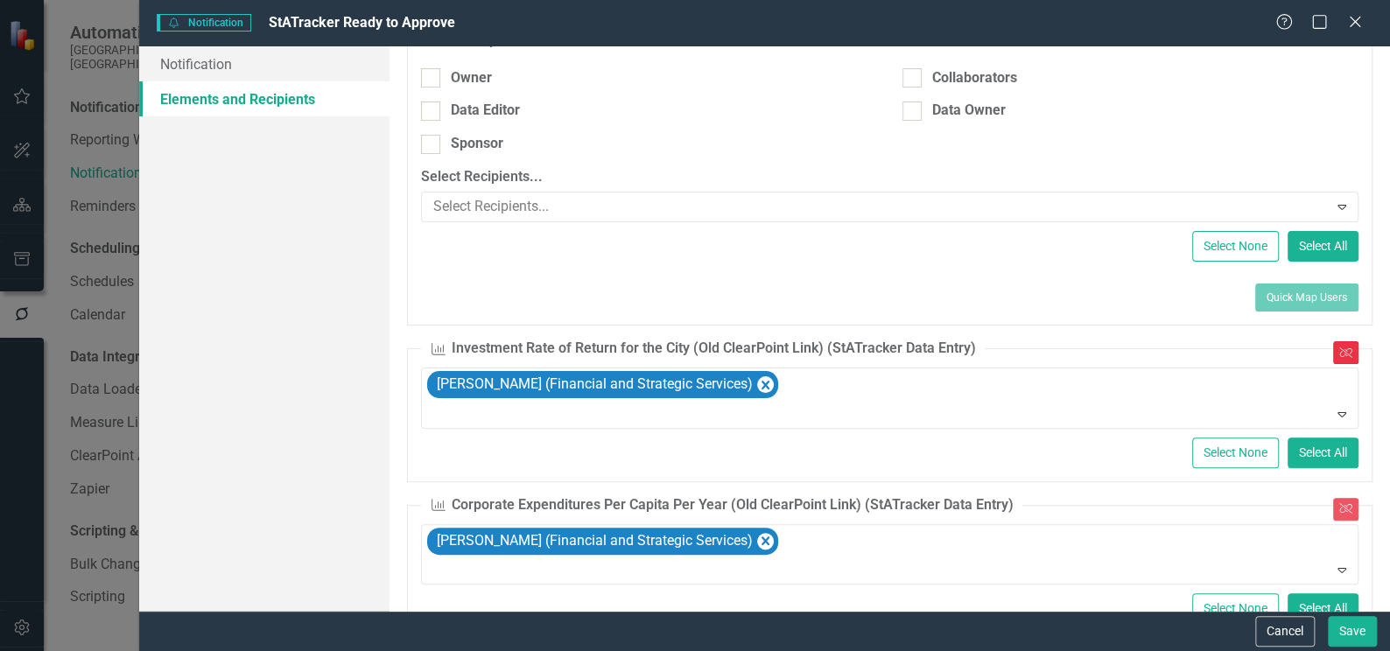
click at [1339, 350] on icon "Unlink" at bounding box center [1345, 352] width 13 height 11
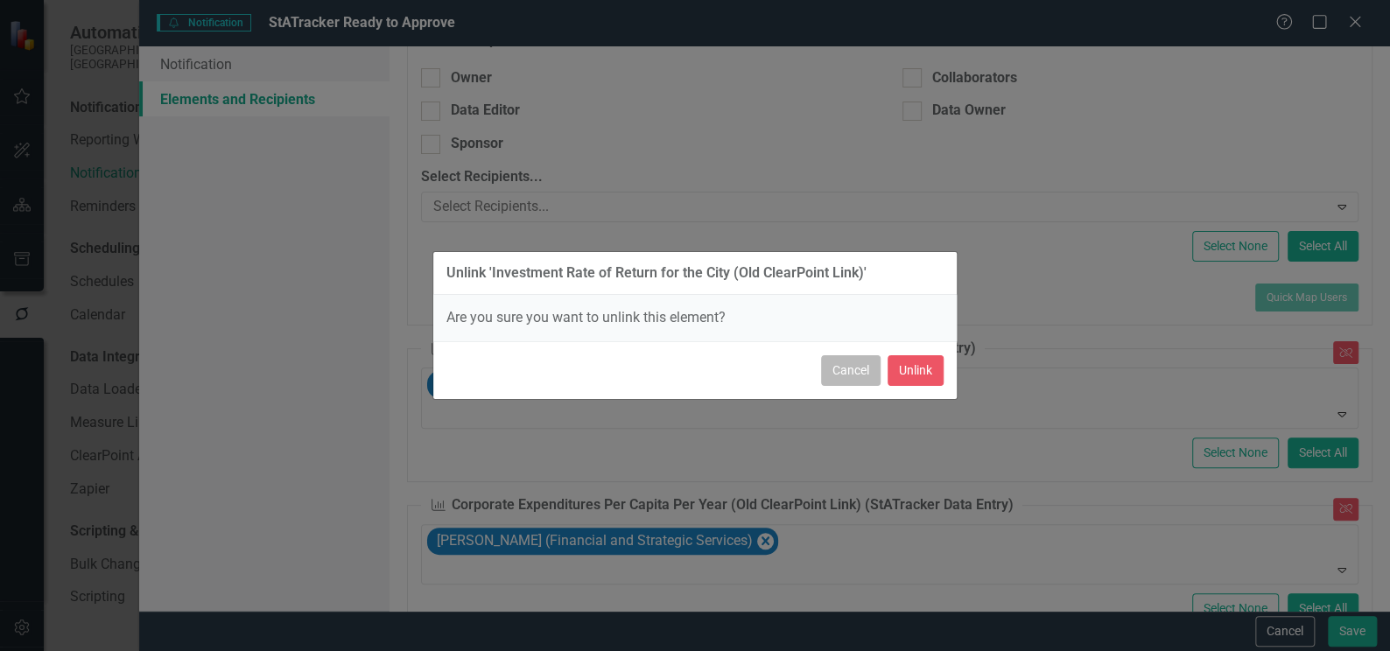
click at [841, 370] on button "Cancel" at bounding box center [851, 370] width 60 height 31
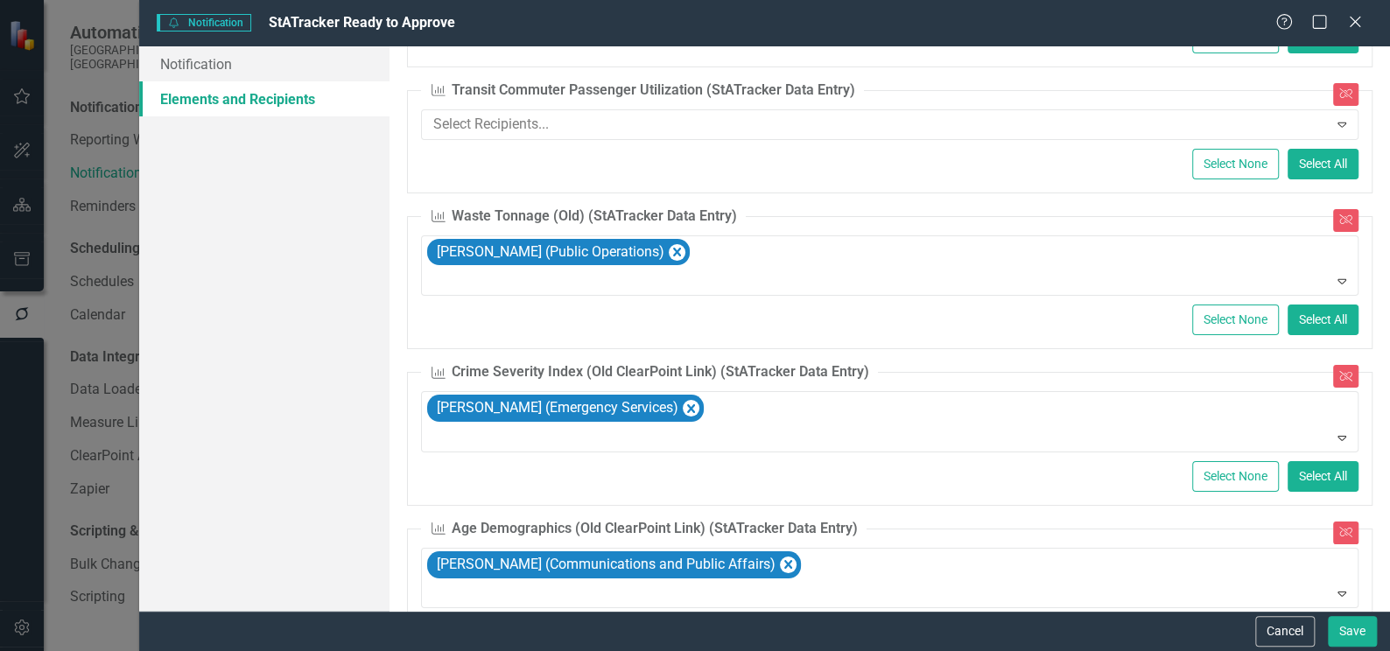
scroll to position [6977, 0]
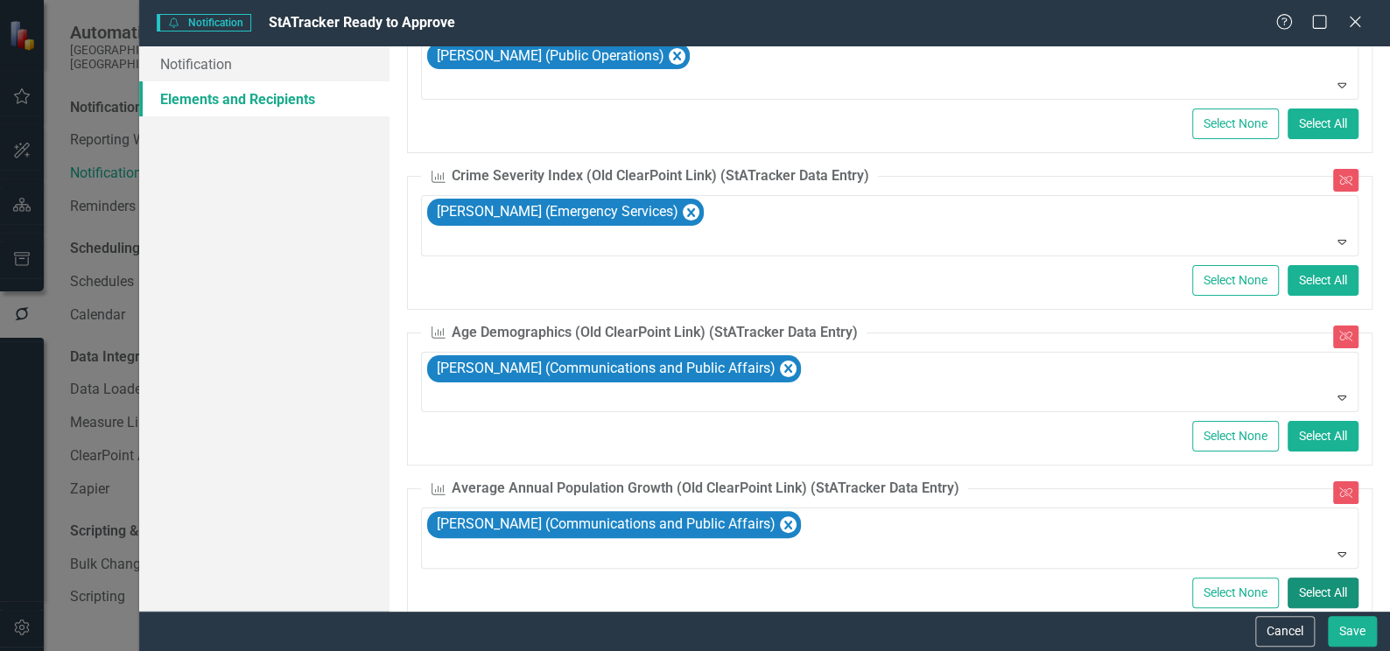
click at [1320, 578] on button "Select All" at bounding box center [1322, 593] width 71 height 31
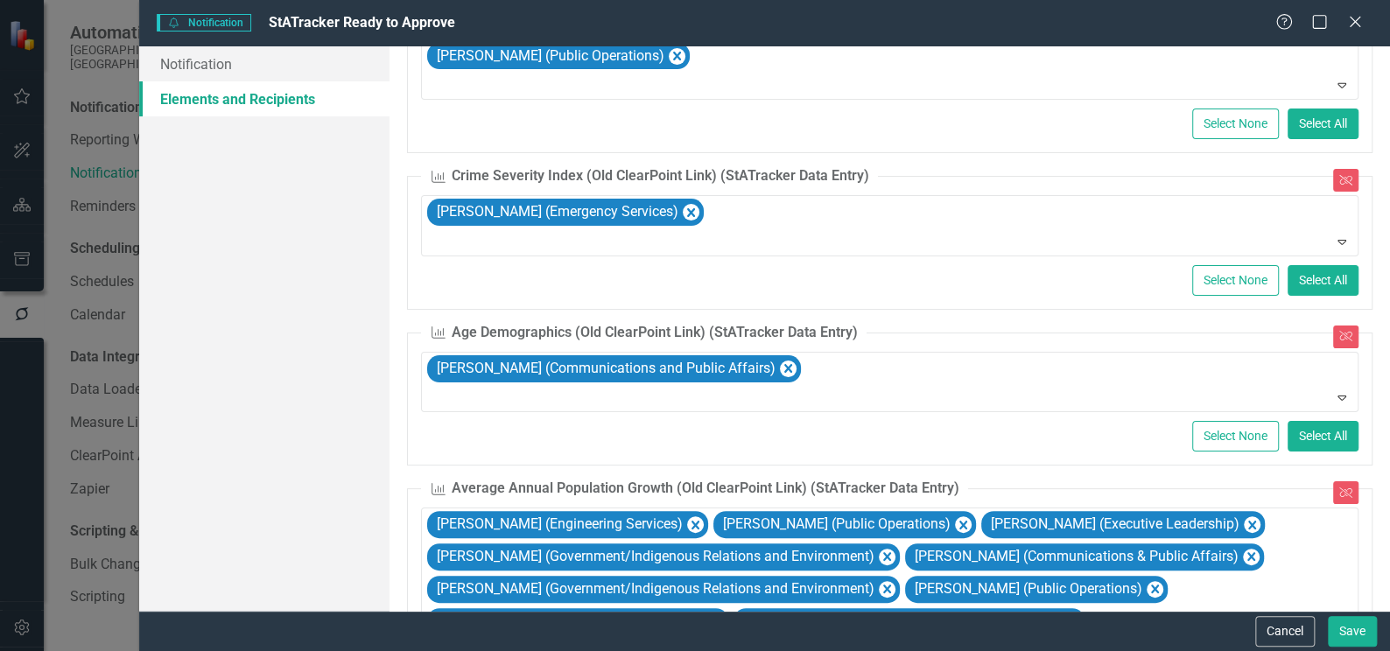
click at [1361, 477] on div "A notification can be attached to multiple elements in ClearPoint. This saves t…" at bounding box center [889, 328] width 1000 height 564
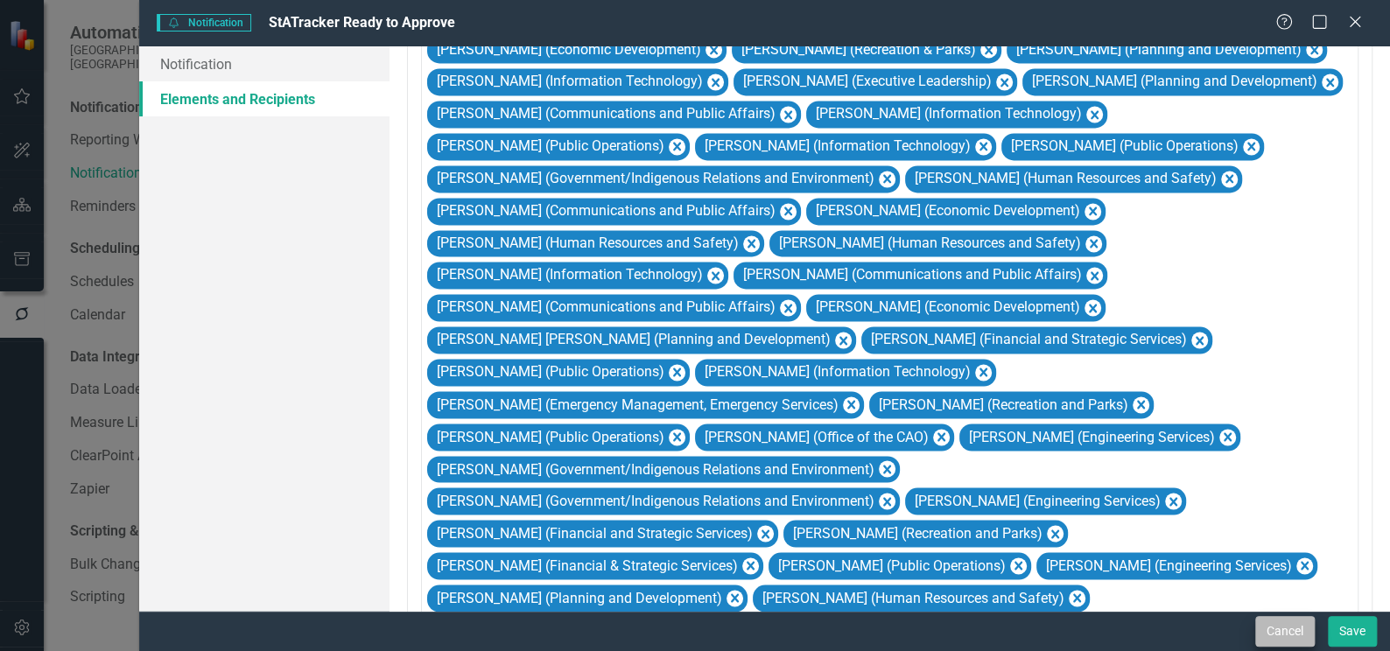
scroll to position [8488, 0]
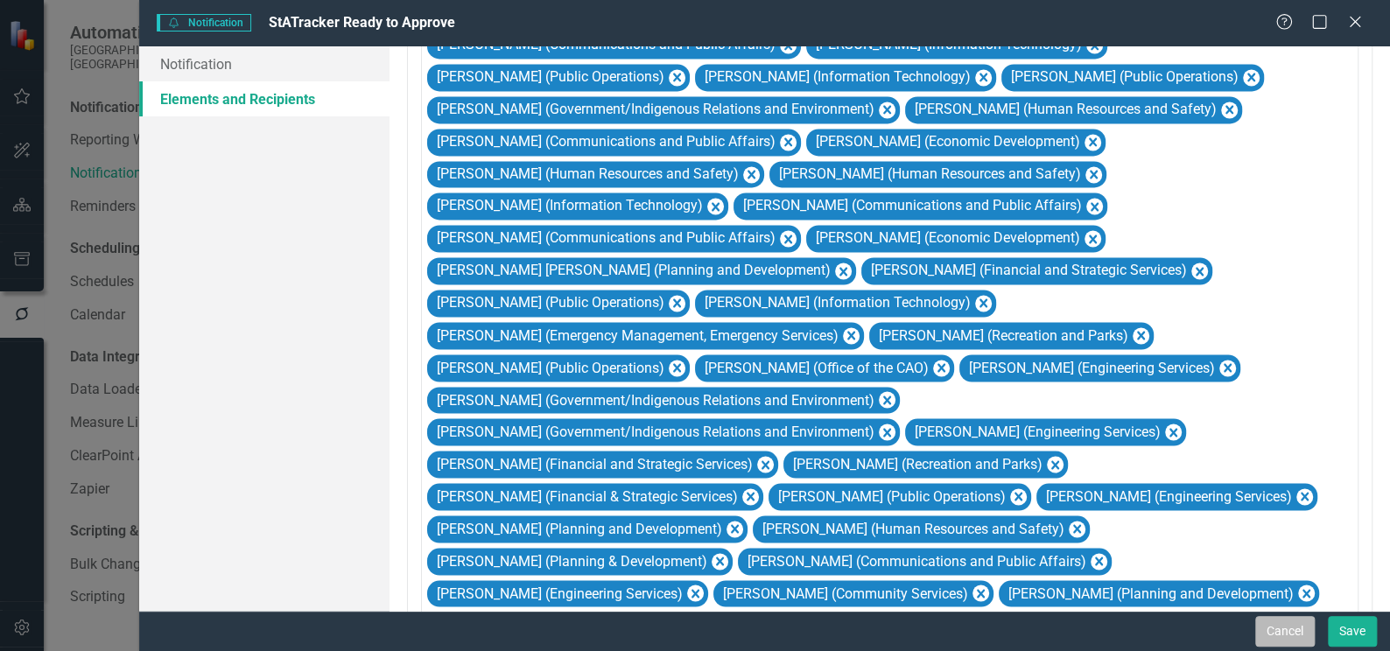
click at [1297, 630] on button "Cancel" at bounding box center [1285, 631] width 60 height 31
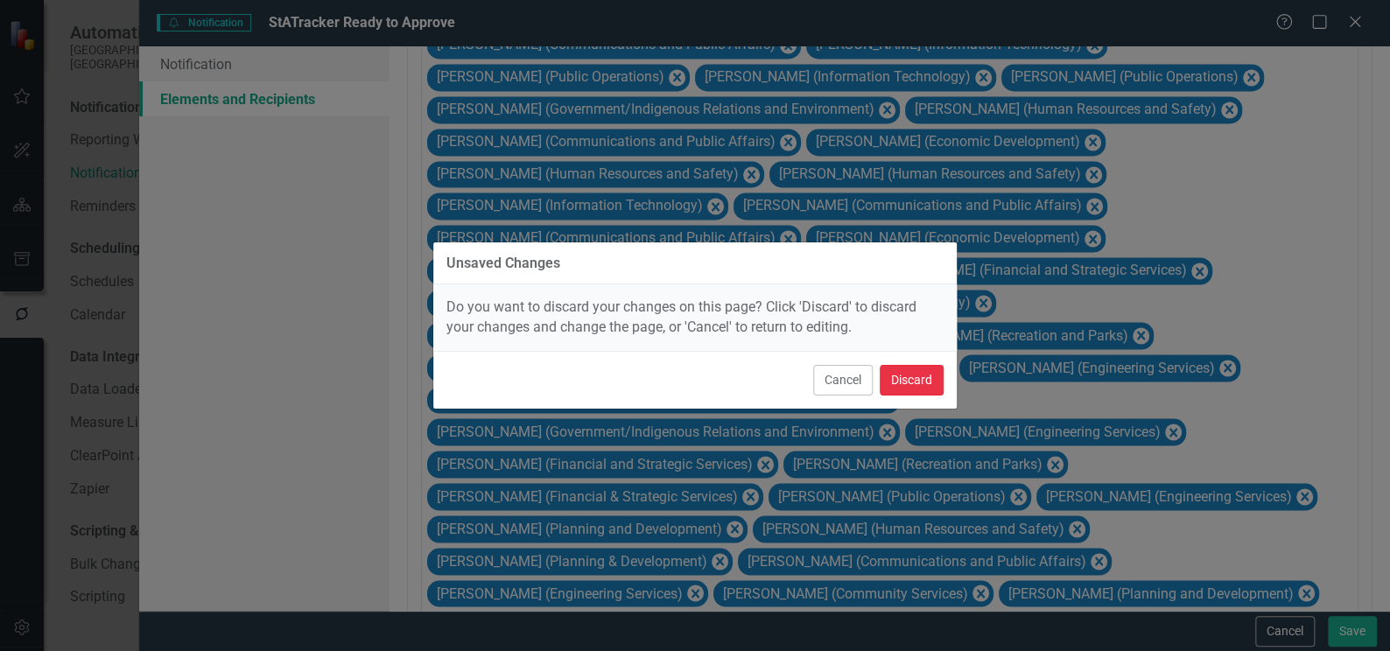
click at [916, 379] on button "Discard" at bounding box center [911, 380] width 64 height 31
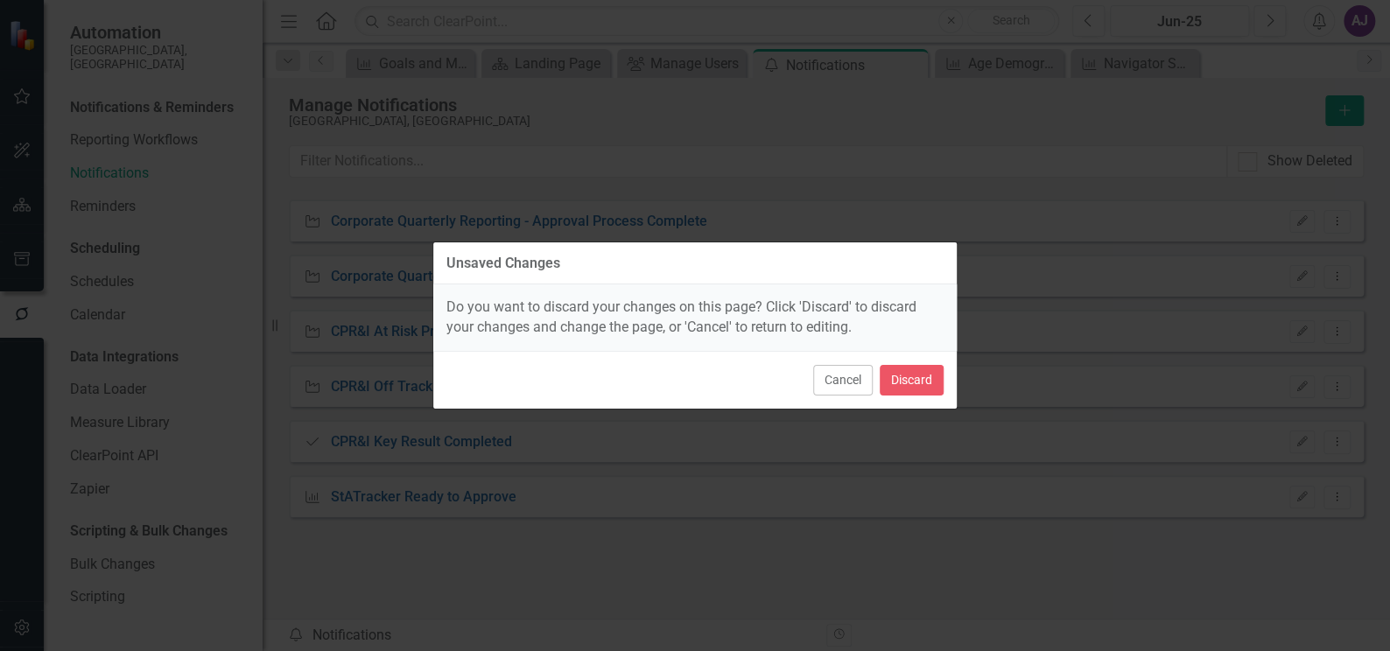
scroll to position [0, 0]
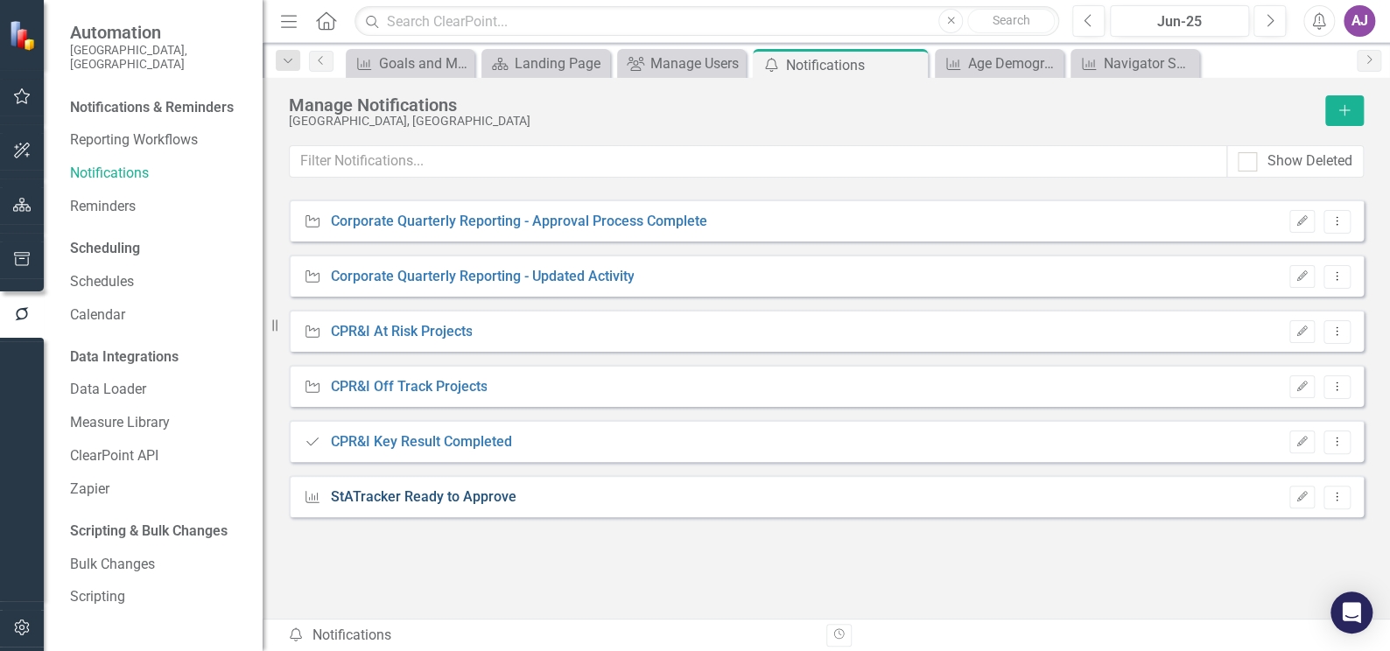
click at [458, 495] on link "StATracker Ready to Approve" at bounding box center [423, 497] width 186 height 20
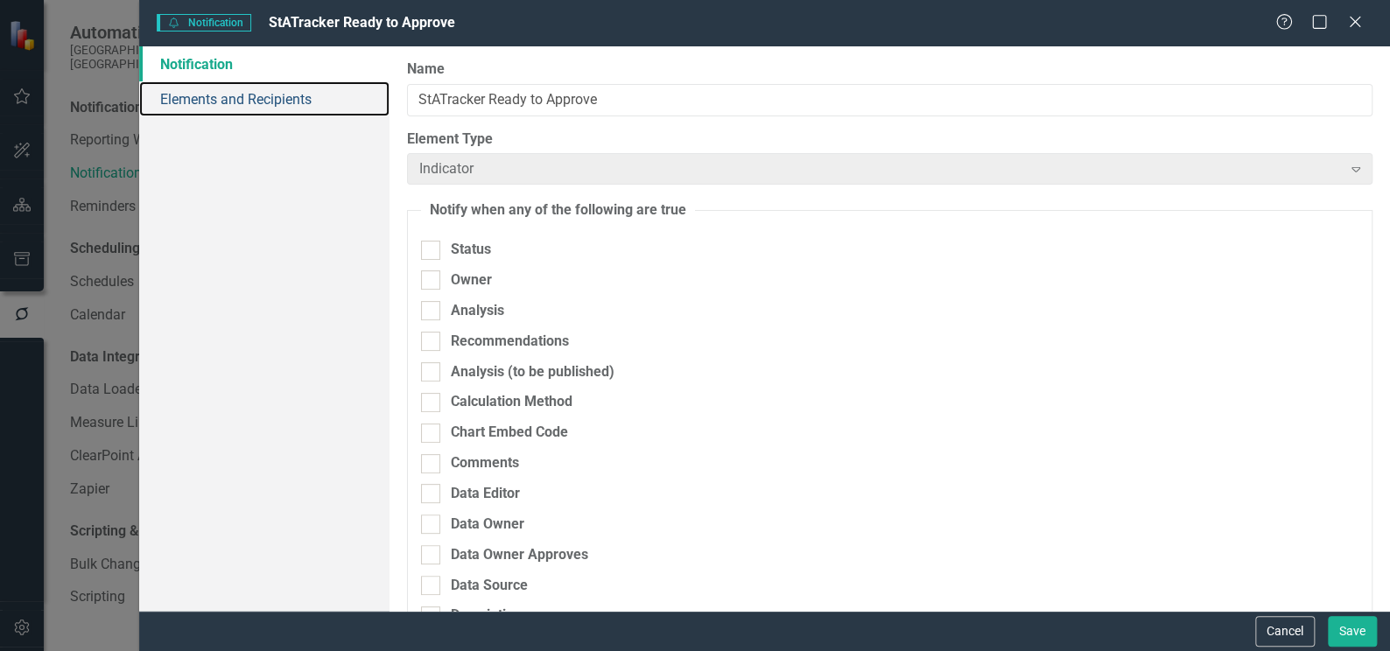
drag, startPoint x: 233, startPoint y: 103, endPoint x: 270, endPoint y: 137, distance: 50.8
click at [233, 103] on link "Elements and Recipients" at bounding box center [264, 98] width 250 height 35
